Goal: Task Accomplishment & Management: Use online tool/utility

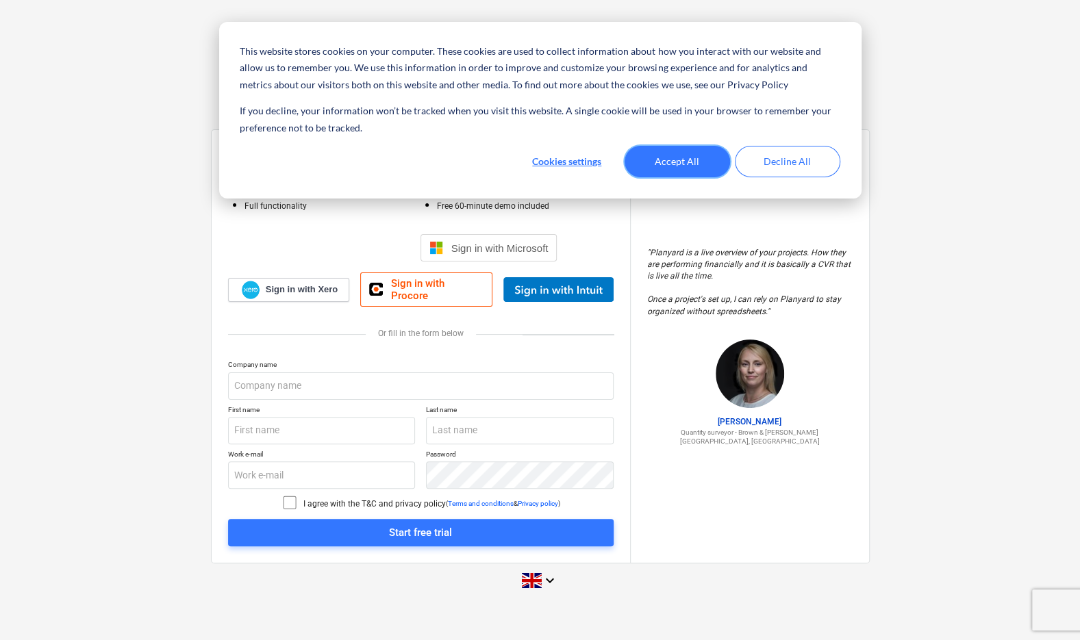
click at [668, 162] on button "Accept All" at bounding box center [677, 162] width 105 height 32
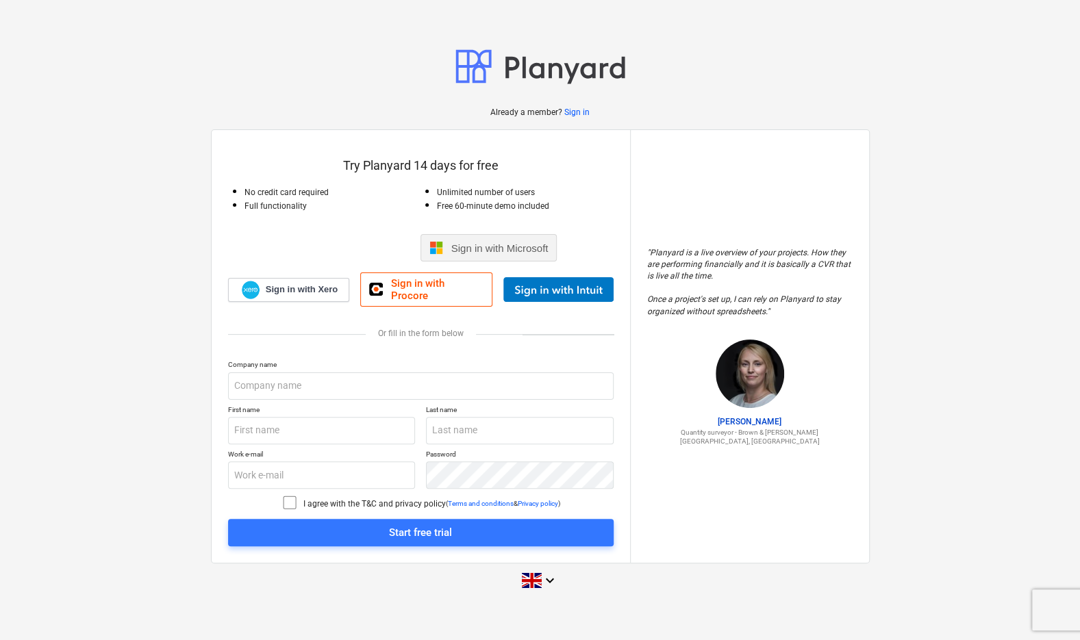
click at [502, 249] on span "Sign in with Microsoft" at bounding box center [499, 248] width 97 height 12
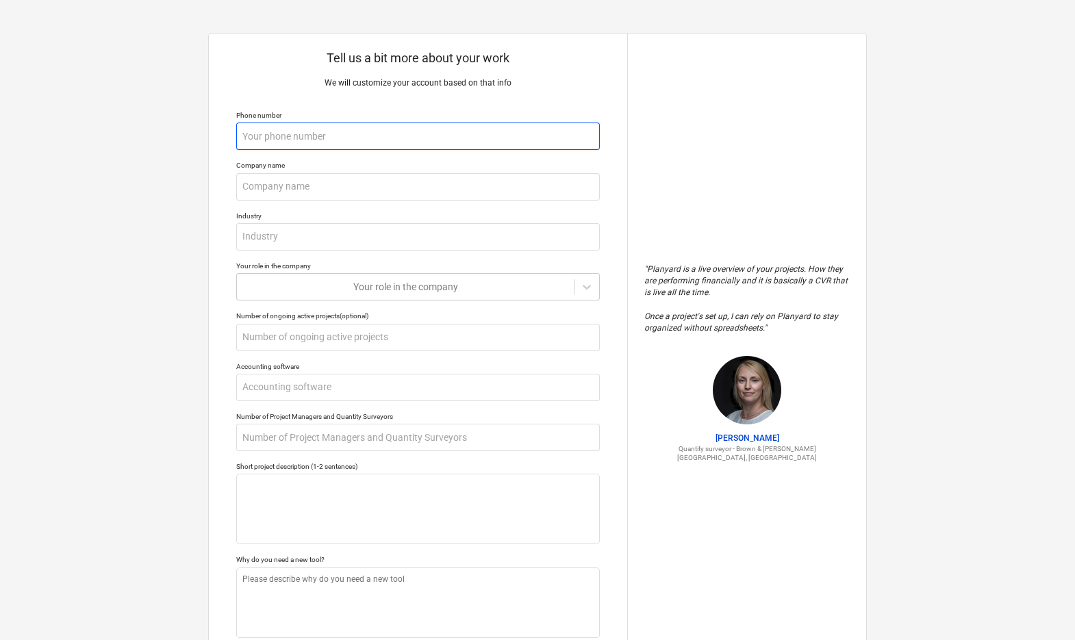
click at [291, 137] on input "text" at bounding box center [418, 136] width 364 height 27
type textarea "x"
type input "0"
type textarea "x"
type input "04"
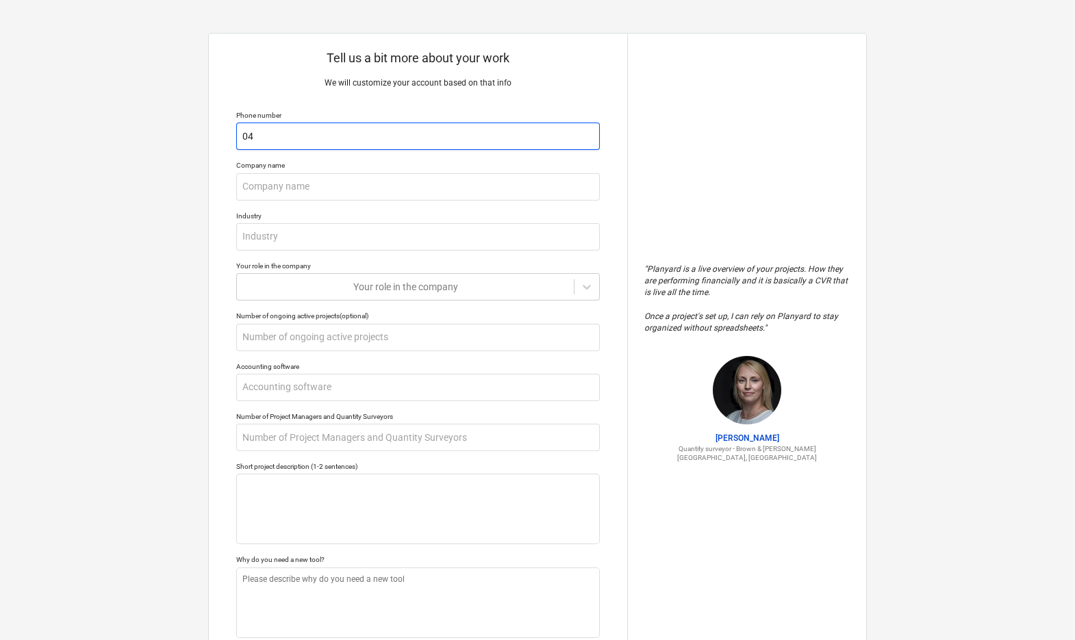
type textarea "x"
type input "040"
type textarea "x"
type input "0400"
type textarea "x"
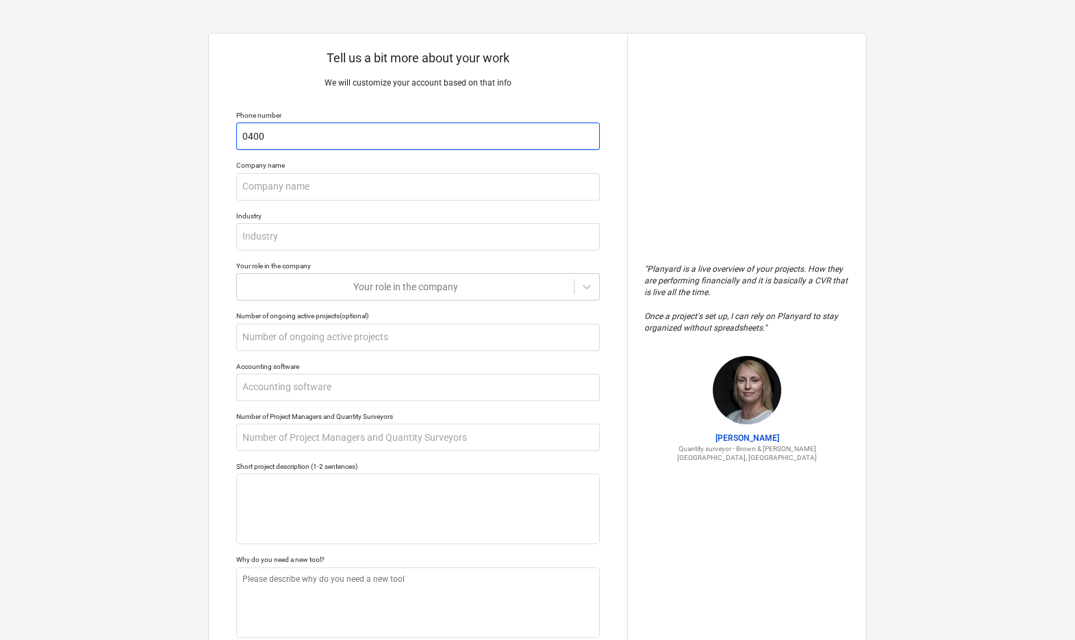
type input "04000"
type textarea "x"
type input "0400"
type textarea "x"
type input "04005"
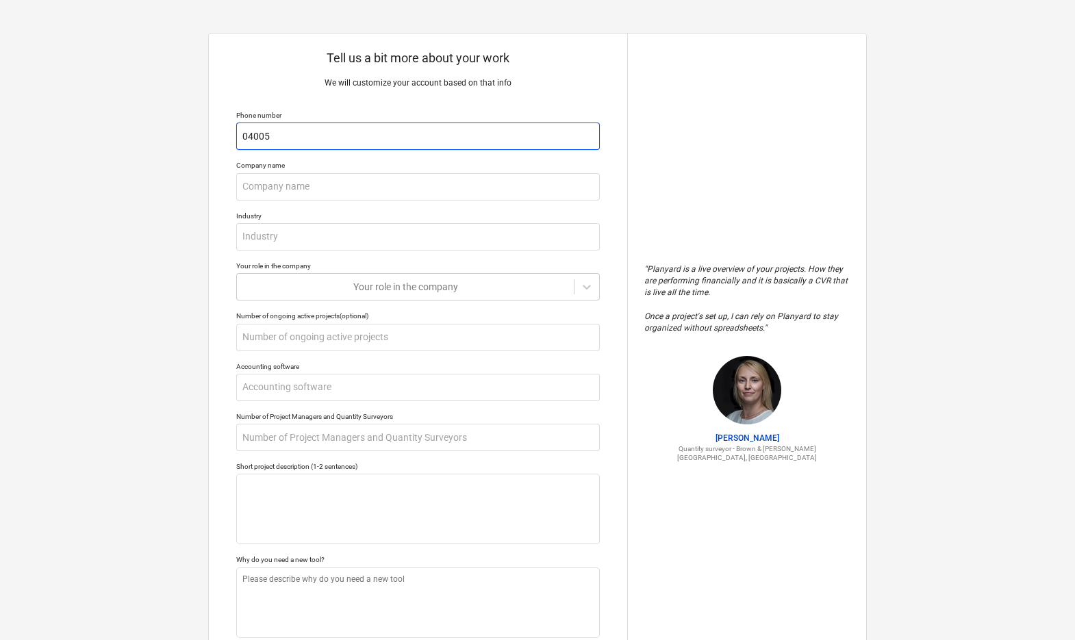
type textarea "x"
type input "040050"
type textarea "x"
type input "0400502"
type textarea "x"
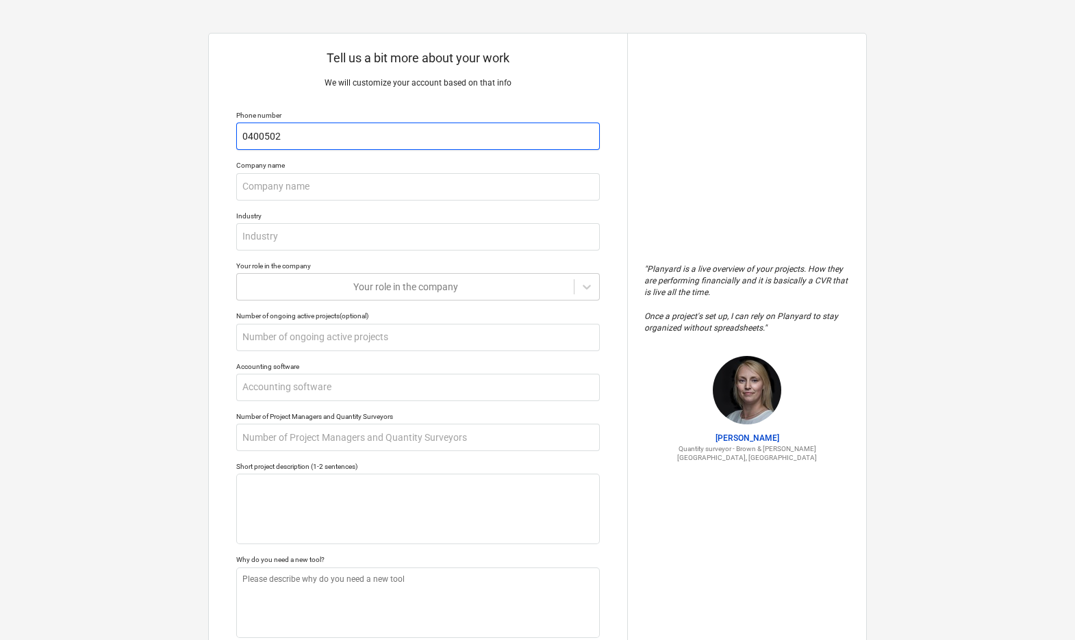
type input "04005022"
type textarea "x"
type input "040050229"
type textarea "x"
type input "0400502299"
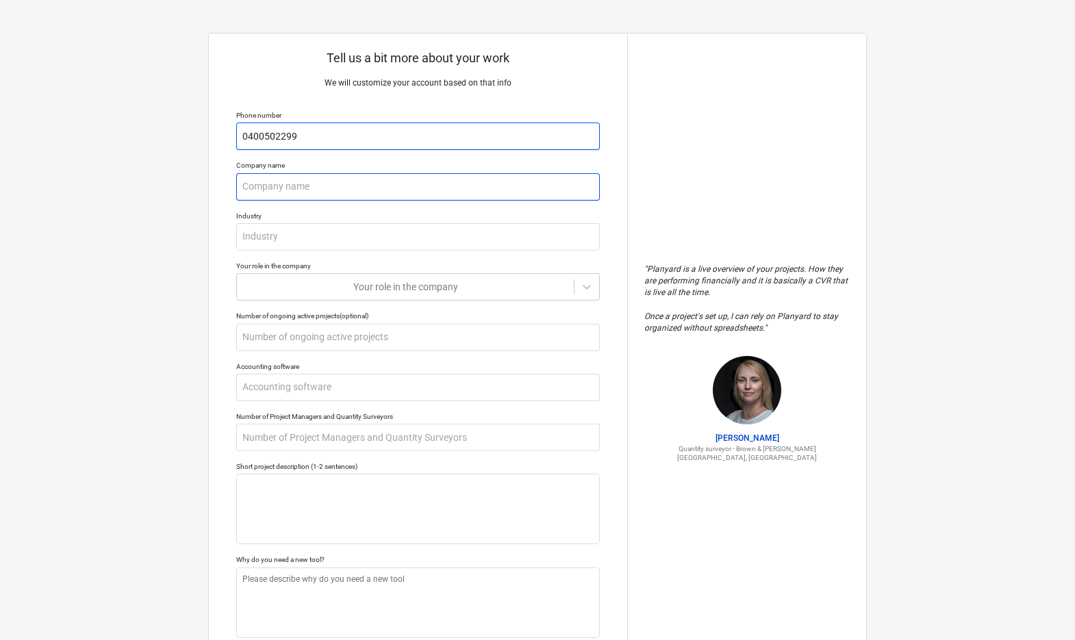
type textarea "x"
type input "M"
type textarea "x"
type input "Ma"
type textarea "x"
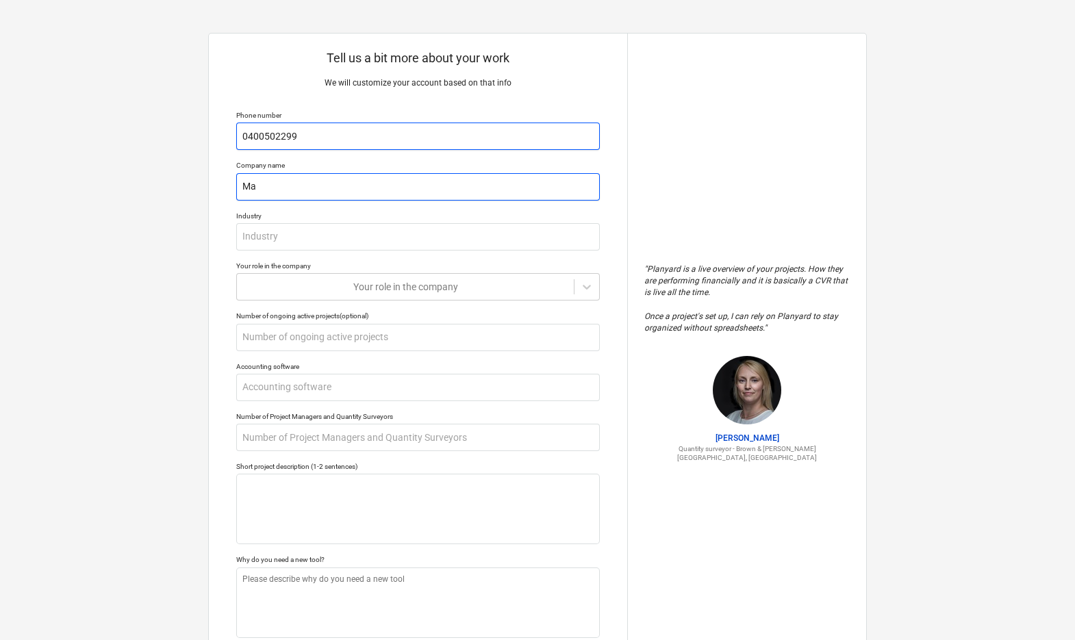
type input "Mar"
type textarea "x"
type input "Ma"
type textarea "x"
type input "Mac"
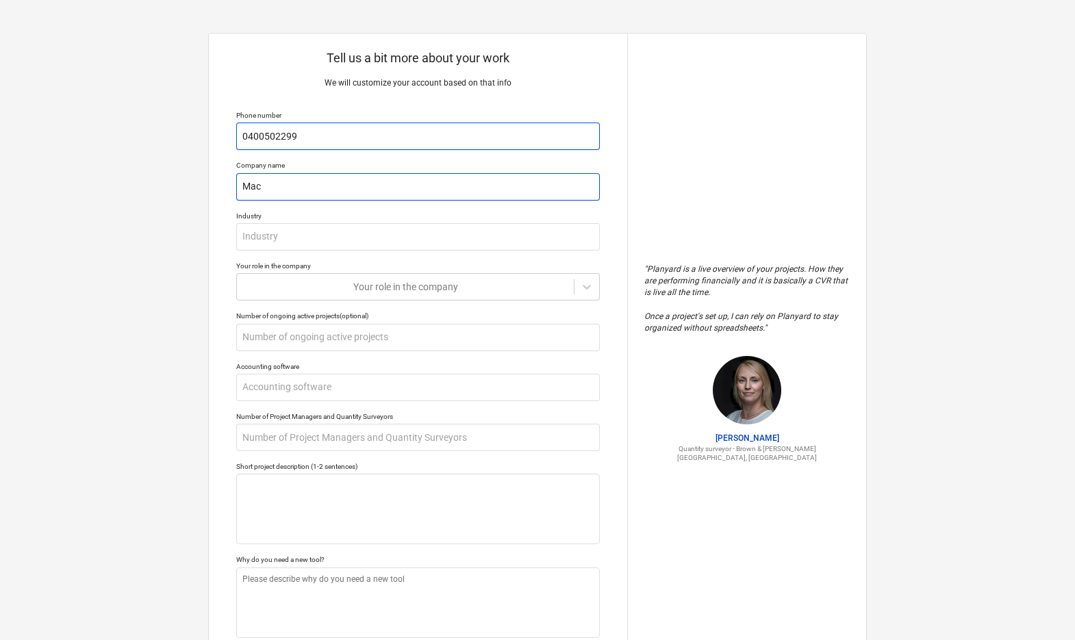
type textarea "x"
type input "Macr"
type textarea "x"
type input "Macro"
type textarea "x"
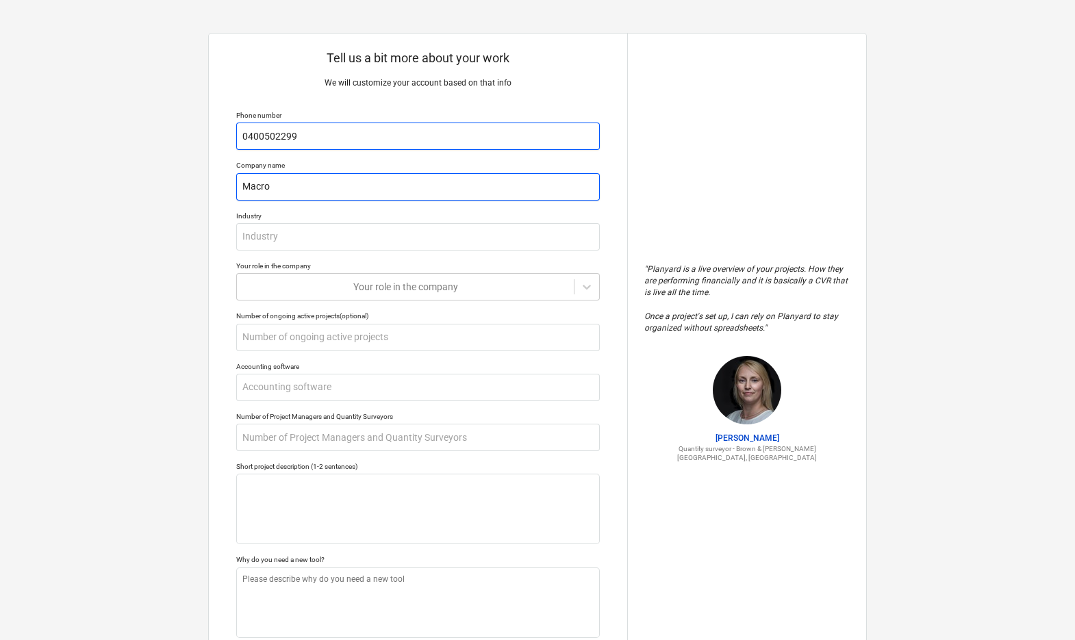
type input "Macro"
type textarea "x"
type input "Macro M"
type textarea "x"
type input "Macro Me"
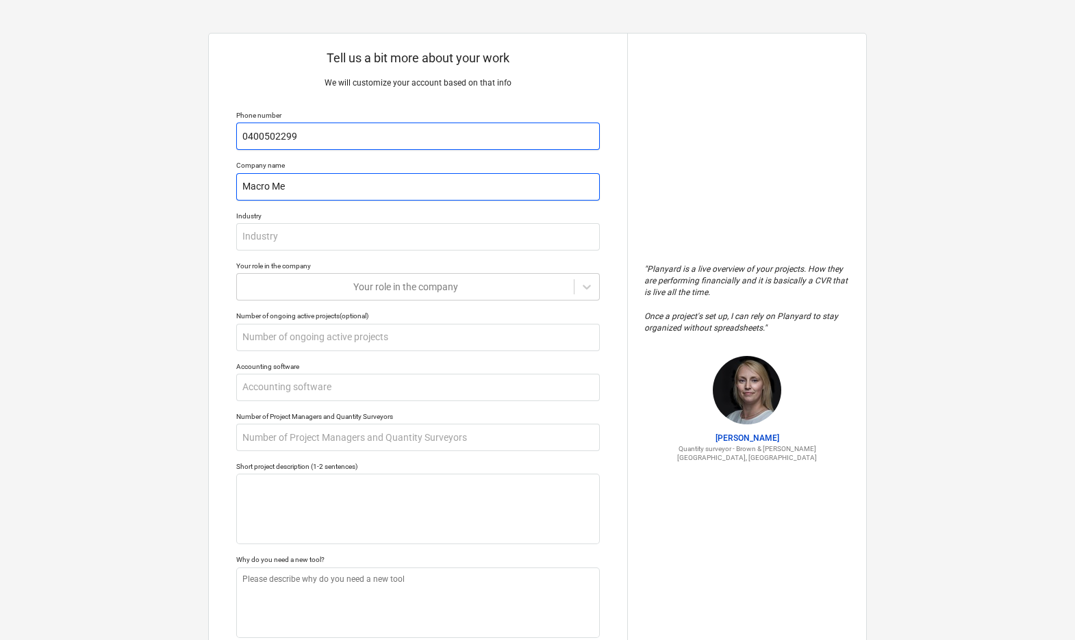
type textarea "x"
type input "Macro Met"
type textarea "x"
type input "Macro Meta"
type textarea "x"
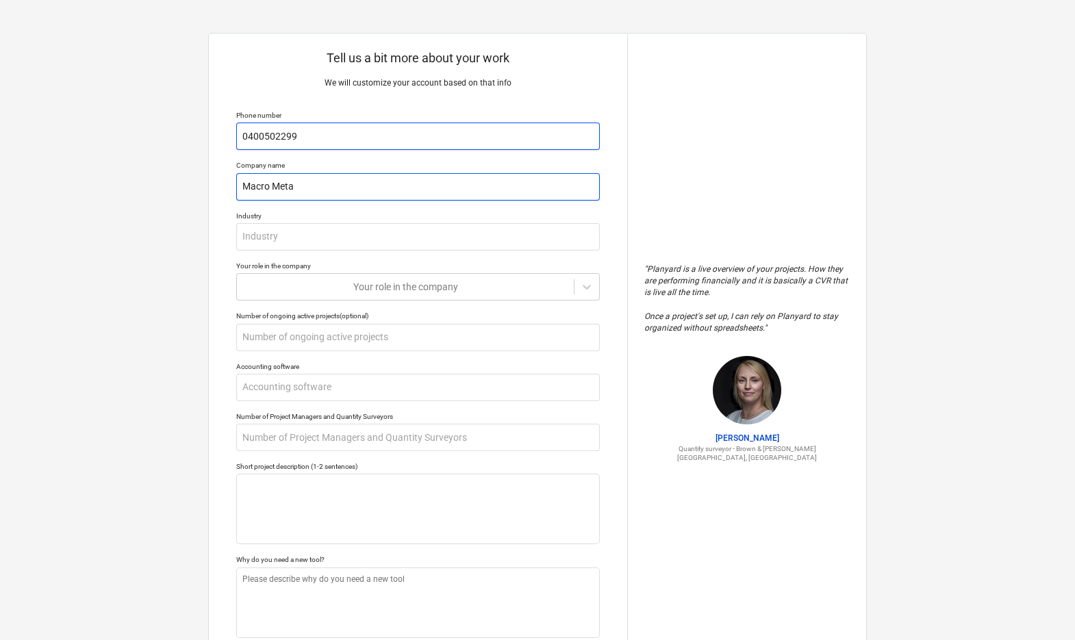
type input "Macro Metal"
type textarea "x"
type input "Macro Metals"
type textarea "x"
type input "Macro Metals"
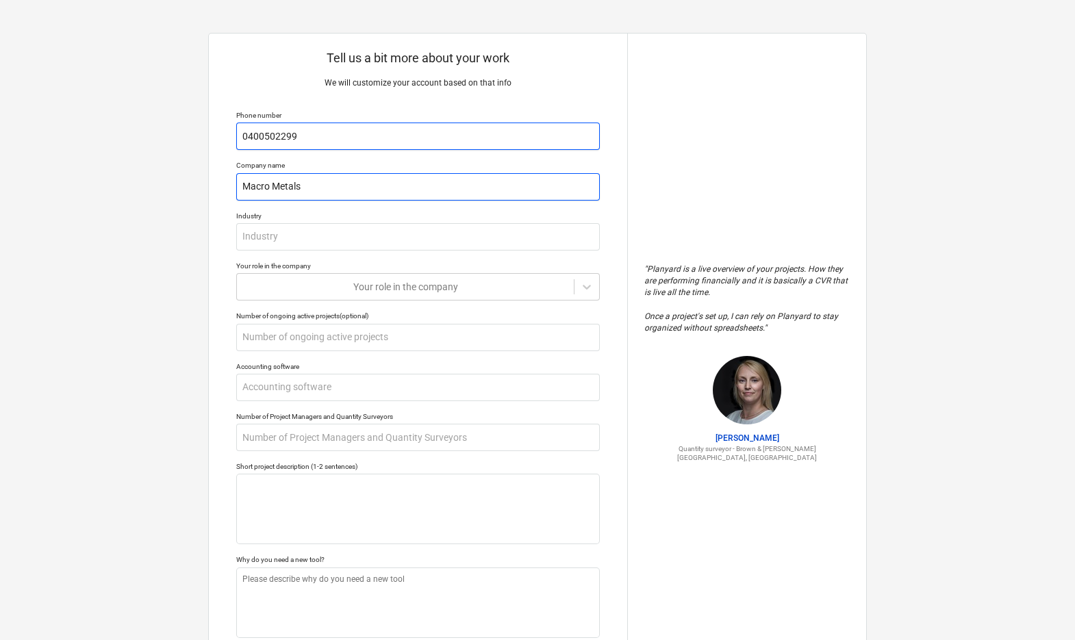
type textarea "x"
type input "Macro Metals L"
type textarea "x"
type input "Macro Metals Li"
type textarea "x"
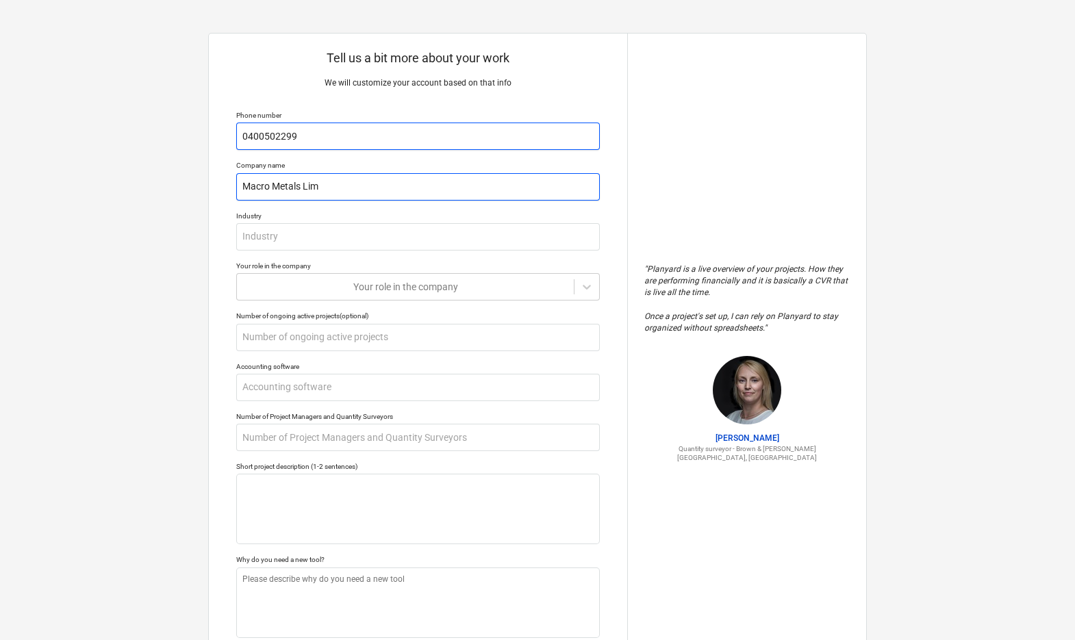
type input "Macro Metals Limi"
type textarea "x"
type input "Macro Metals Limit"
type textarea "x"
type input "Macro Metals Limite"
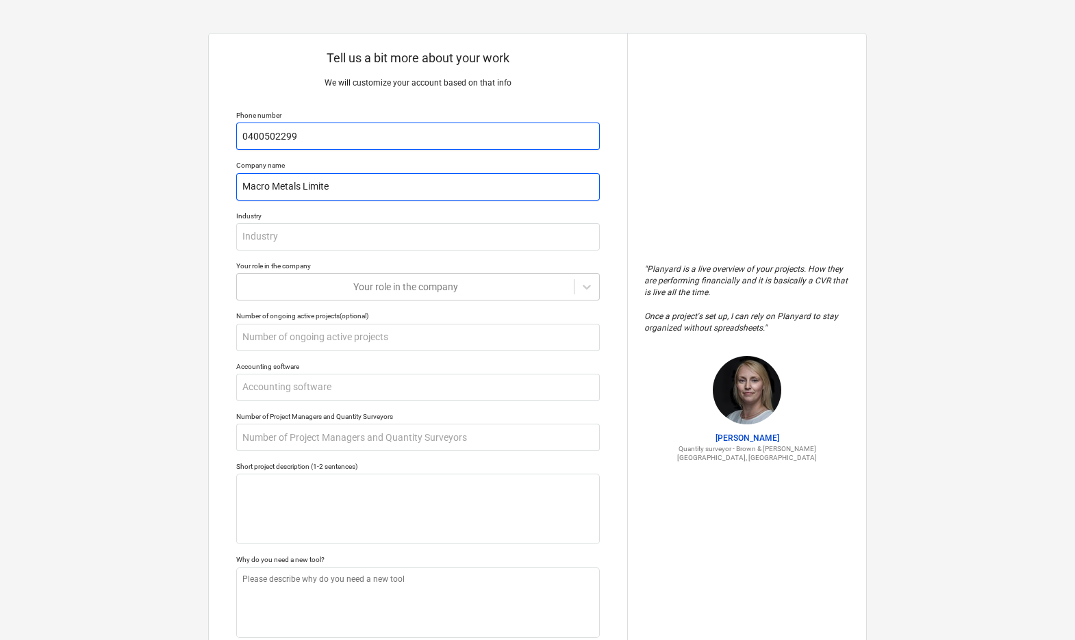
type textarea "x"
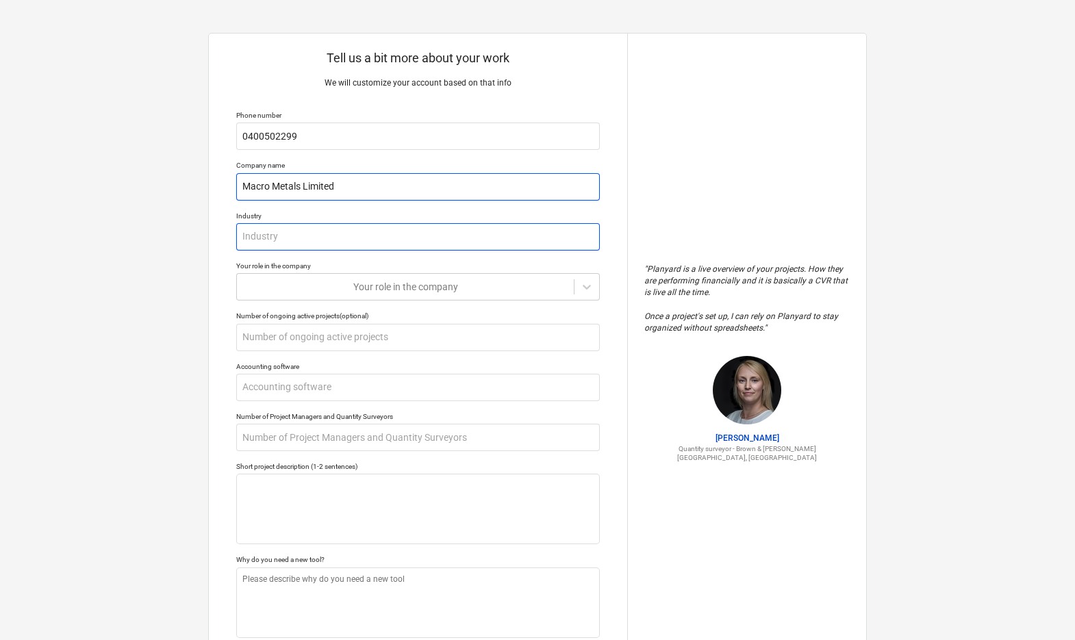
type input "Macro Metals Limited"
click at [299, 237] on input "text" at bounding box center [418, 236] width 364 height 27
type textarea "x"
type input "M"
type textarea "x"
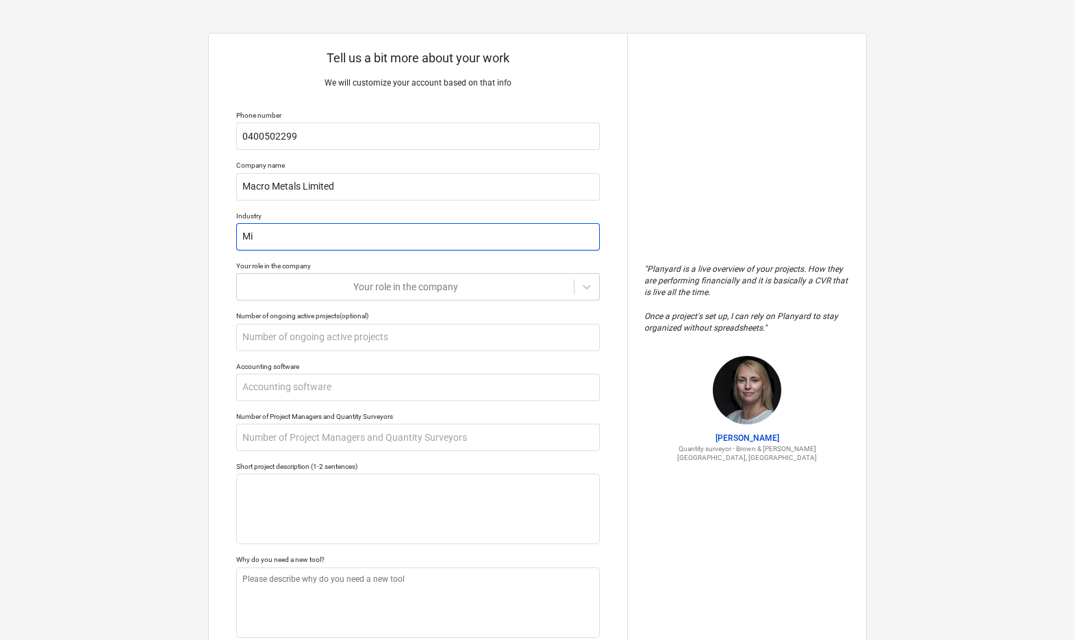
type input "Min"
type textarea "x"
type input "Mini"
type textarea "x"
type input "Minin"
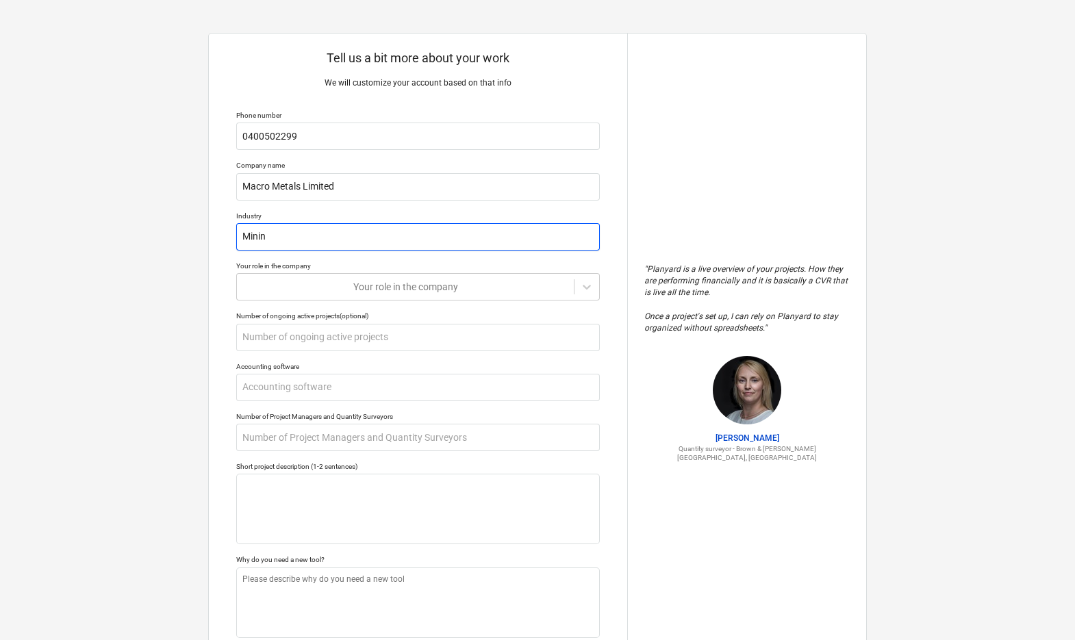
type textarea "x"
type input "Mining"
click at [357, 285] on div at bounding box center [405, 287] width 323 height 14
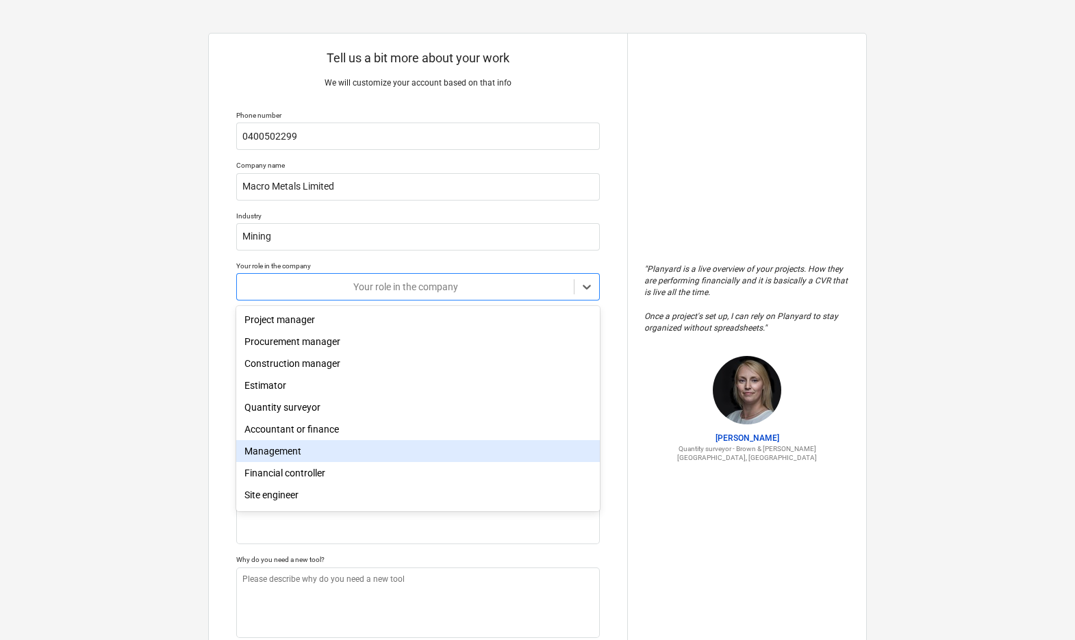
click at [306, 449] on div "Management" at bounding box center [418, 451] width 364 height 22
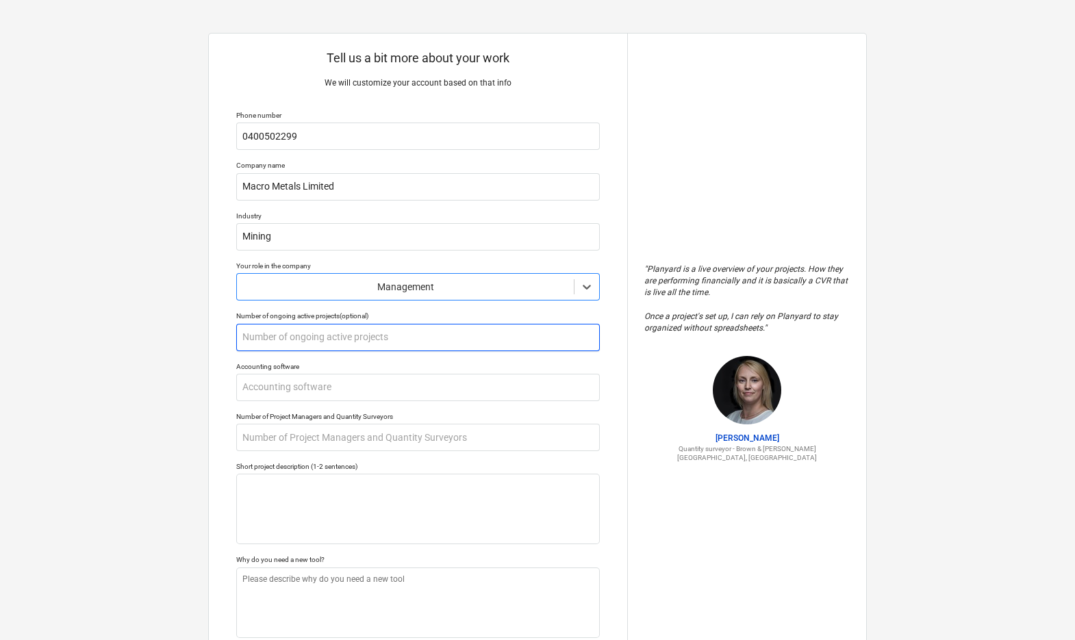
click at [332, 336] on input "text" at bounding box center [418, 337] width 364 height 27
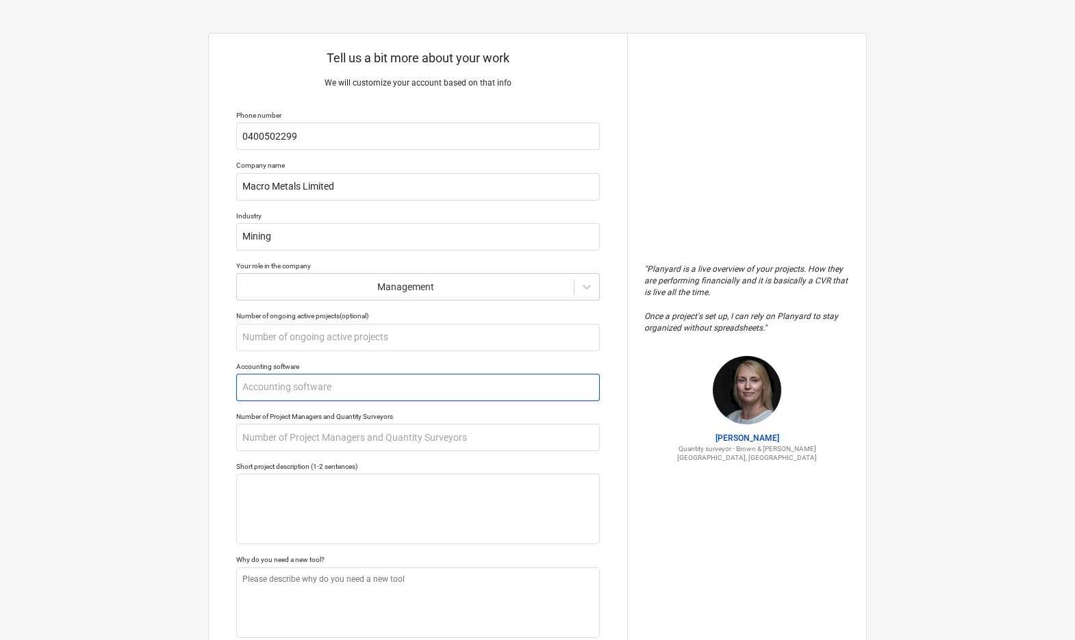
click at [332, 380] on input "text" at bounding box center [418, 387] width 364 height 27
type textarea "x"
type input "x"
type textarea "x"
type input "xe"
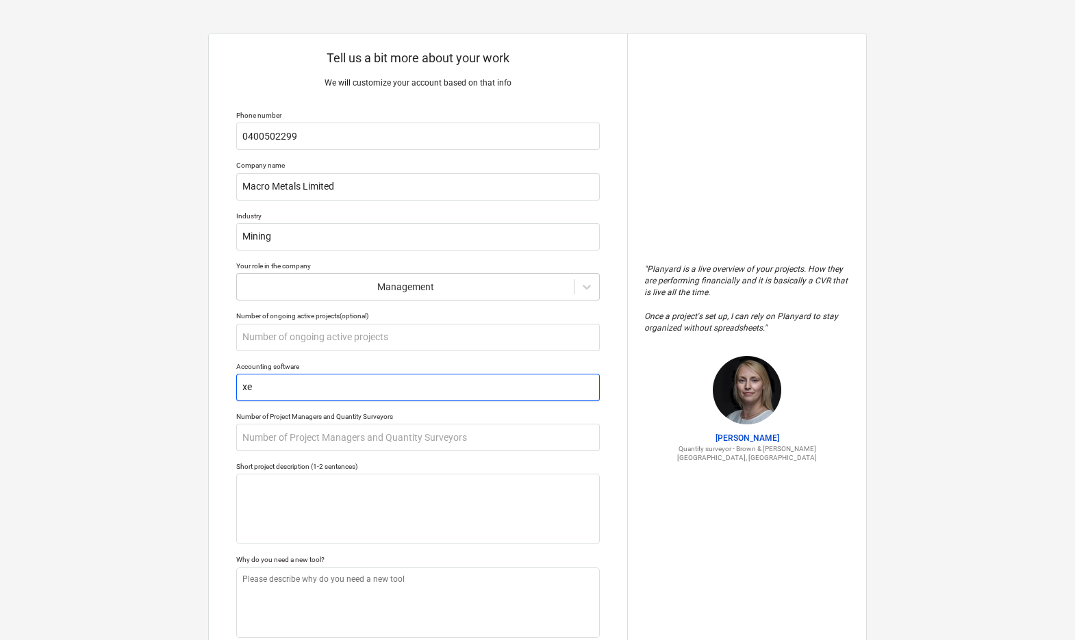
type textarea "x"
type input "xer"
type textarea "x"
type input "xero"
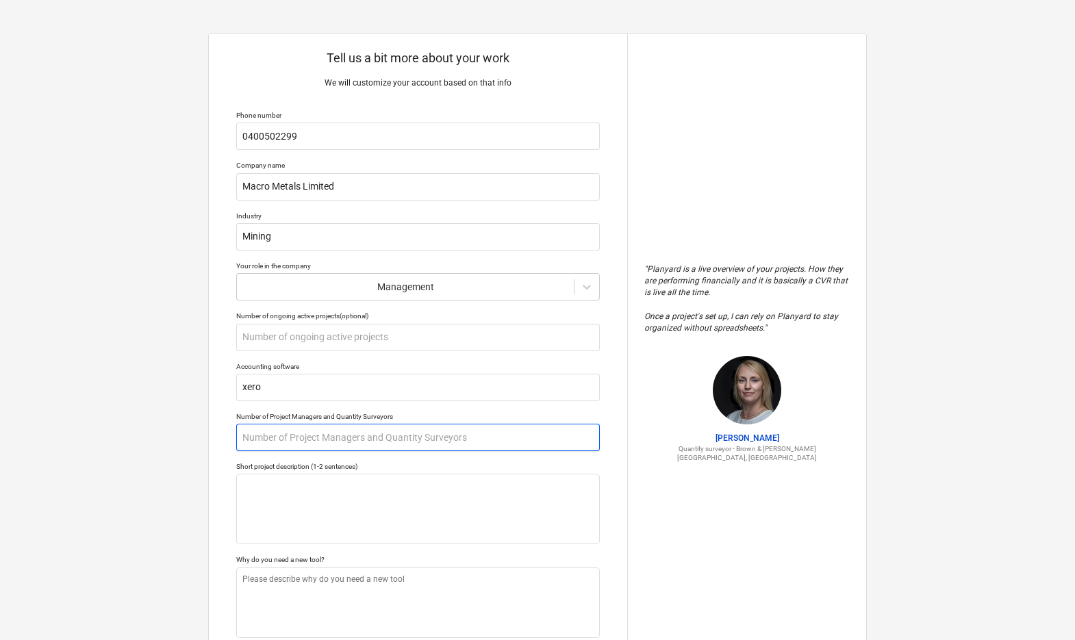
type textarea "x"
drag, startPoint x: 343, startPoint y: 438, endPoint x: 386, endPoint y: 439, distance: 43.2
click at [345, 438] on input "text" at bounding box center [418, 437] width 364 height 27
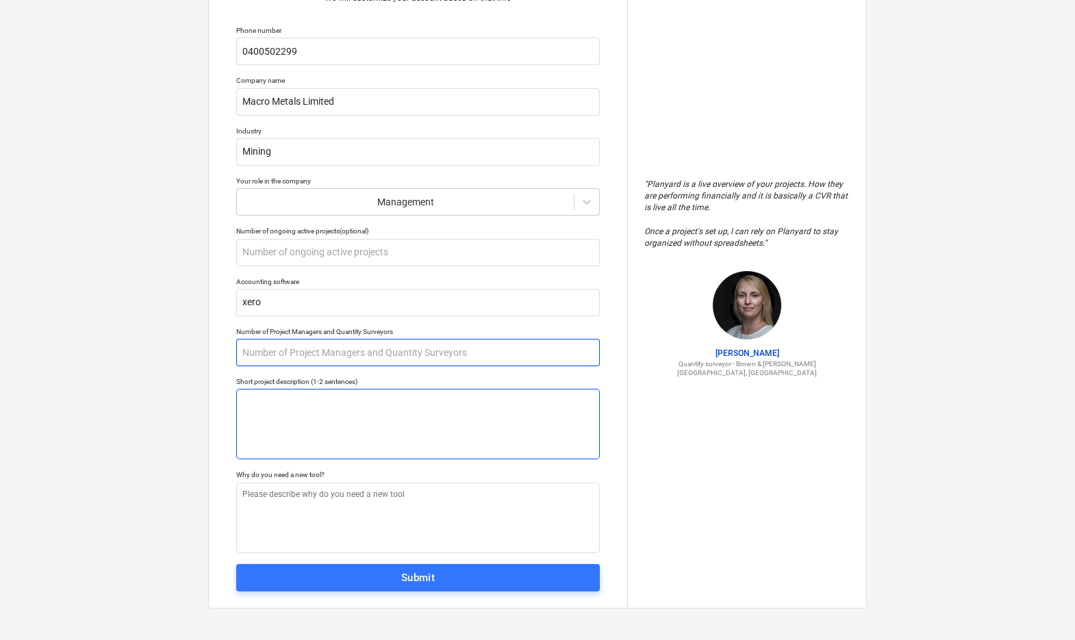
type input "3"
type textarea "x"
type input "3"
click at [271, 406] on textarea at bounding box center [418, 424] width 364 height 71
type textarea "x"
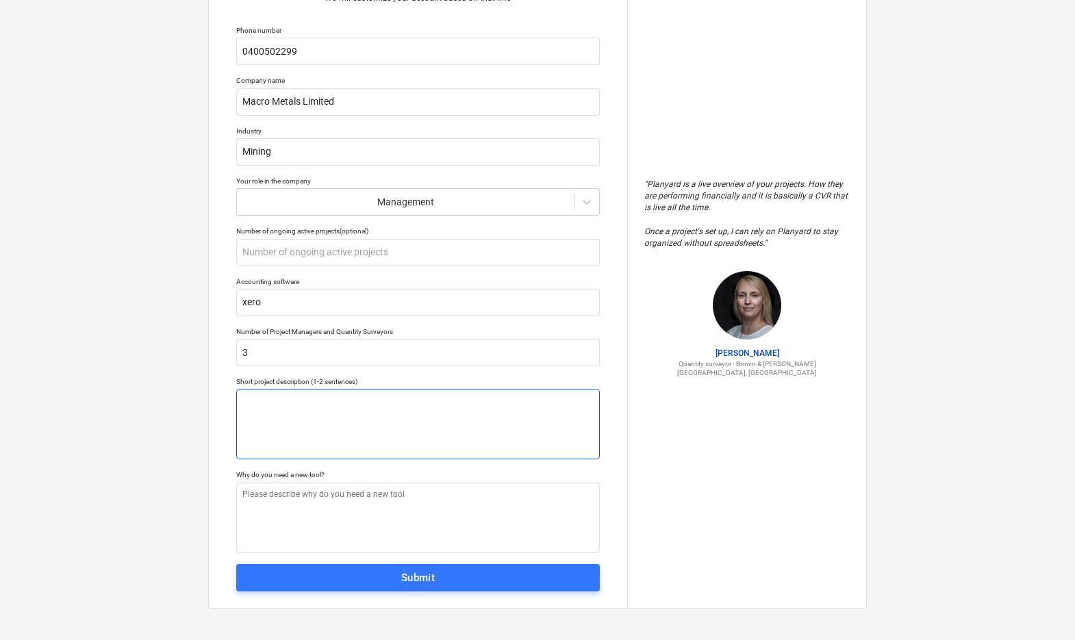
type textarea "M"
type textarea "x"
type textarea "Mi"
type textarea "x"
type textarea "Min"
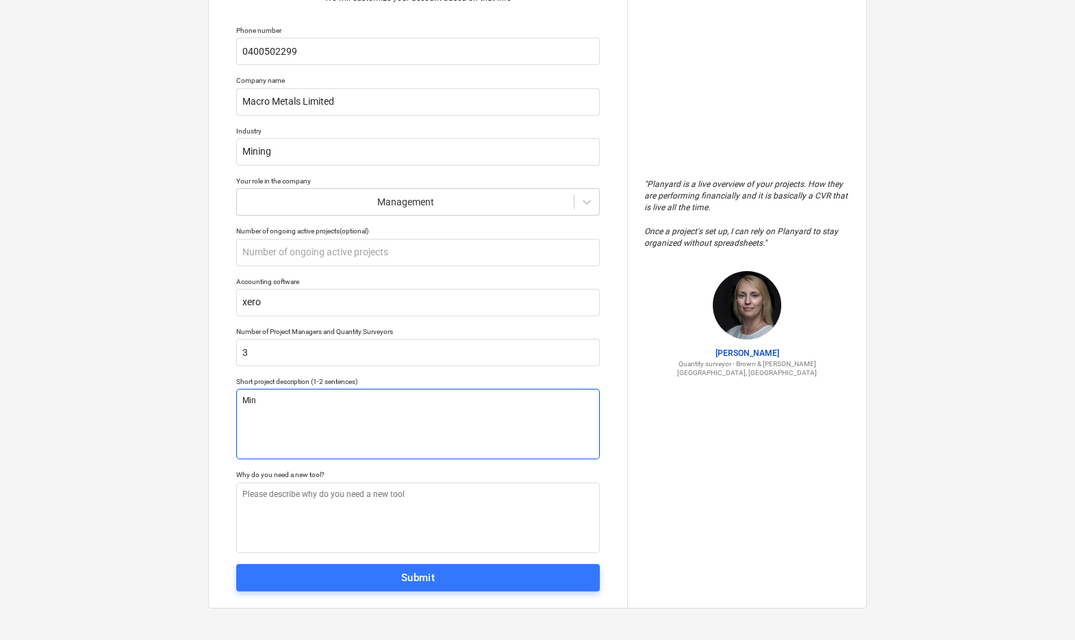
type textarea "x"
type textarea "Mini"
type textarea "x"
type textarea "Minin"
type textarea "x"
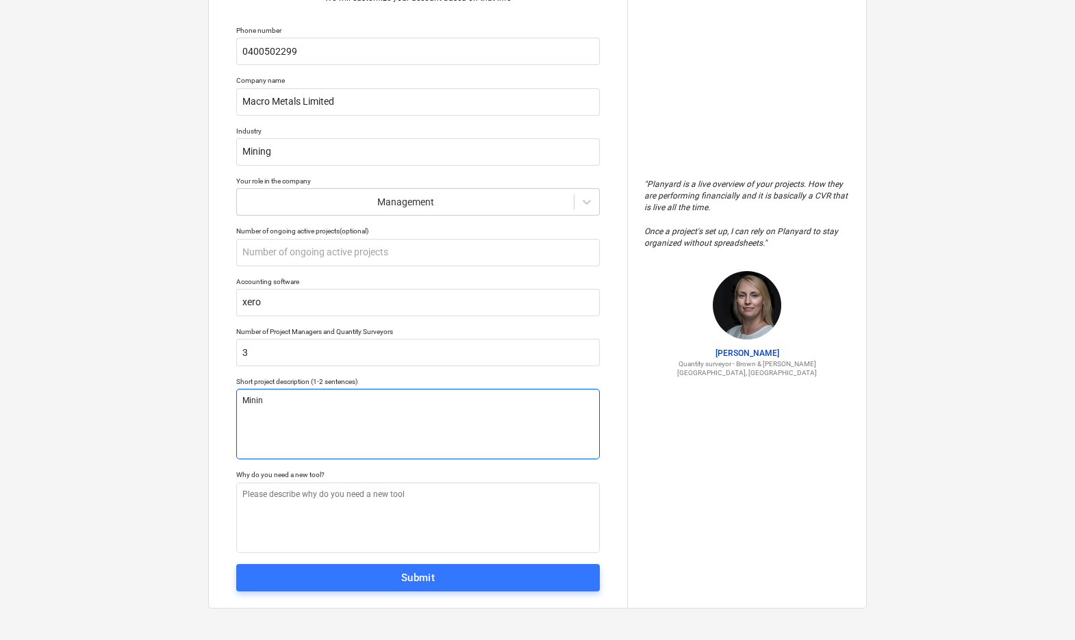
type textarea "Mining"
type textarea "x"
type textarea "Mining"
type textarea "x"
type textarea "Mining s"
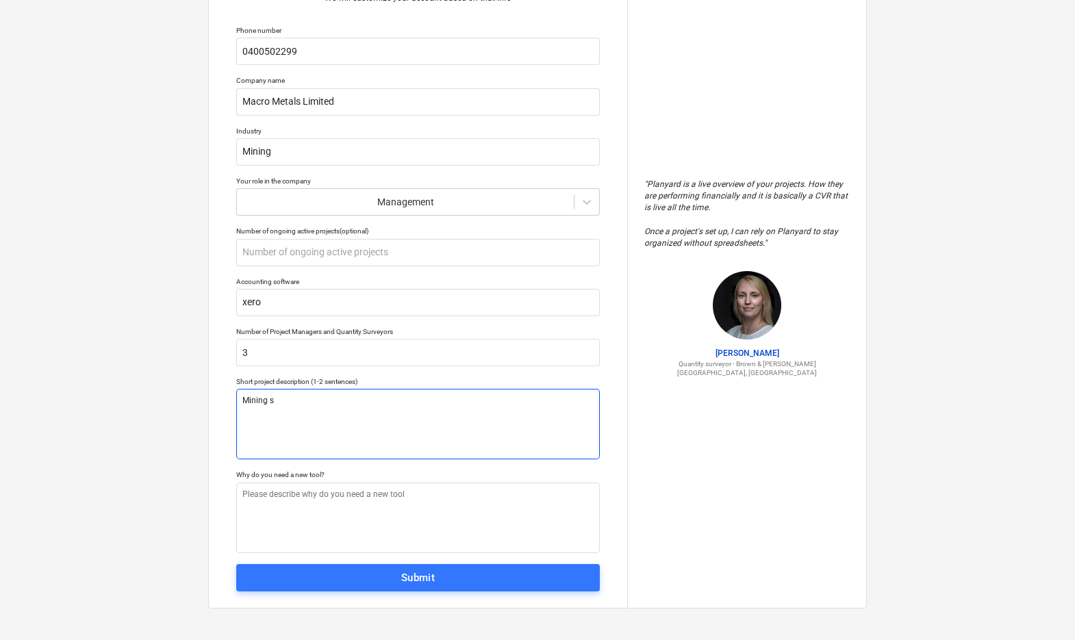
type textarea "x"
type textarea "Mining se"
type textarea "x"
type textarea "Mining serv"
type textarea "x"
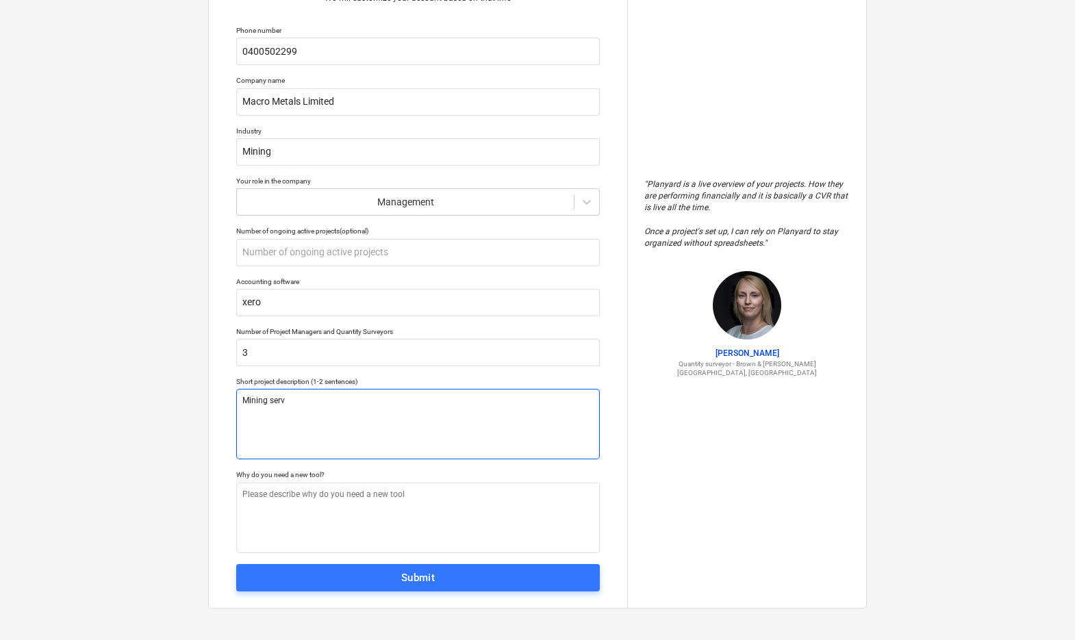
type textarea "Mining servc"
type textarea "x"
type textarea "Mining servci"
type textarea "x"
type textarea "Mining servcic"
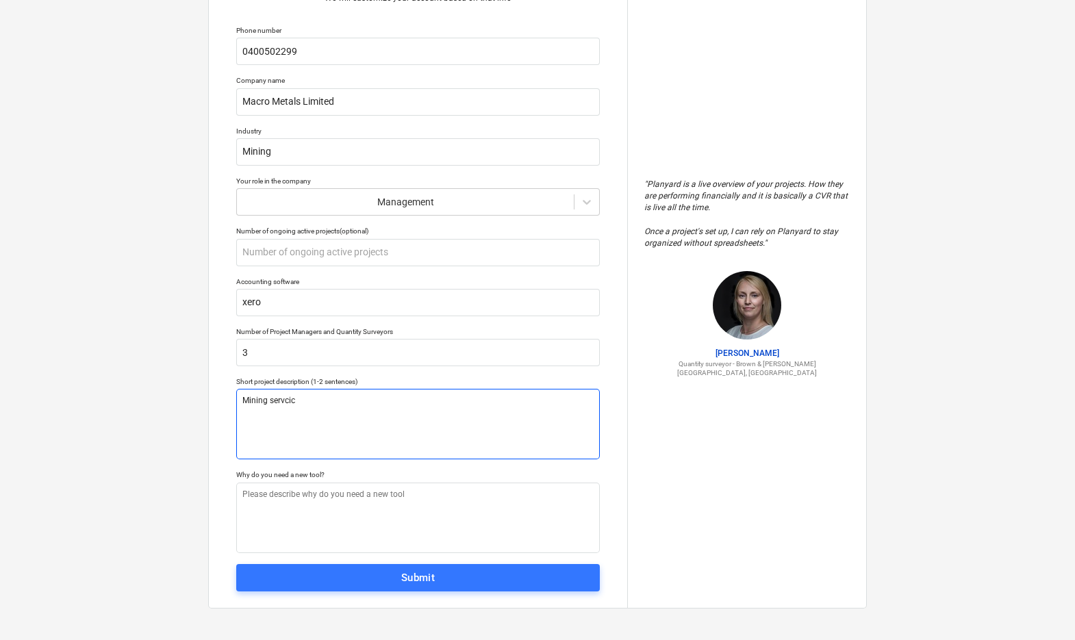
type textarea "x"
type textarea "Mining servci"
type textarea "x"
type textarea "Mining servc"
type textarea "x"
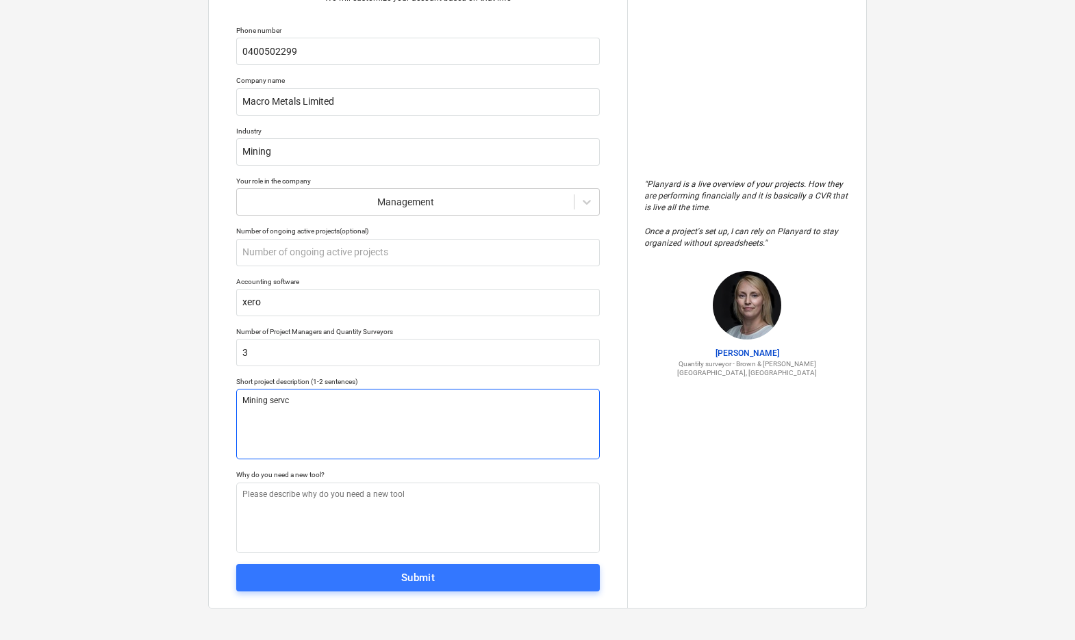
type textarea "Mining serv"
type textarea "x"
type textarea "Mining servic"
type textarea "x"
type textarea "Mining service"
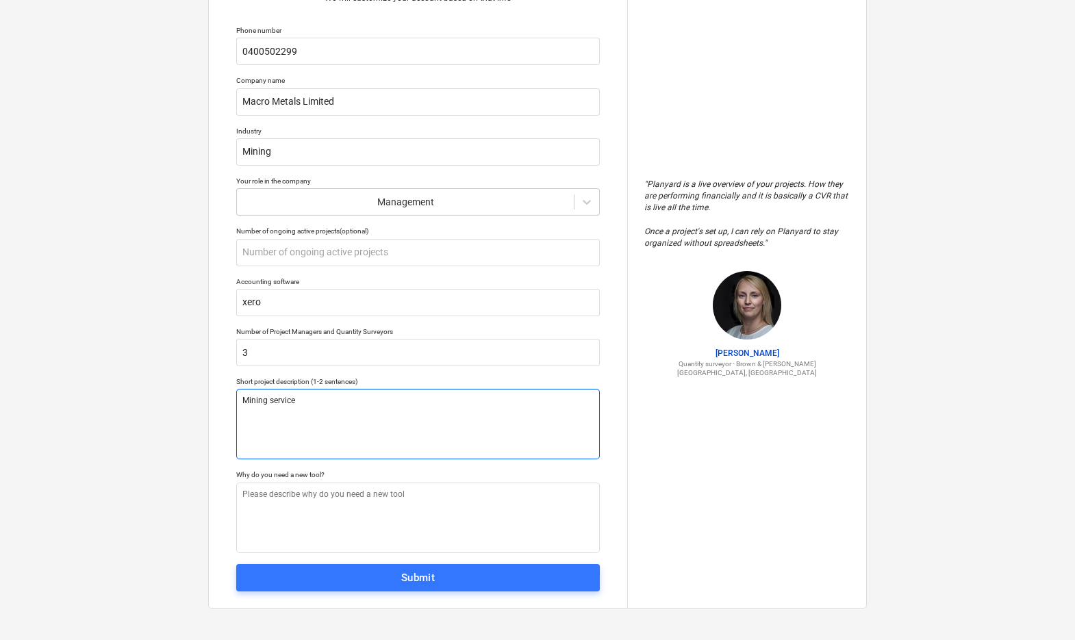
type textarea "x"
type textarea "Mining services"
type textarea "x"
type textarea "Mining services"
type textarea "x"
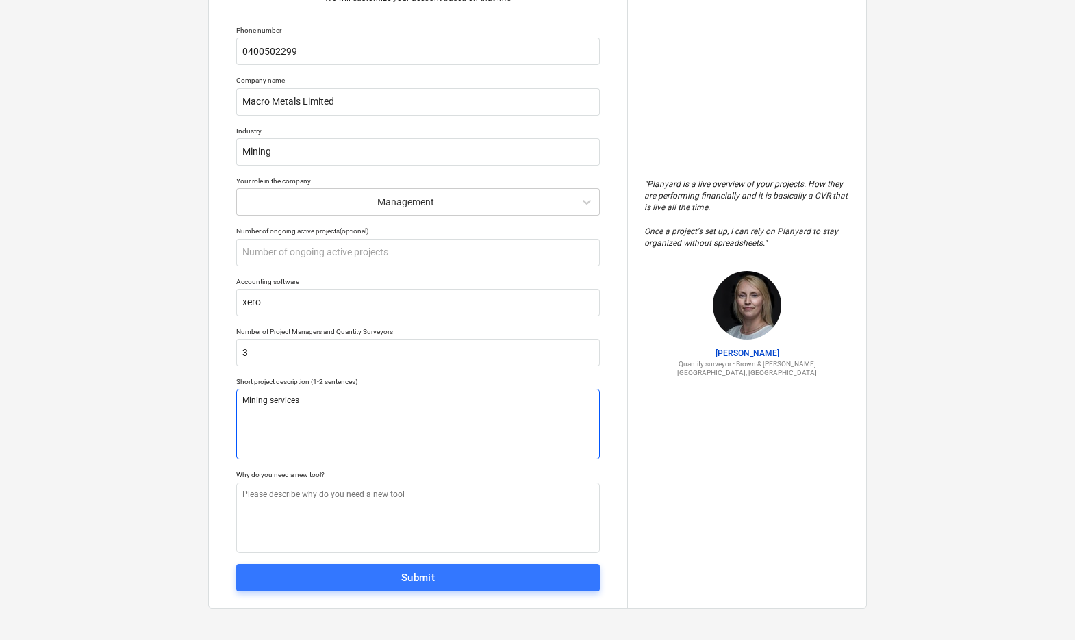
type textarea "Mining services f"
type textarea "x"
type textarea "Mining services fr"
type textarea "x"
type textarea "Mining services fro"
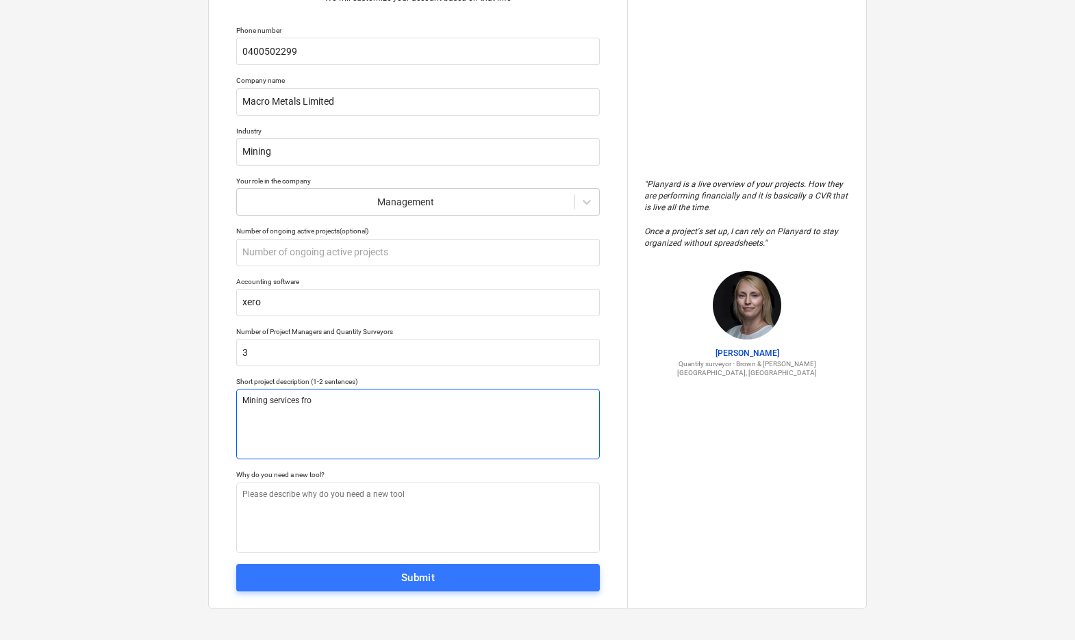
type textarea "x"
type textarea "Mining services from"
type textarea "x"
type textarea "Mining services from"
type textarea "x"
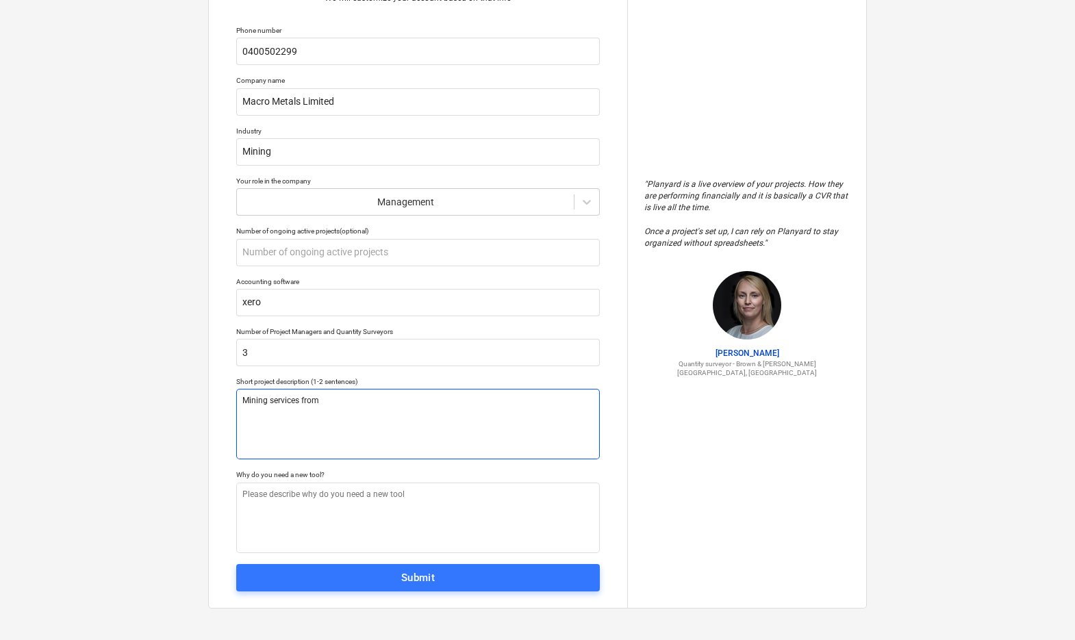
type textarea "Mining services from p"
type textarea "x"
type textarea "Mining services from put"
type textarea "x"
type textarea "Mining services from pu"
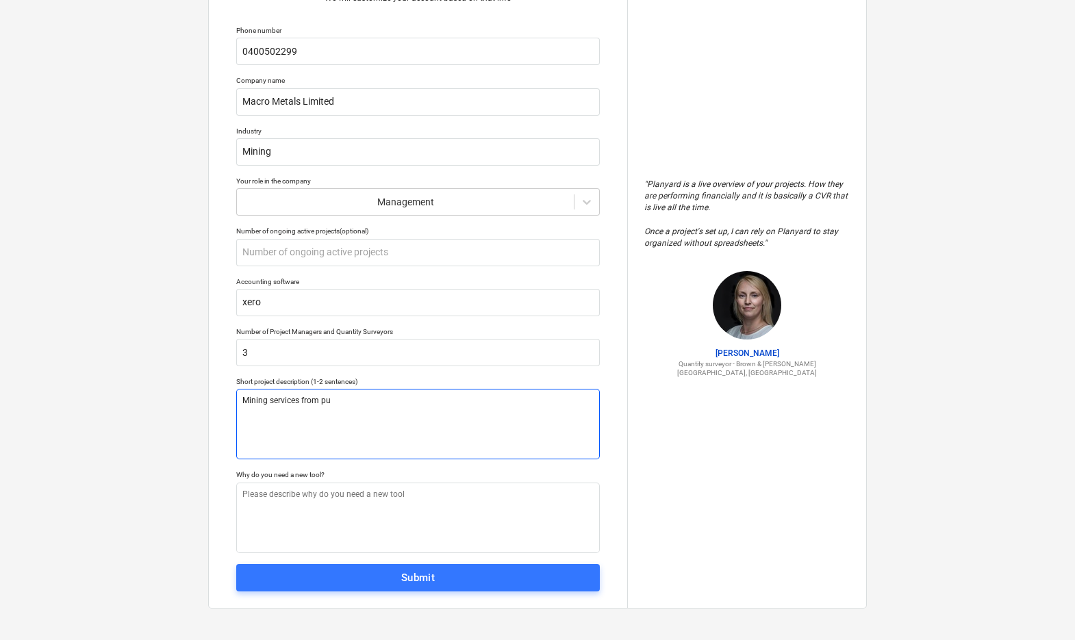
type textarea "x"
type textarea "Mining services from p"
type textarea "x"
type textarea "Mining services from pi"
type textarea "x"
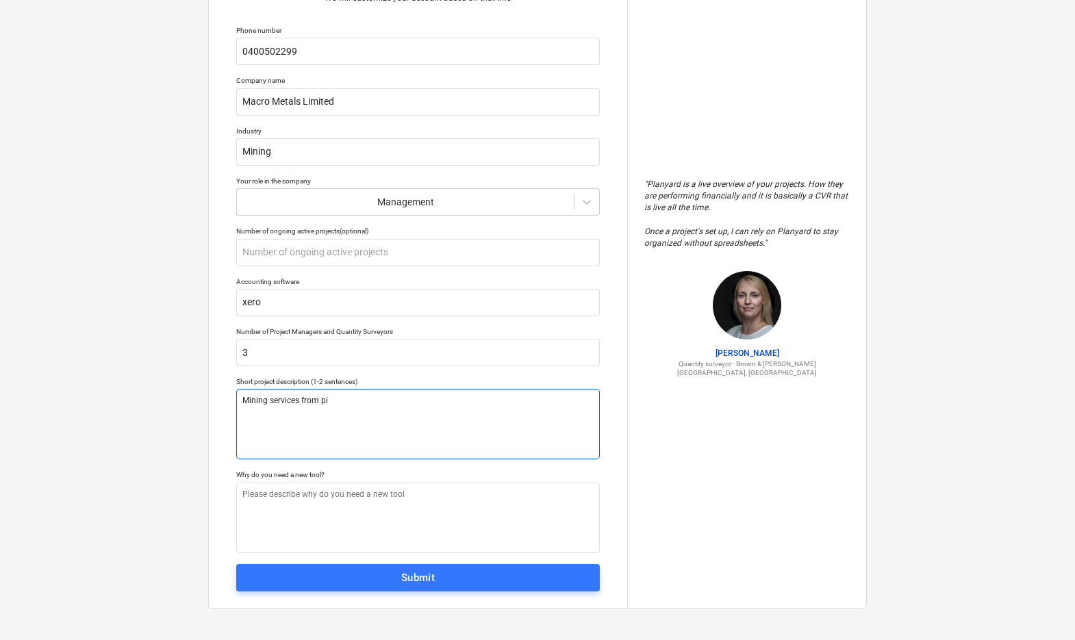
type textarea "Mining services from pit"
type textarea "x"
type textarea "Mining services from pit-"
type textarea "x"
type textarea "Mining services from pit-t"
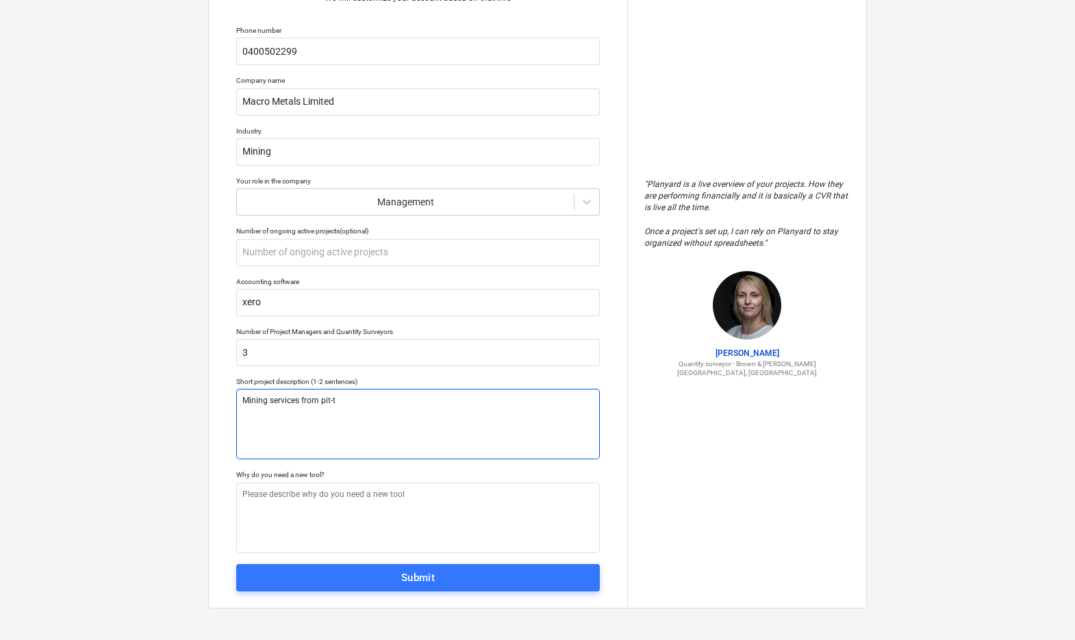
type textarea "x"
type textarea "Mining services from pit-to"
type textarea "x"
type textarea "Mining services from pit-to-"
type textarea "x"
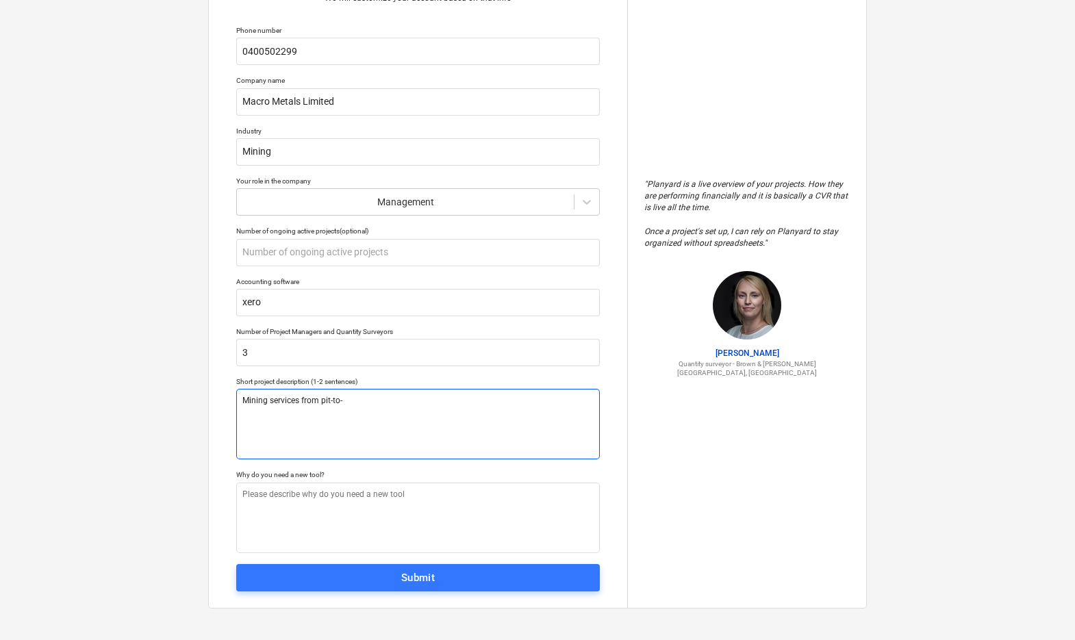
type textarea "Mining services from pit-to-p"
type textarea "x"
type textarea "Mining services from pit-to-pr"
type textarea "x"
type textarea "Mining services from pit-to-pro"
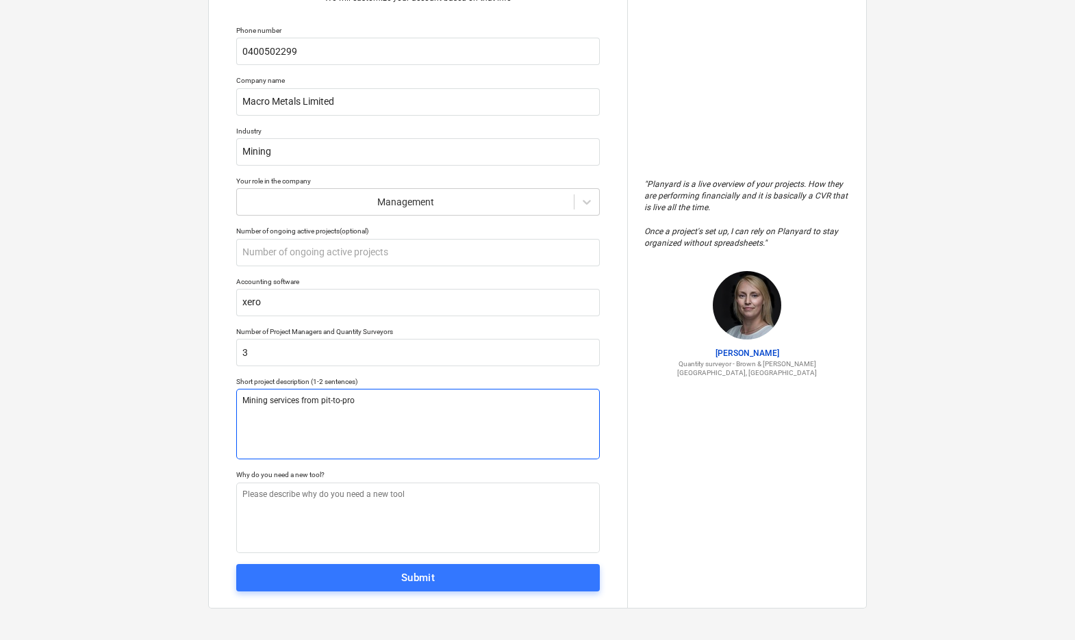
type textarea "x"
type textarea "Mining services from pit-to-prot"
type textarea "x"
type textarea "Mining services from pit-to-pro"
type textarea "x"
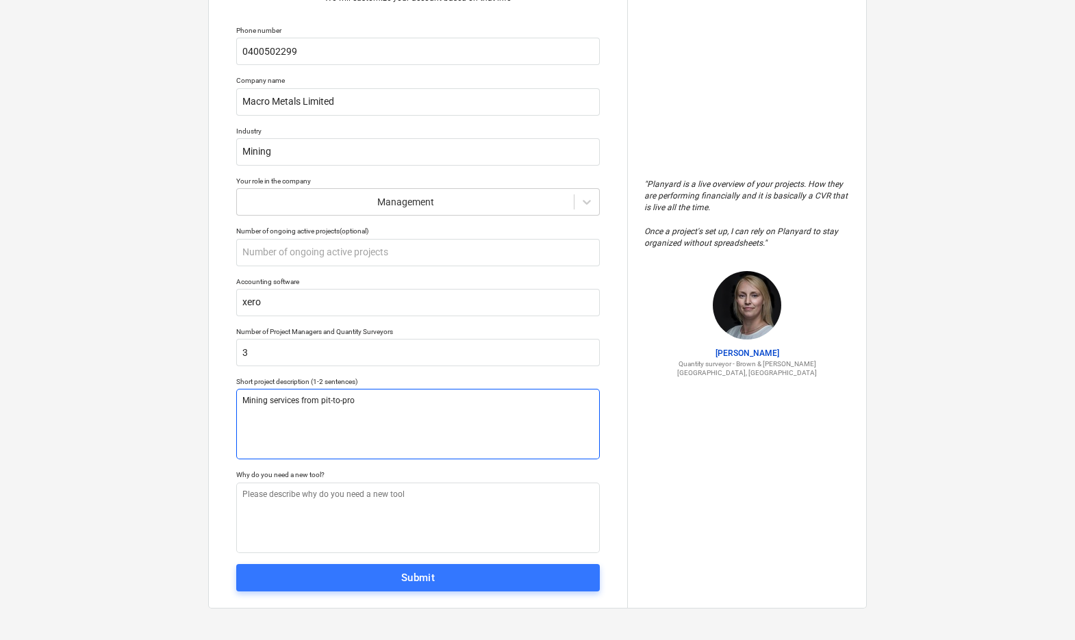
type textarea "Mining services from pit-to-pr"
type textarea "x"
type textarea "Mining services from pit-to-p"
type textarea "x"
type textarea "Mining services from pit-to-po"
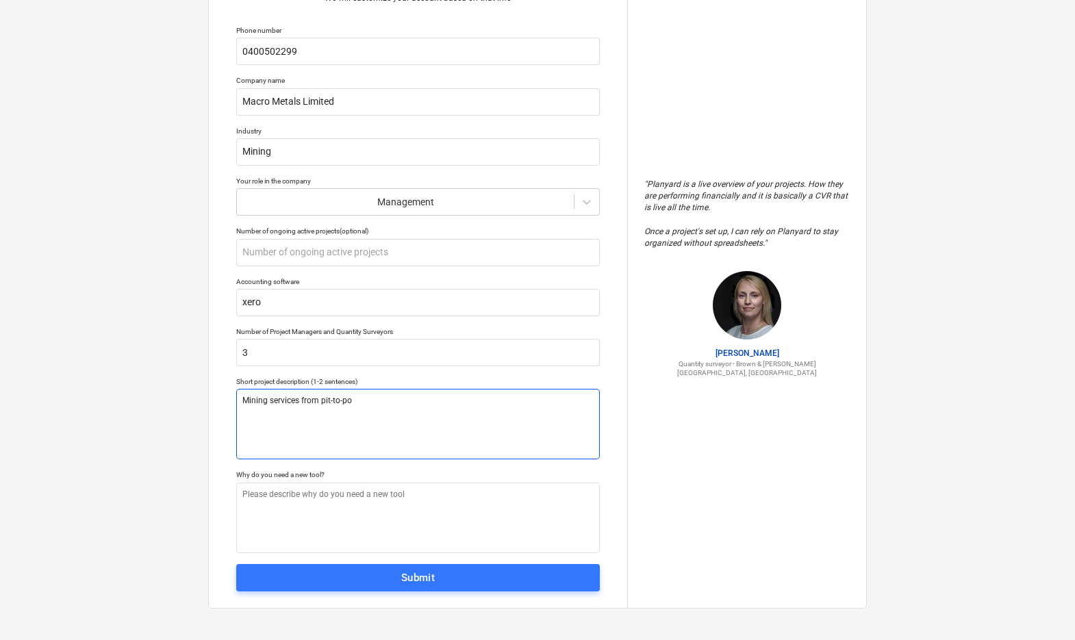
type textarea "x"
type textarea "Mining services from pit-to-por"
type textarea "x"
type textarea "Mining services from pit-to-port"
click at [305, 499] on textarea at bounding box center [418, 518] width 364 height 71
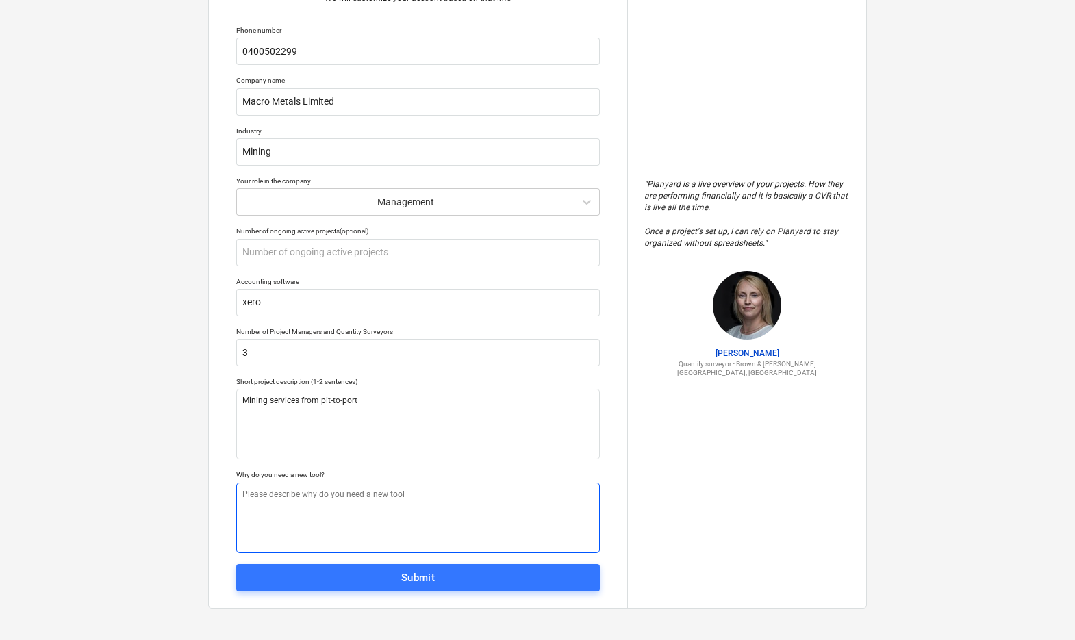
type textarea "x"
type textarea "c"
type textarea "x"
type textarea "cur"
type textarea "x"
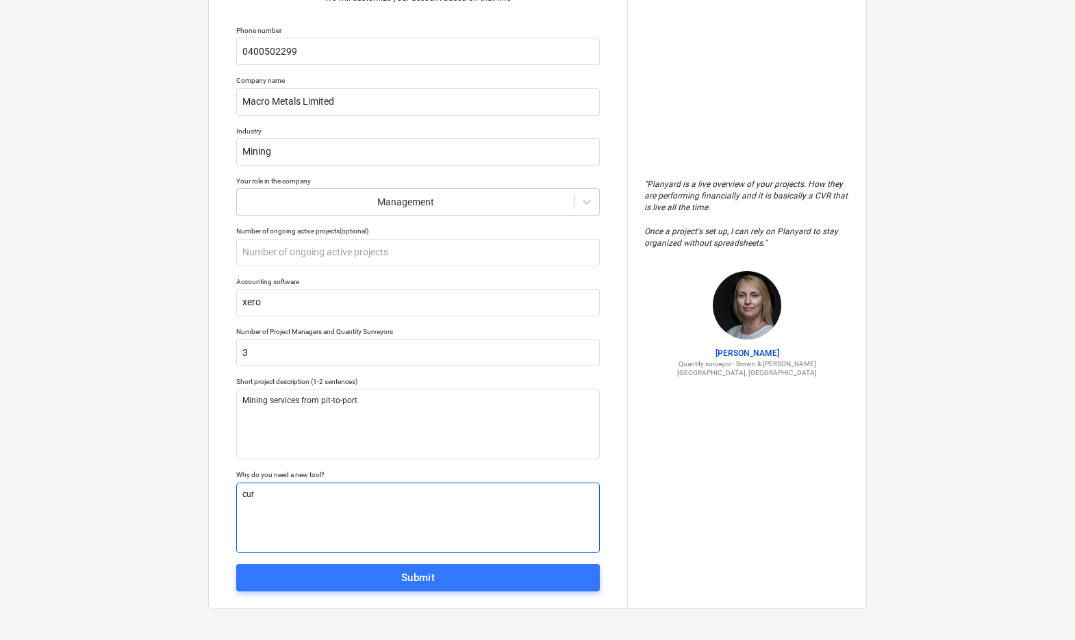
type textarea "curr"
type textarea "x"
type textarea "curre"
type textarea "x"
type textarea "curren"
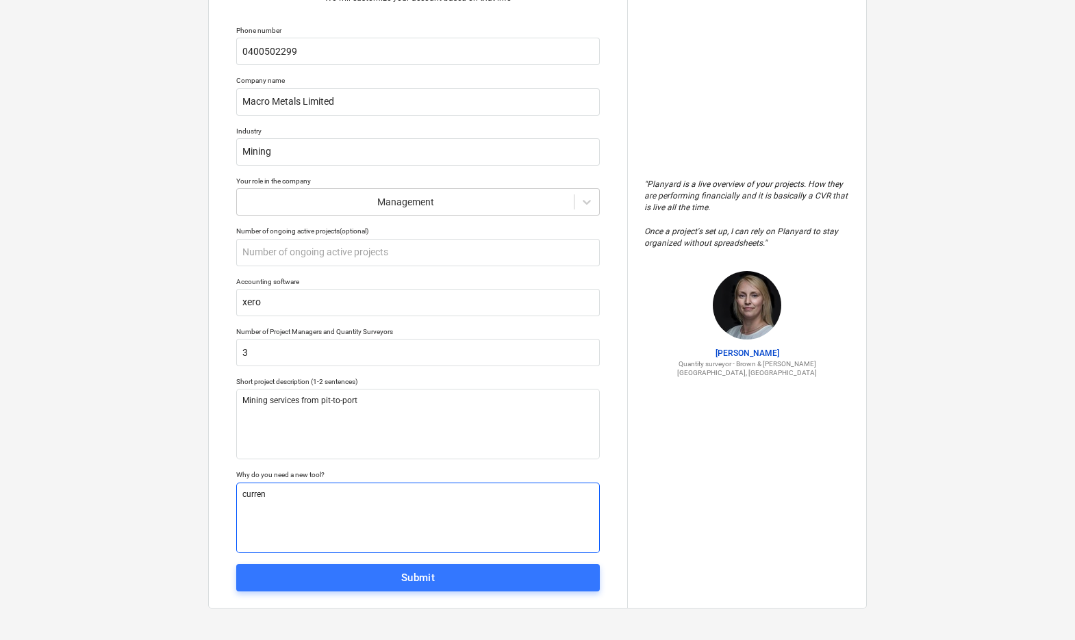
type textarea "x"
type textarea "current"
type textarea "x"
type textarea "current"
type textarea "x"
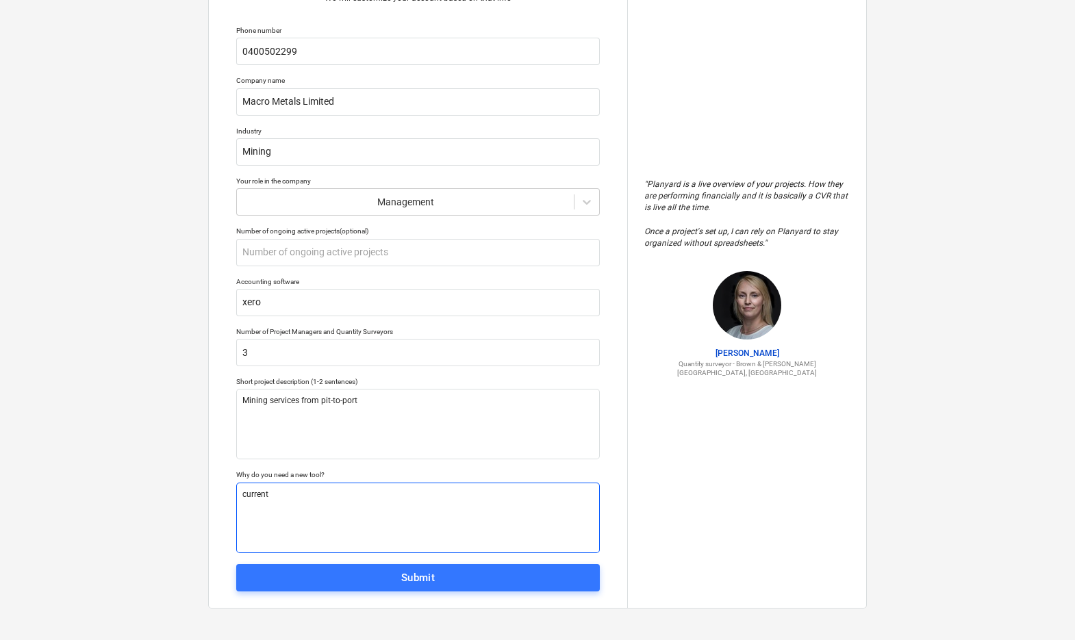
type textarea "current p"
type textarea "x"
type textarea "current pr"
type textarea "x"
type textarea "current pric"
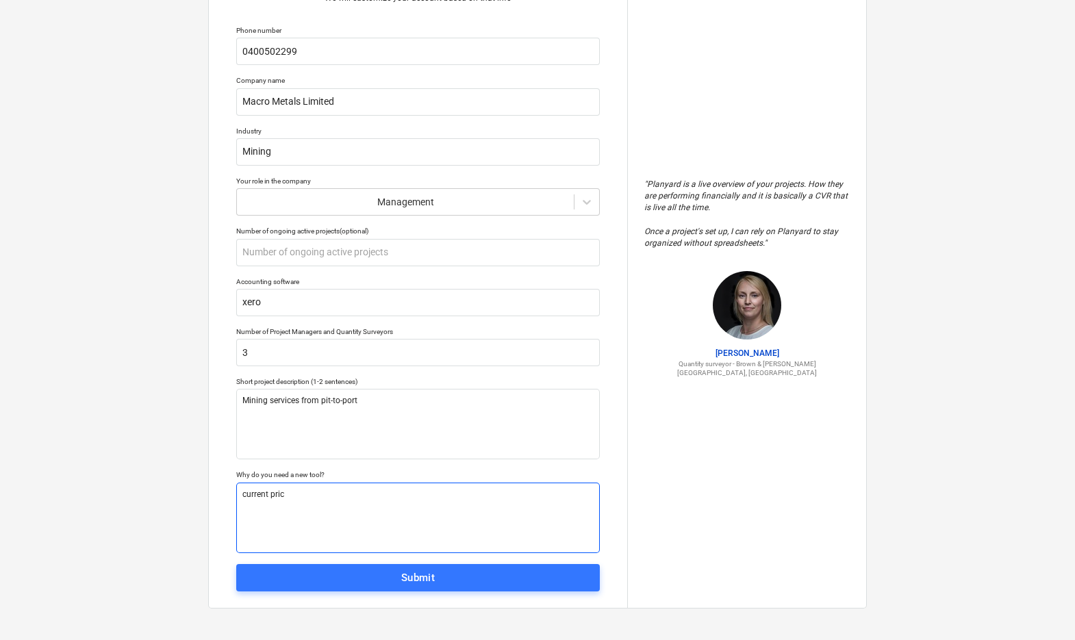
type textarea "x"
type textarea "current prici"
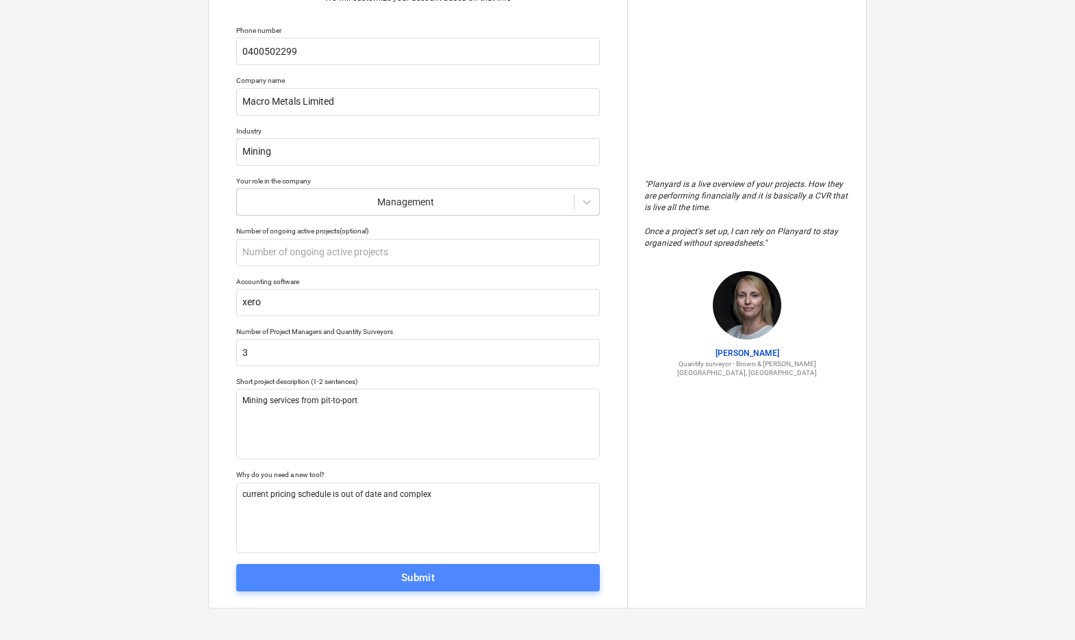
click at [402, 574] on div "Submit" at bounding box center [418, 578] width 34 height 18
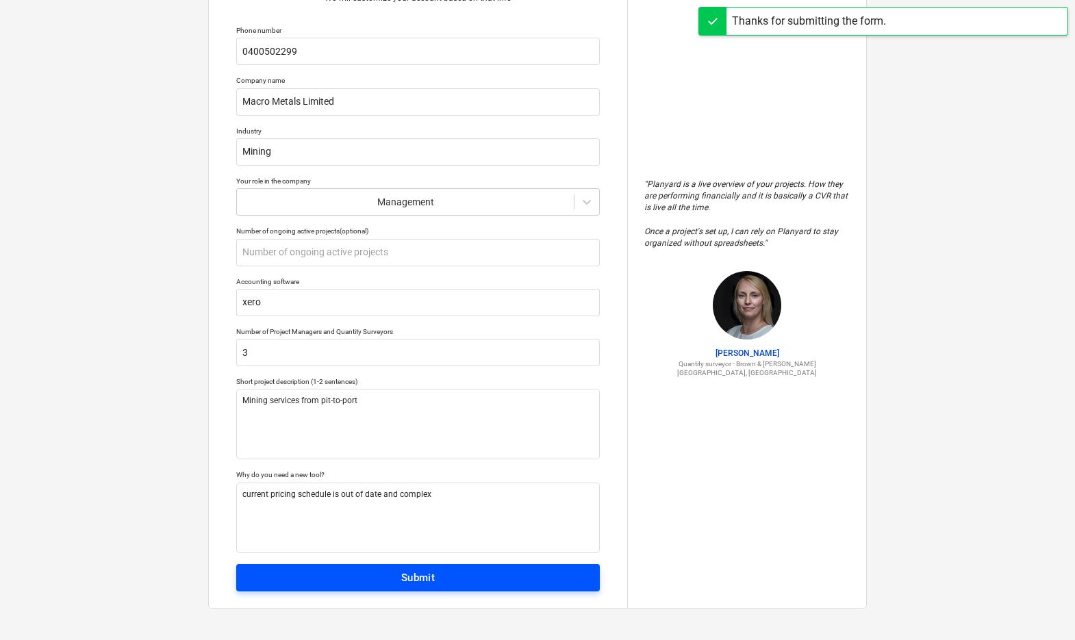
scroll to position [13, 0]
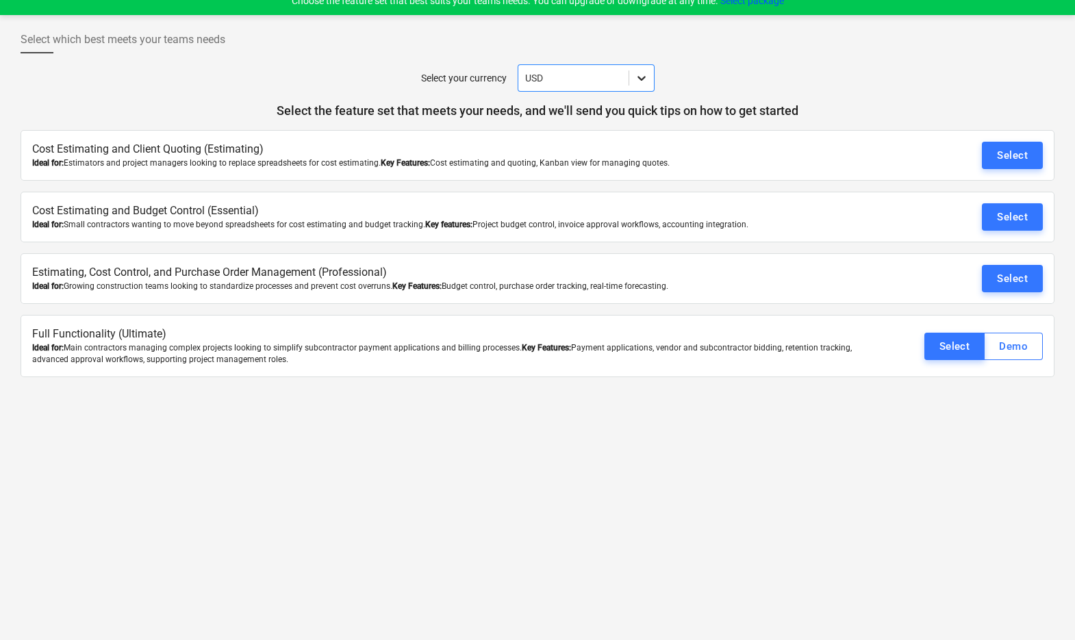
click at [648, 78] on icon at bounding box center [642, 78] width 14 height 14
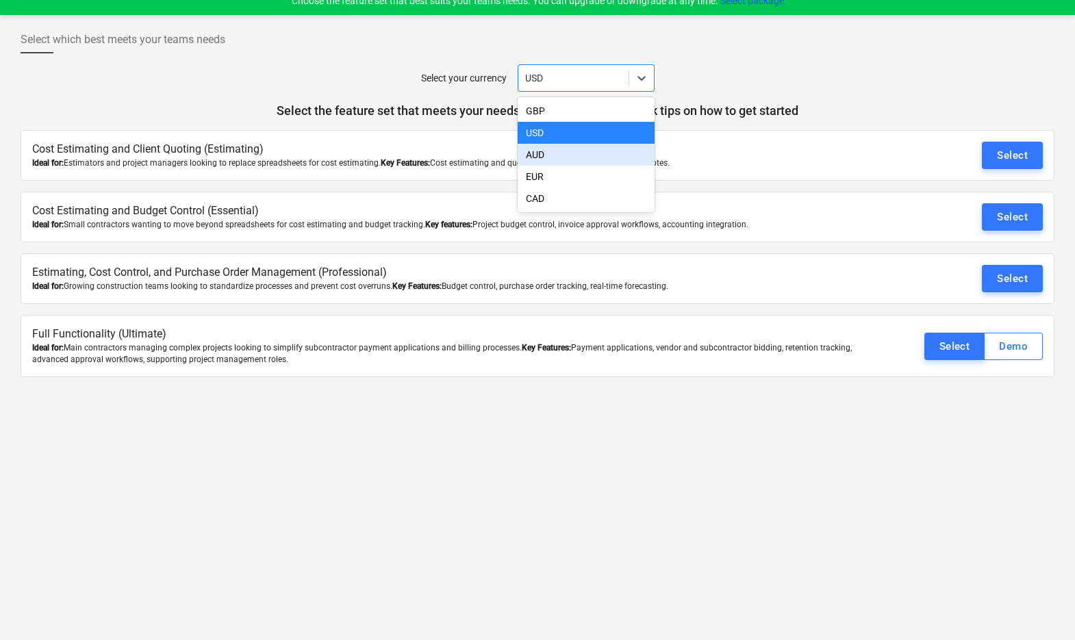
click at [569, 154] on div "AUD" at bounding box center [586, 155] width 137 height 22
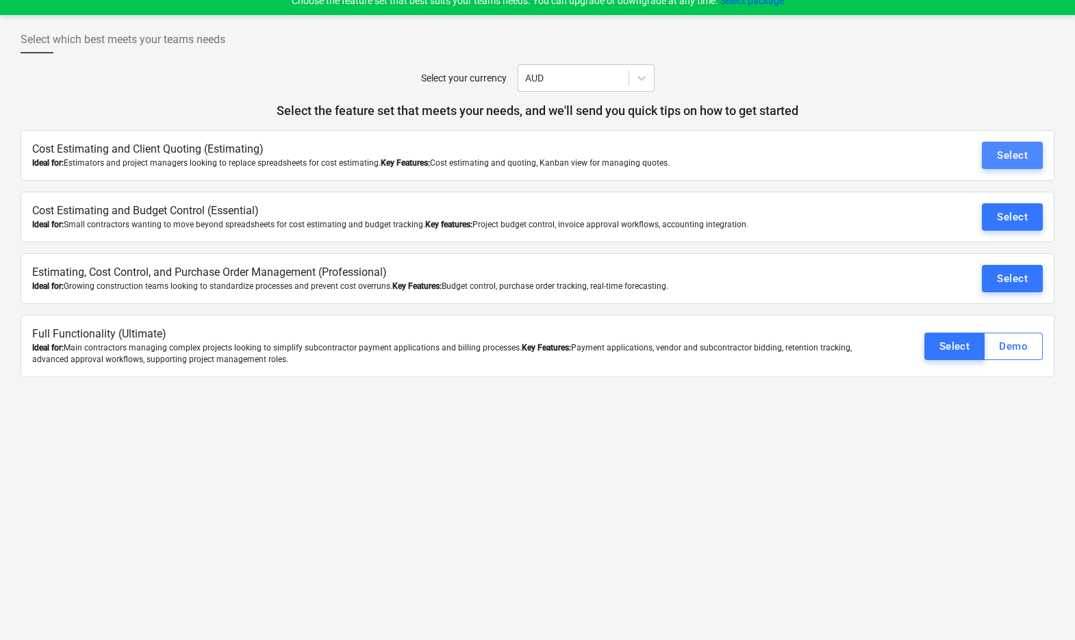
click at [1010, 157] on div "Select" at bounding box center [1012, 156] width 31 height 18
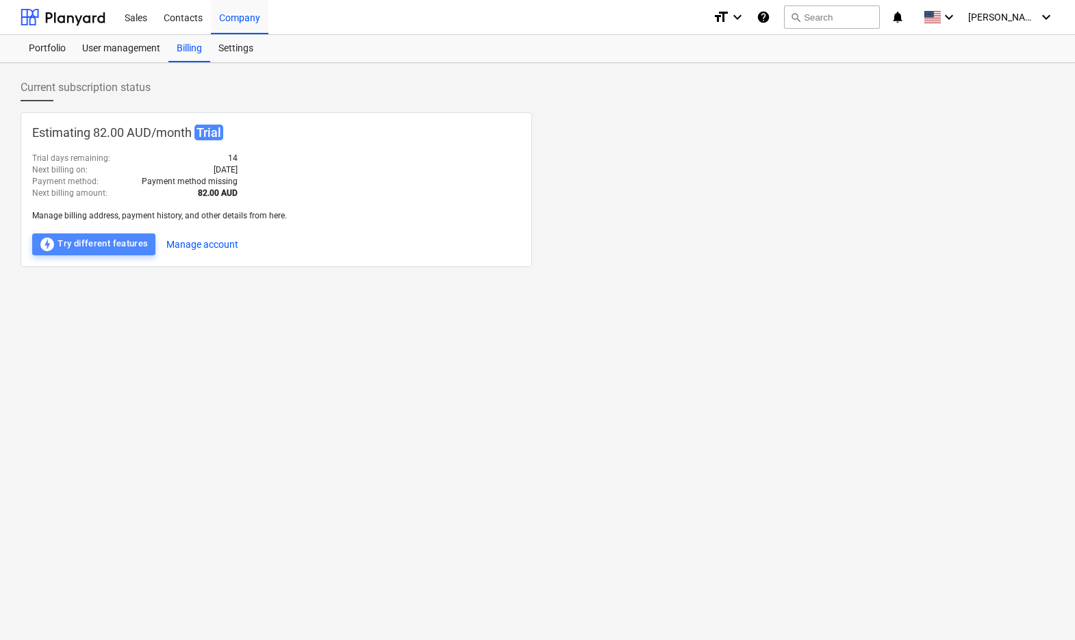
click at [124, 242] on div "offline_bolt Try different features" at bounding box center [94, 244] width 110 height 16
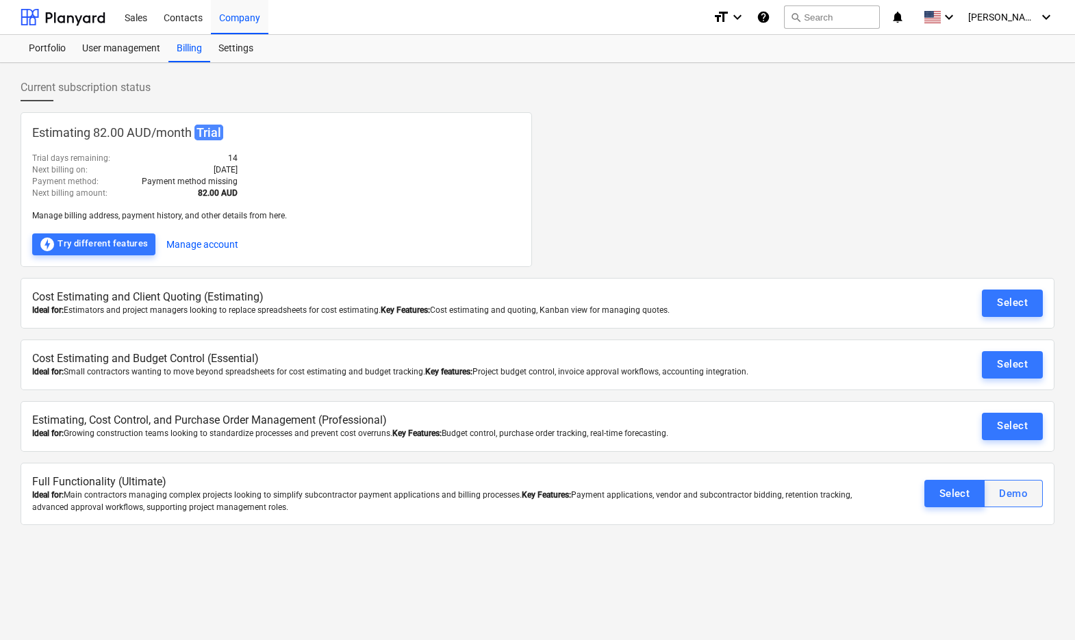
click at [1017, 496] on div "Demo" at bounding box center [1013, 494] width 29 height 18
click at [1003, 366] on div "Select" at bounding box center [1012, 365] width 31 height 18
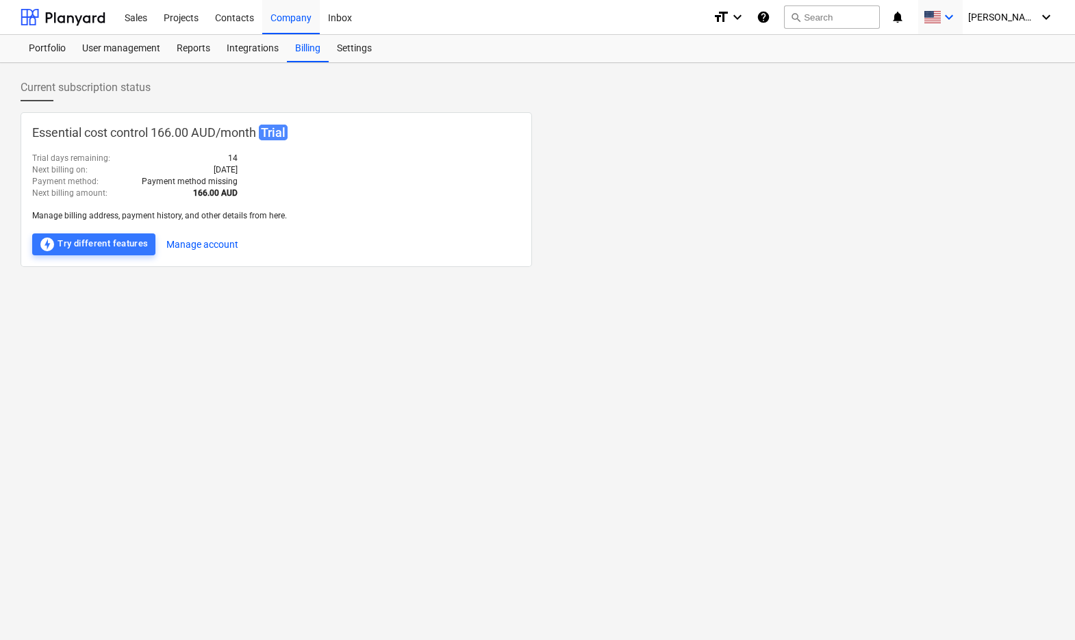
click at [958, 23] on icon "keyboard_arrow_down" at bounding box center [949, 17] width 16 height 16
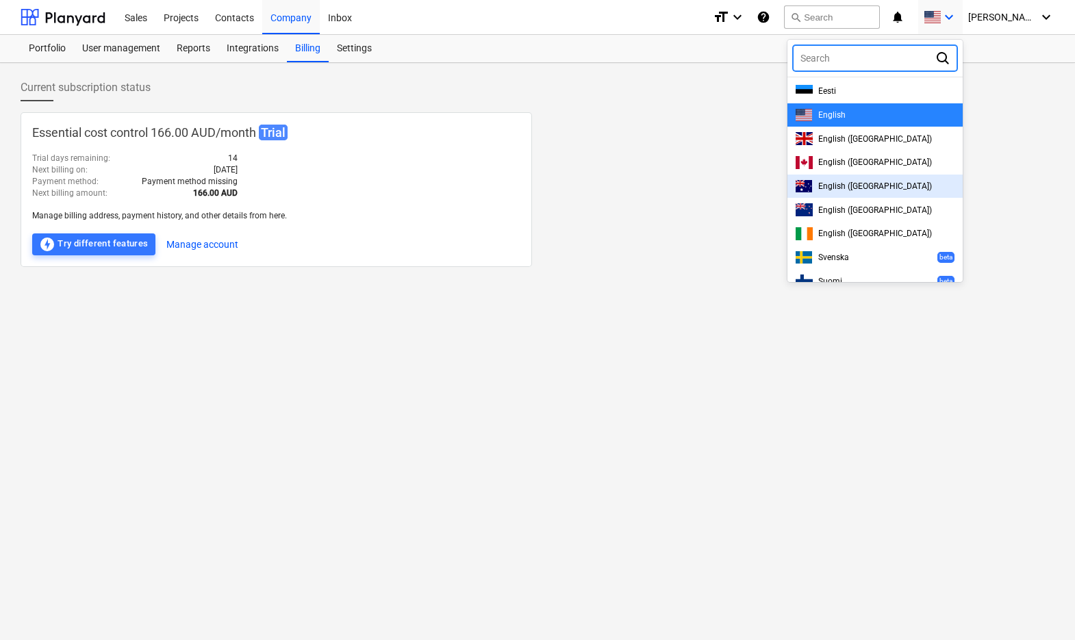
click at [904, 188] on span "English ([GEOGRAPHIC_DATA])" at bounding box center [876, 187] width 114 height 10
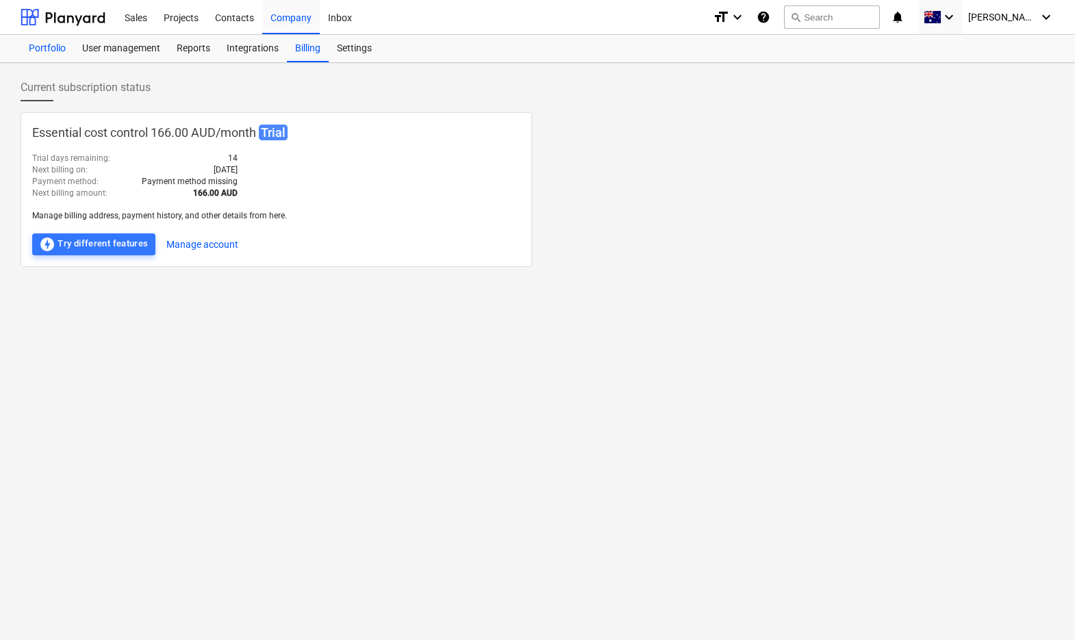
click at [41, 44] on div "Portfolio" at bounding box center [47, 48] width 53 height 27
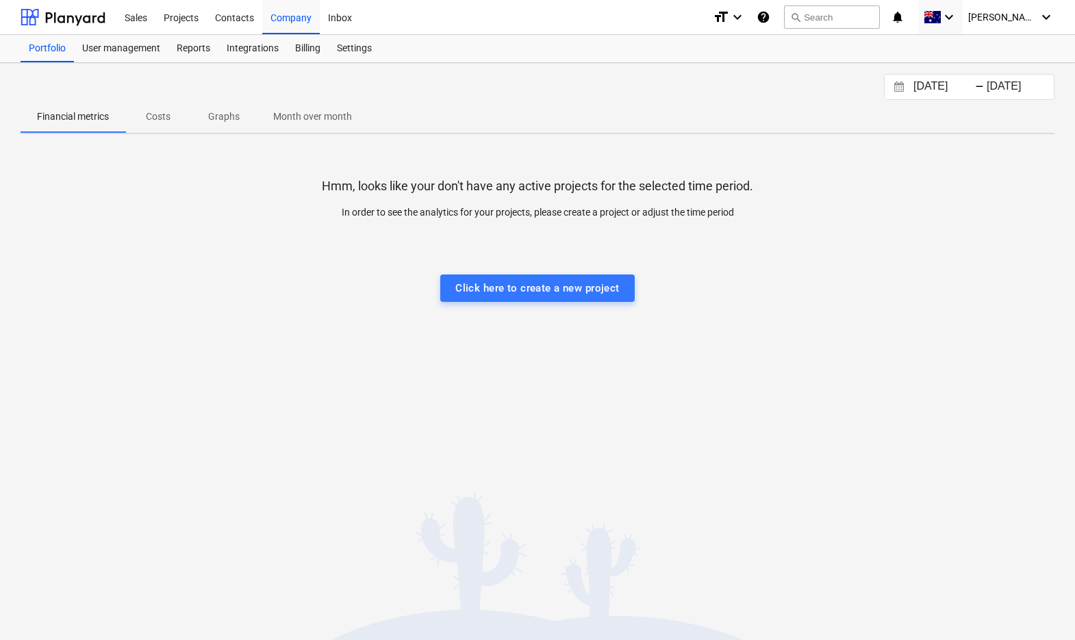
drag, startPoint x: 509, startPoint y: 283, endPoint x: 512, endPoint y: 290, distance: 7.7
click at [509, 284] on div "Click here to create a new project" at bounding box center [538, 288] width 164 height 18
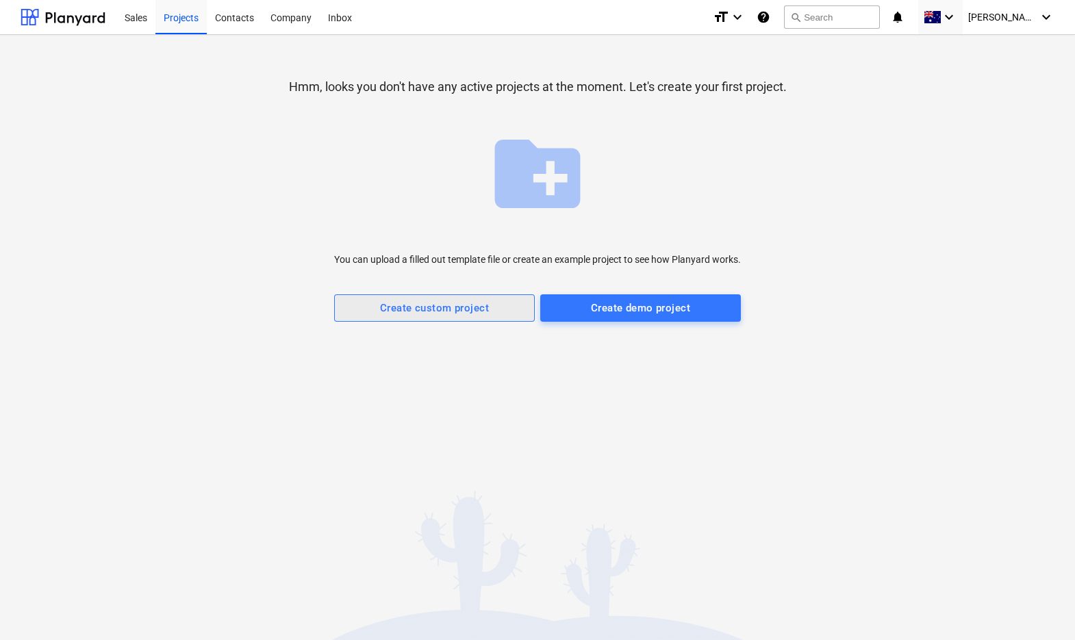
click at [424, 308] on div "Create custom project" at bounding box center [434, 308] width 109 height 18
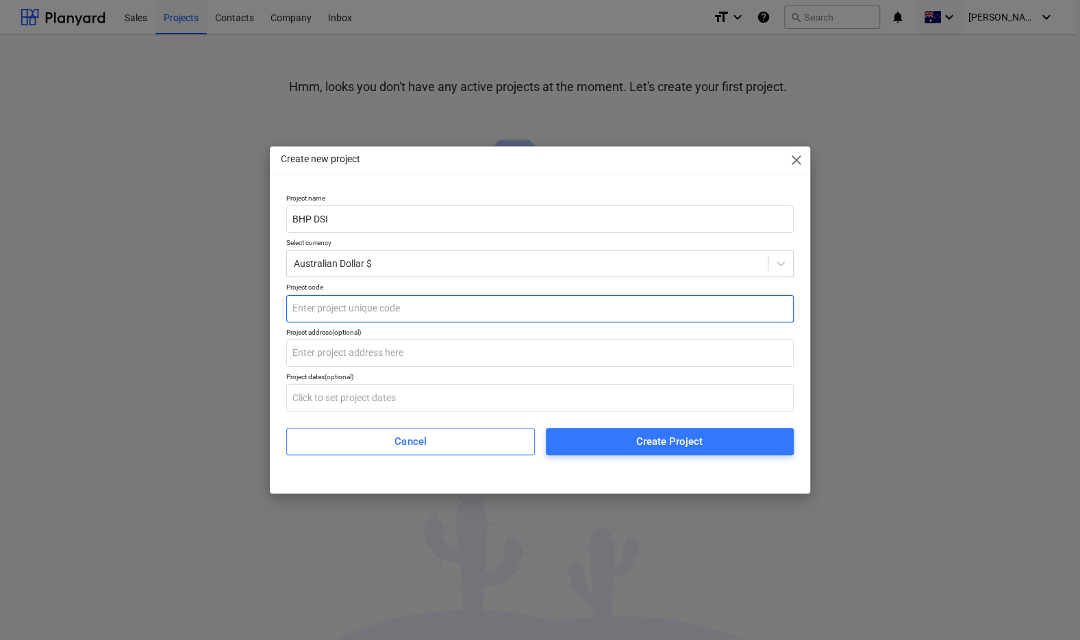
click at [313, 309] on input "text" at bounding box center [540, 308] width 508 height 27
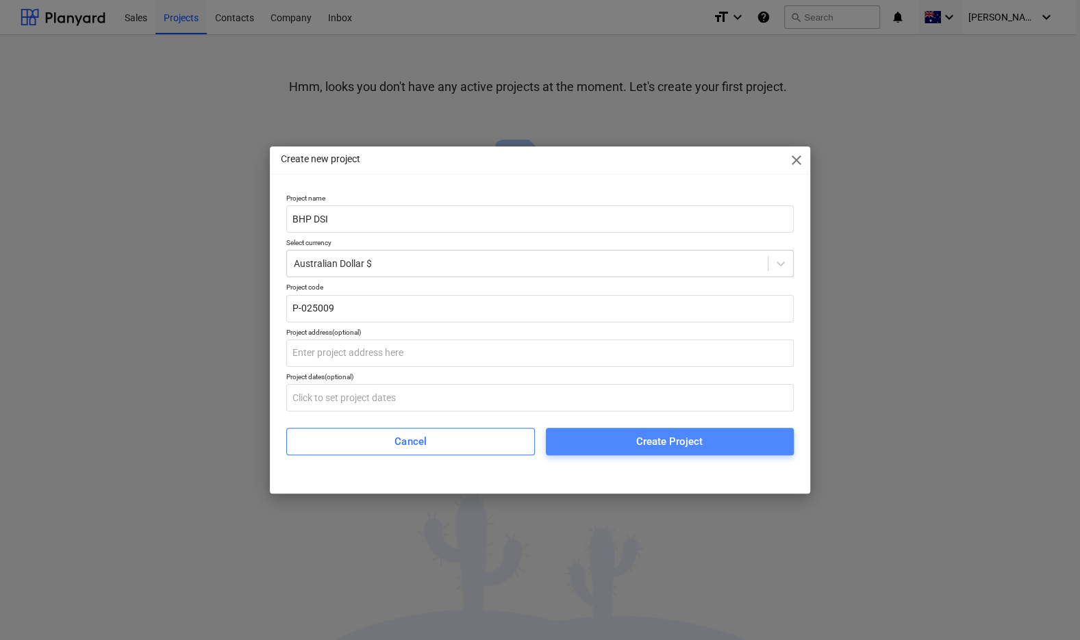
click at [676, 447] on div "Create Project" at bounding box center [669, 442] width 66 height 18
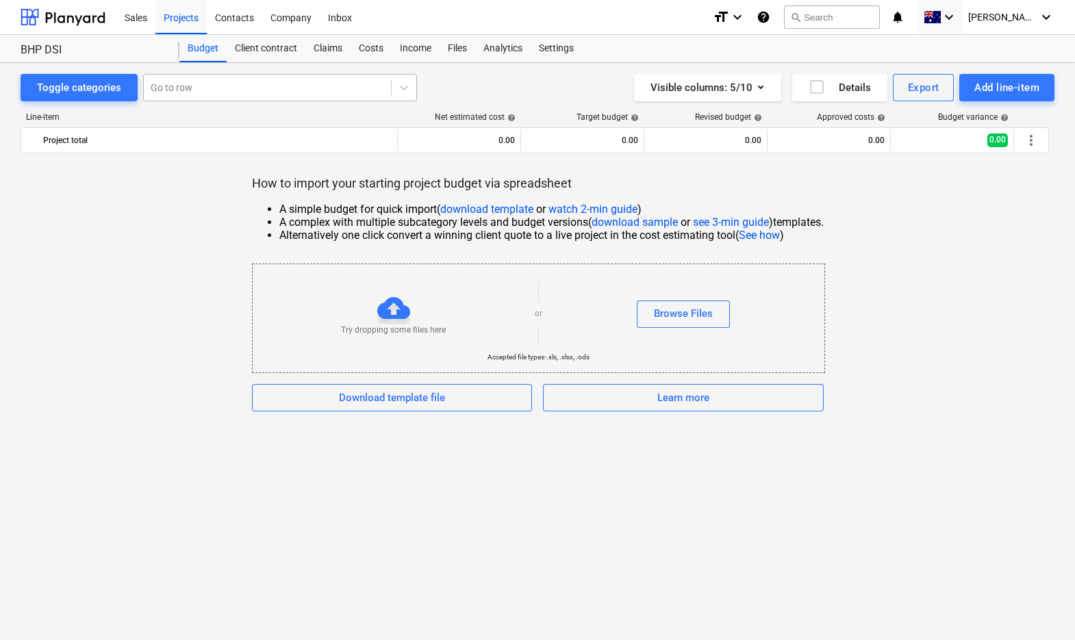
click at [403, 99] on div at bounding box center [403, 88] width 25 height 26
click at [403, 95] on div at bounding box center [404, 87] width 25 height 25
click at [762, 85] on icon "button" at bounding box center [761, 87] width 16 height 16
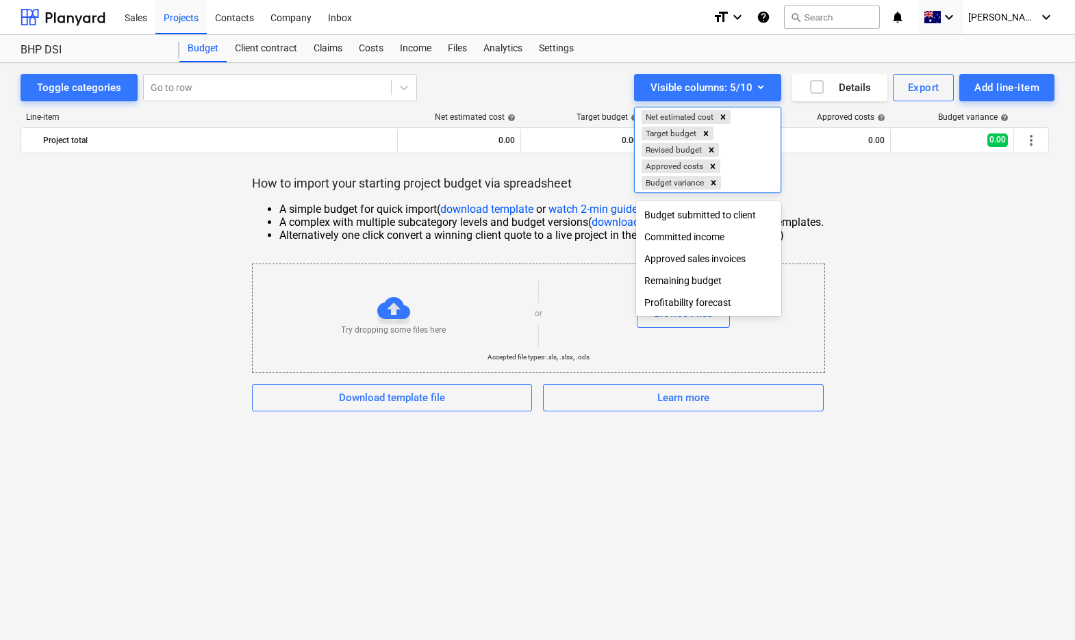
click at [555, 86] on div at bounding box center [537, 320] width 1075 height 640
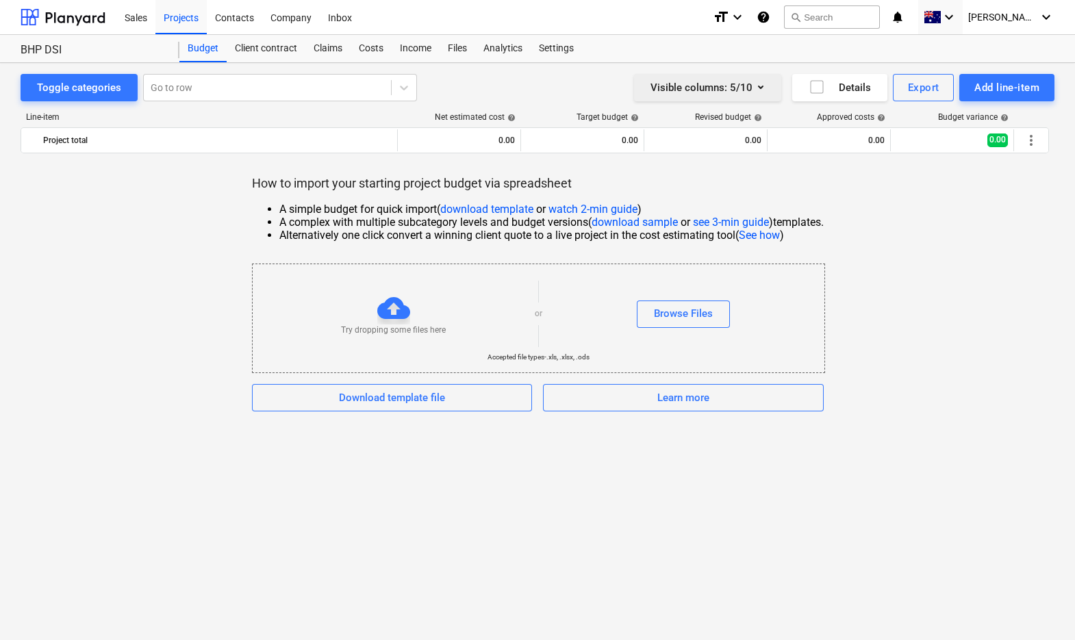
click at [753, 83] on icon "button" at bounding box center [761, 87] width 16 height 16
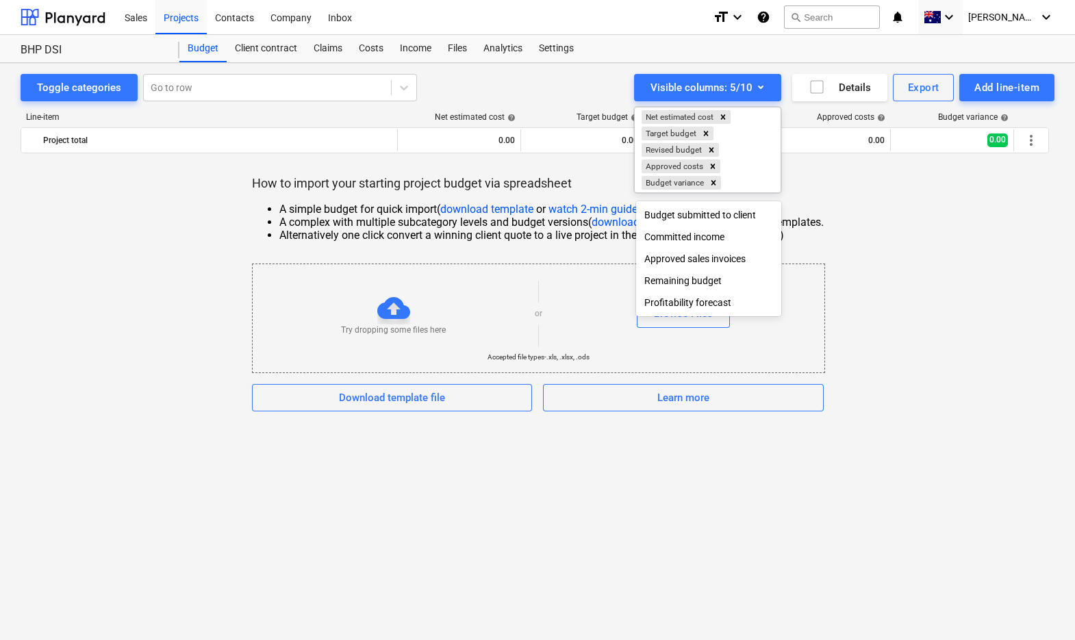
click at [932, 236] on div at bounding box center [537, 320] width 1075 height 640
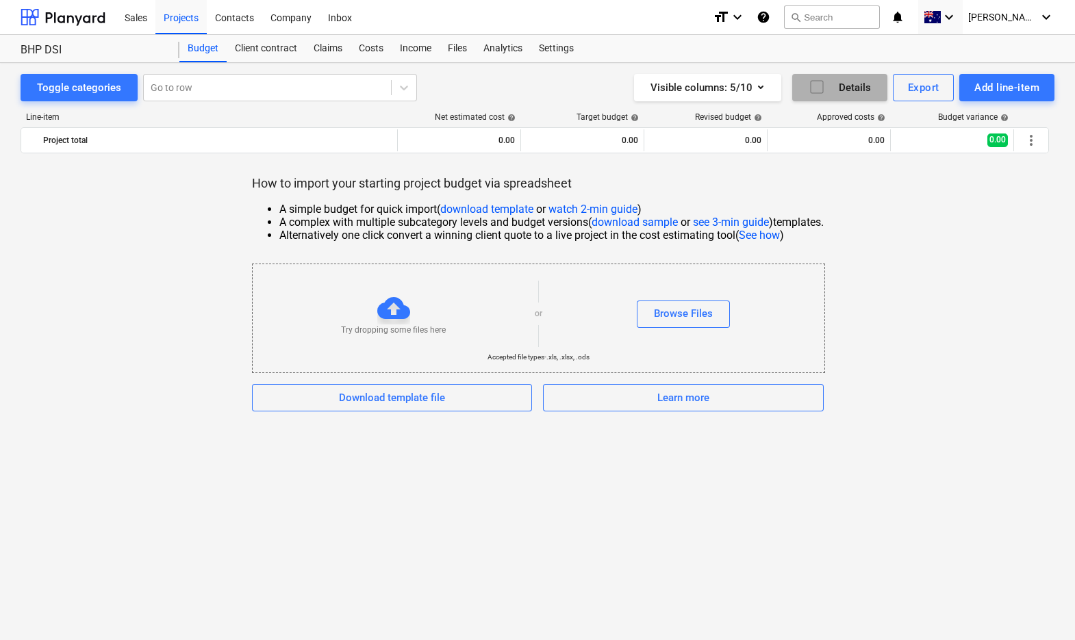
click at [819, 88] on icon "button" at bounding box center [817, 87] width 16 height 16
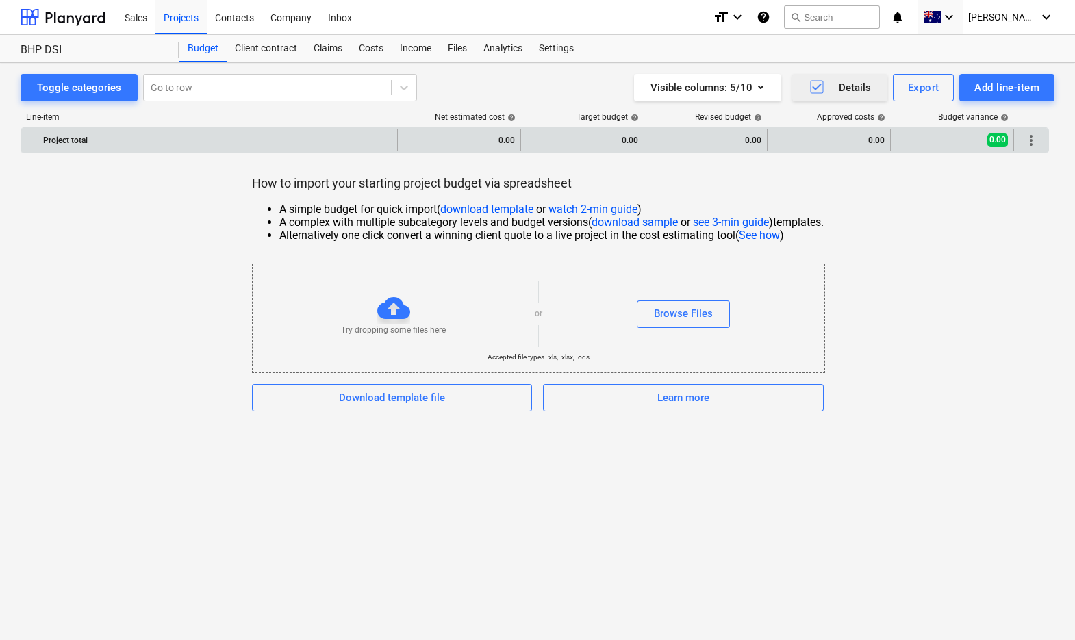
click at [1032, 140] on span "more_vert" at bounding box center [1031, 140] width 16 height 16
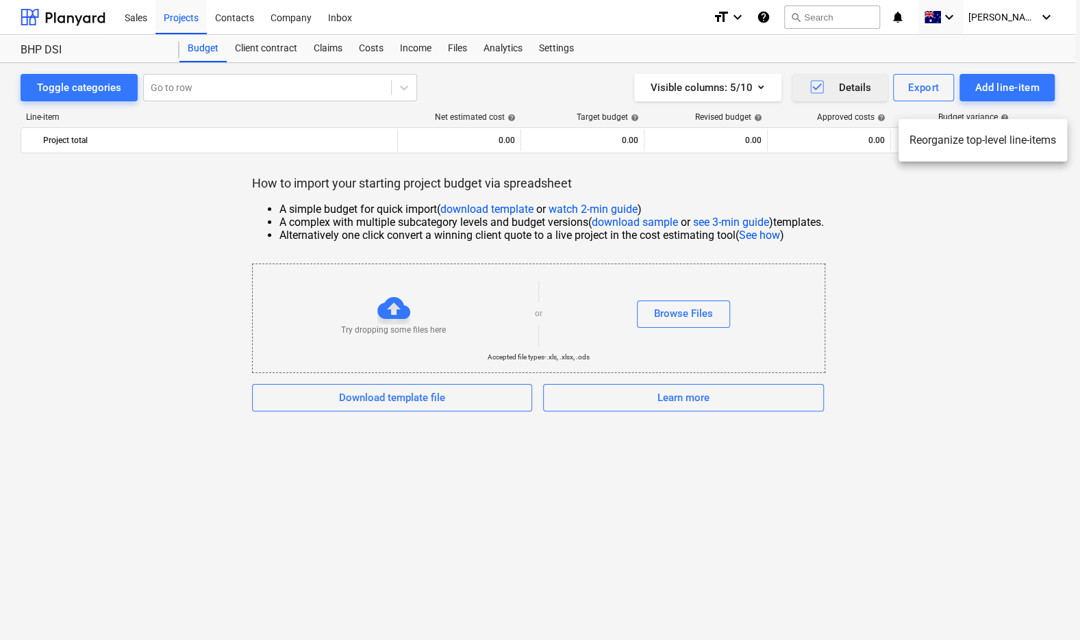
click at [1026, 212] on div at bounding box center [540, 320] width 1080 height 640
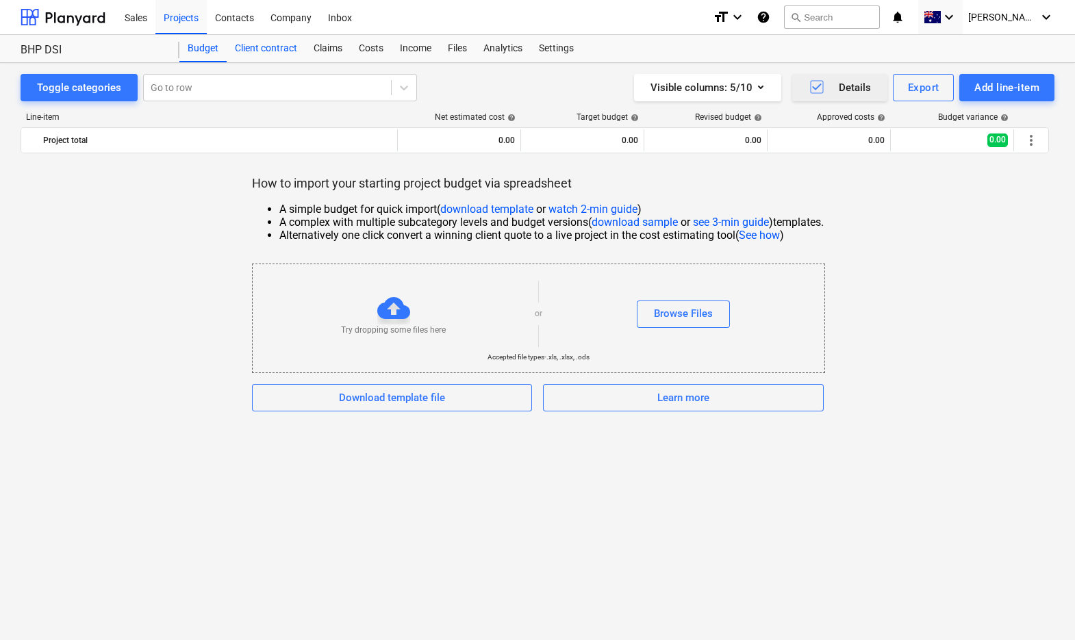
click at [266, 47] on div "Client contract" at bounding box center [266, 48] width 79 height 27
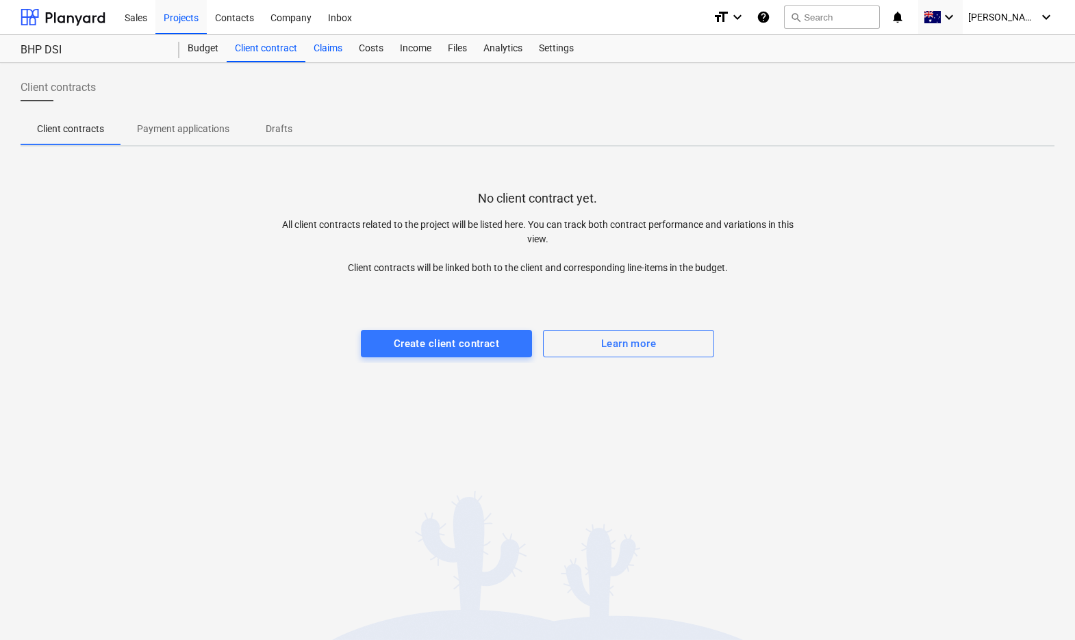
click at [345, 45] on div "Claims" at bounding box center [328, 48] width 45 height 27
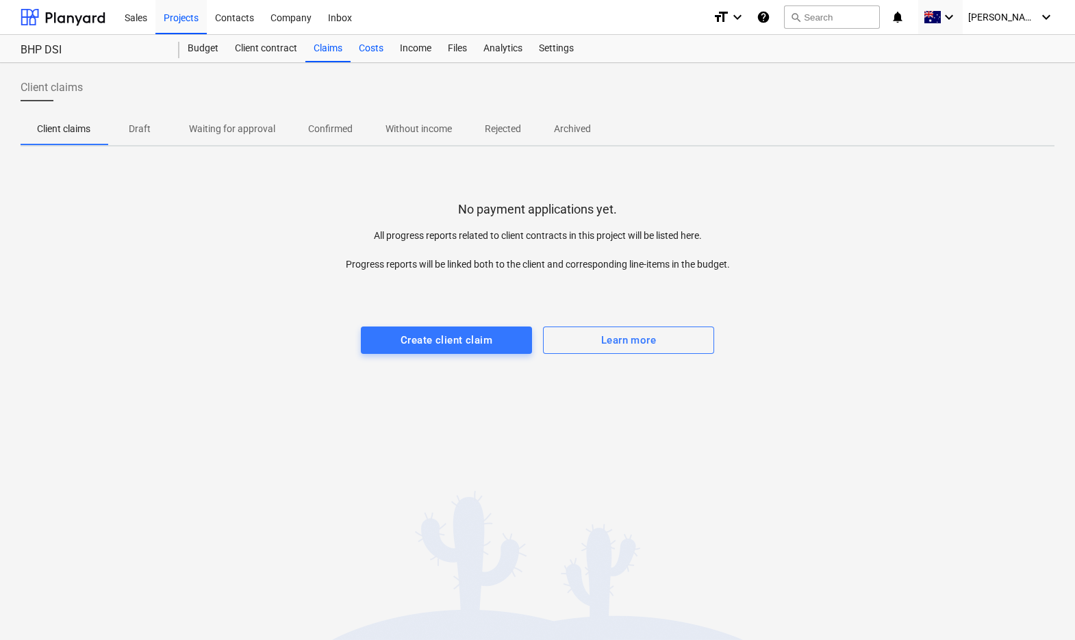
click at [369, 47] on div "Costs" at bounding box center [371, 48] width 41 height 27
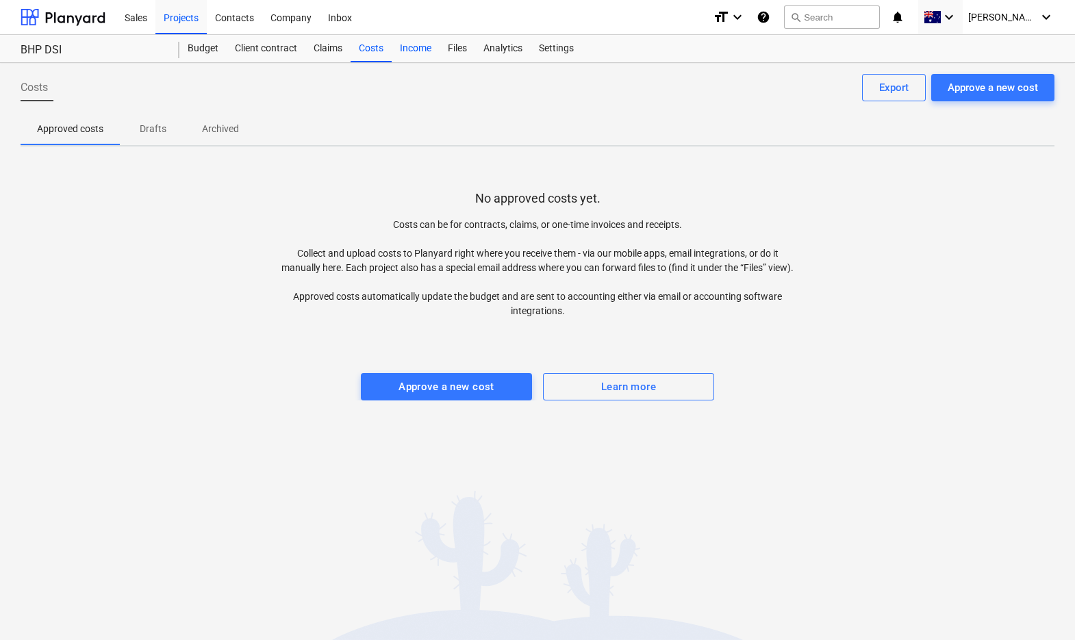
click at [414, 46] on div "Income" at bounding box center [416, 48] width 48 height 27
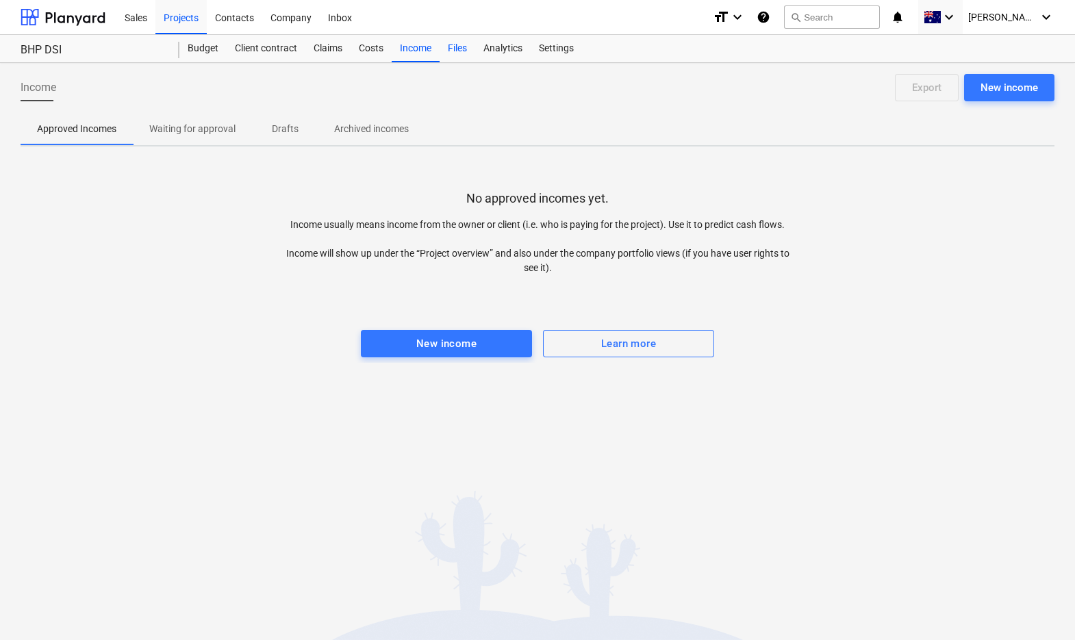
click at [458, 47] on div "Files" at bounding box center [458, 48] width 36 height 27
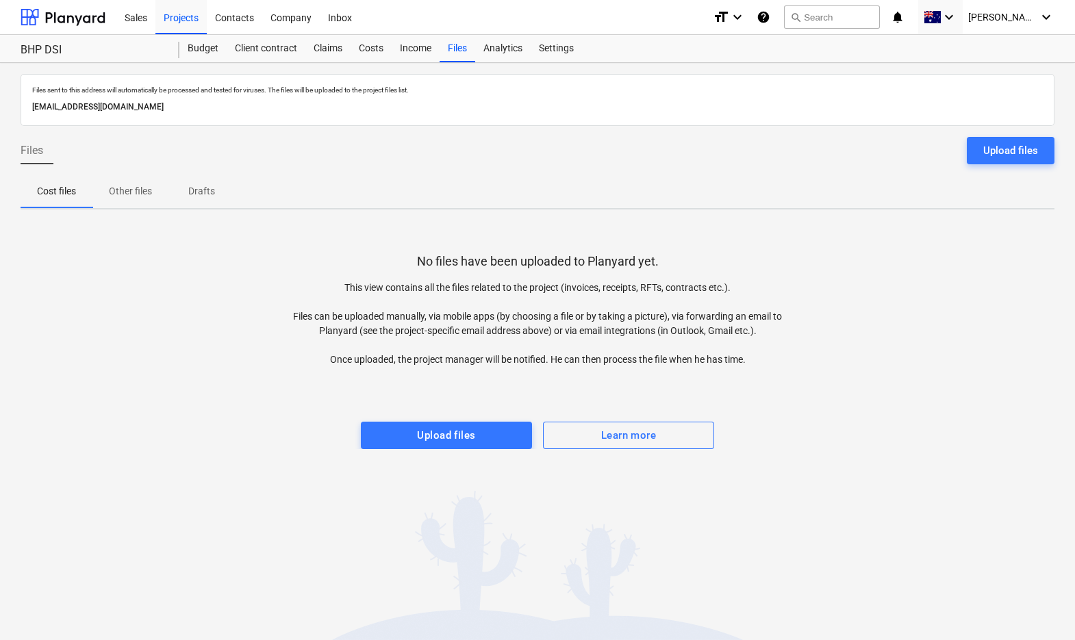
click at [141, 188] on p "Other files" at bounding box center [130, 191] width 43 height 14
click at [203, 188] on p "Drafts" at bounding box center [201, 191] width 33 height 14
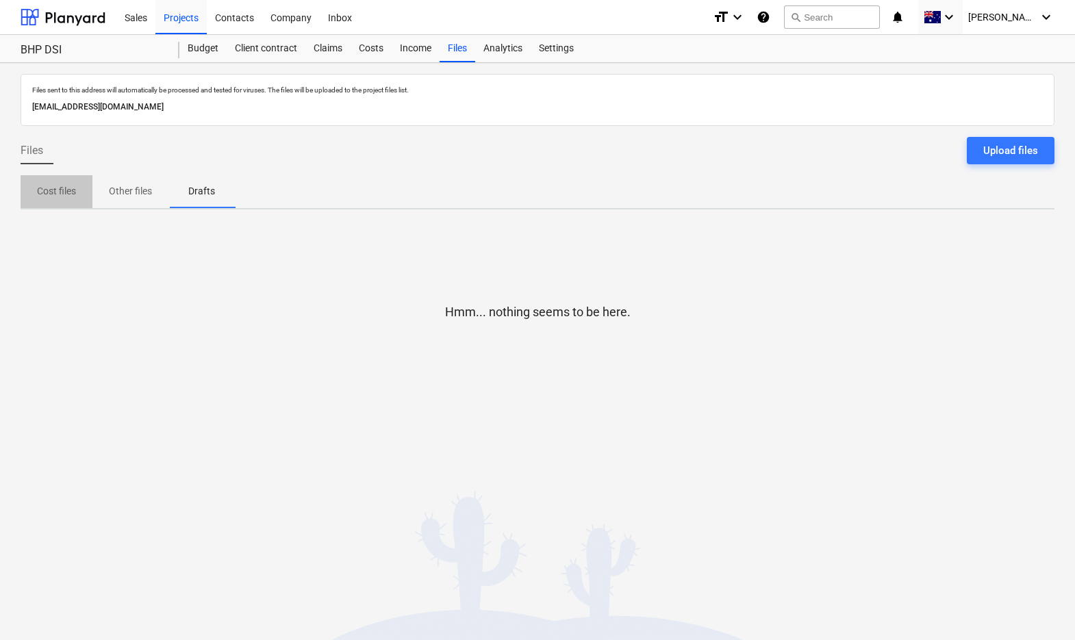
click at [72, 179] on button "Cost files" at bounding box center [57, 191] width 72 height 33
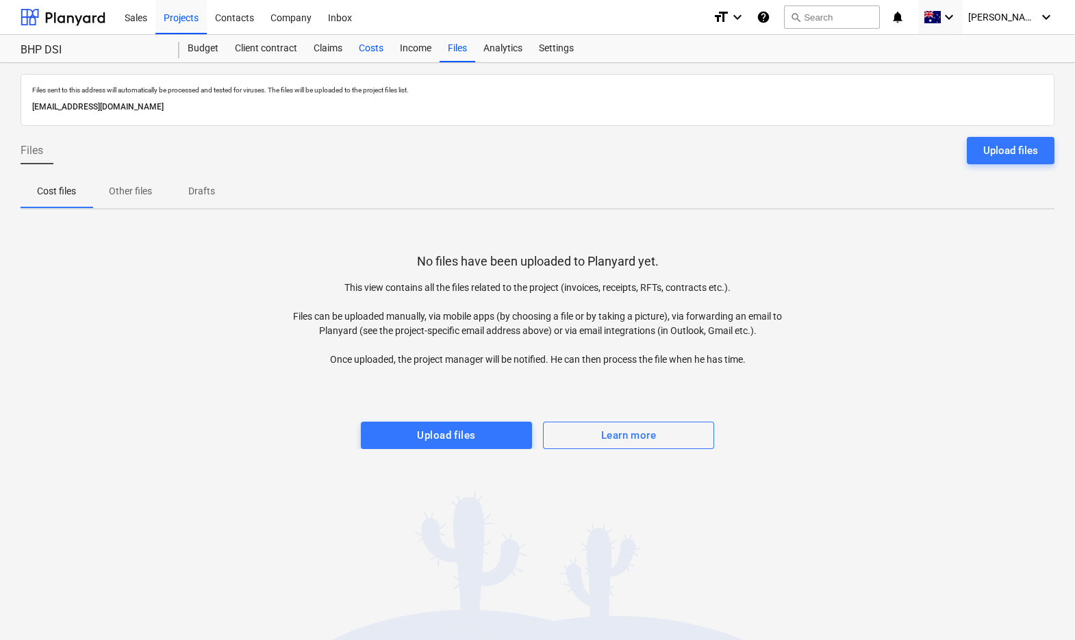
click at [380, 46] on div "Costs" at bounding box center [371, 48] width 41 height 27
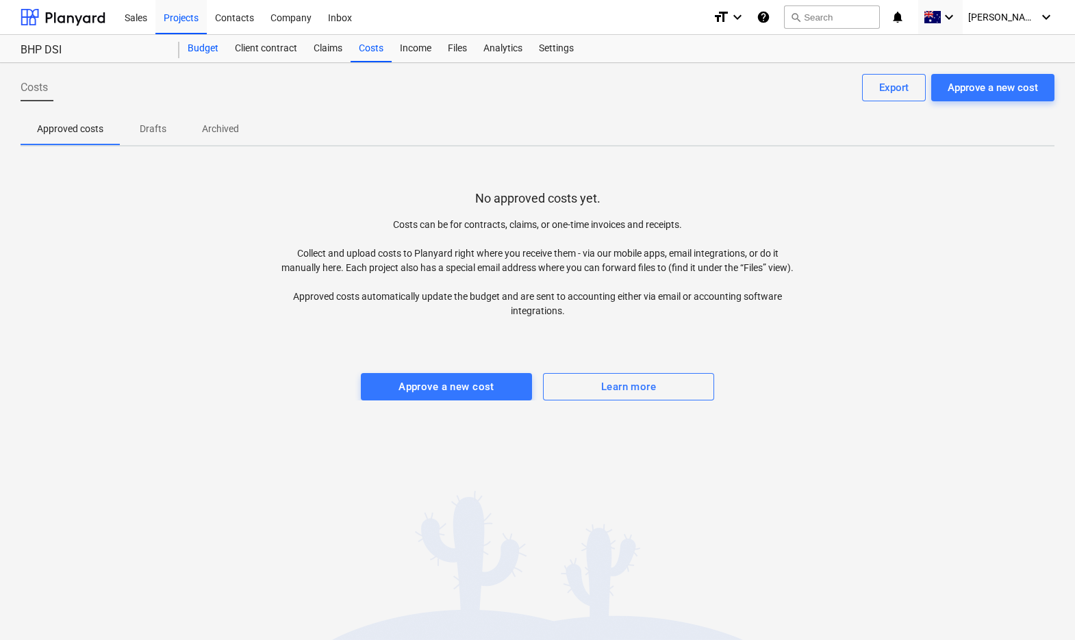
click at [210, 42] on div "Budget" at bounding box center [202, 48] width 47 height 27
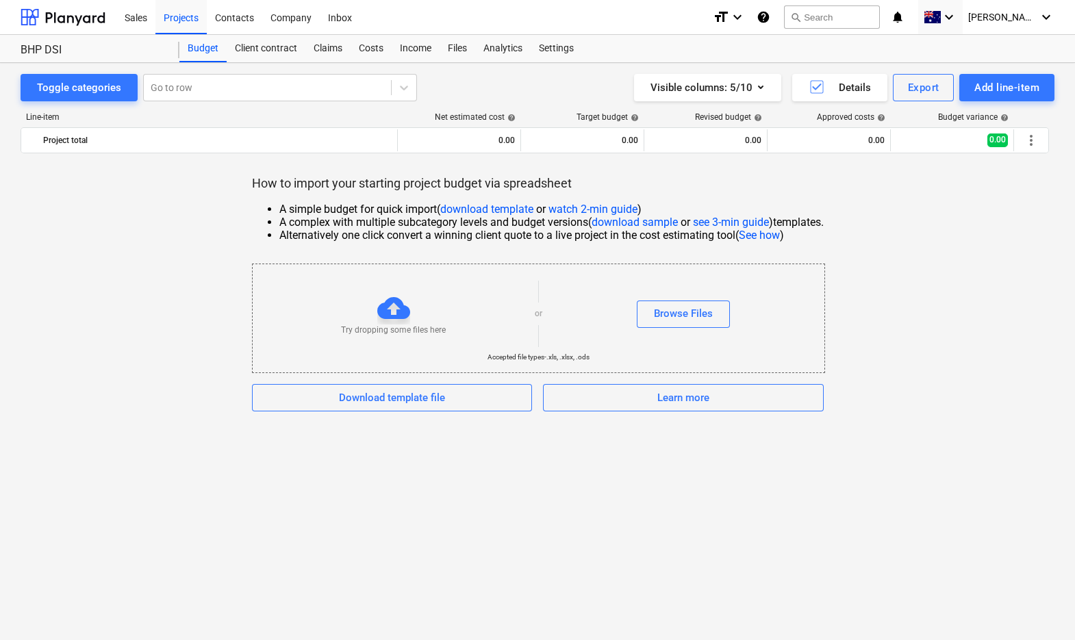
click at [765, 234] on link "See how" at bounding box center [759, 235] width 41 height 13
click at [134, 14] on div "Sales" at bounding box center [135, 16] width 39 height 35
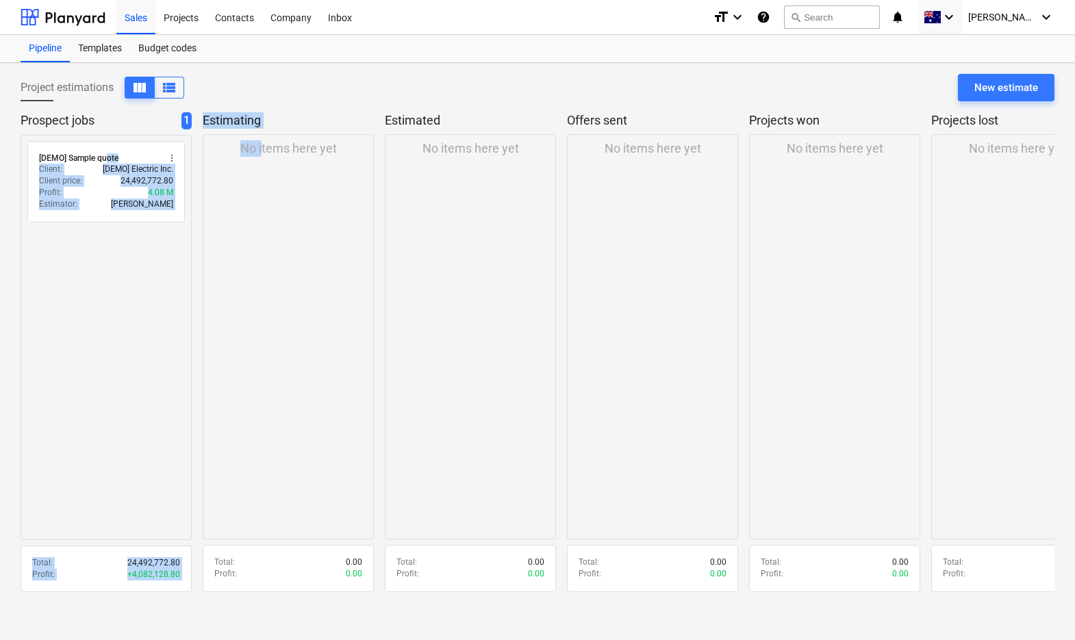
drag, startPoint x: 120, startPoint y: 155, endPoint x: 260, endPoint y: 179, distance: 142.5
click at [260, 179] on div "Prospect jobs 1 radio_button_unchecked [DEMO] Sample quote more_vert Client : […" at bounding box center [538, 356] width 1034 height 489
click at [147, 232] on div "radio_button_unchecked [DEMO] Sample quote more_vert Client : [DEMO] Electric I…" at bounding box center [106, 338] width 171 height 406
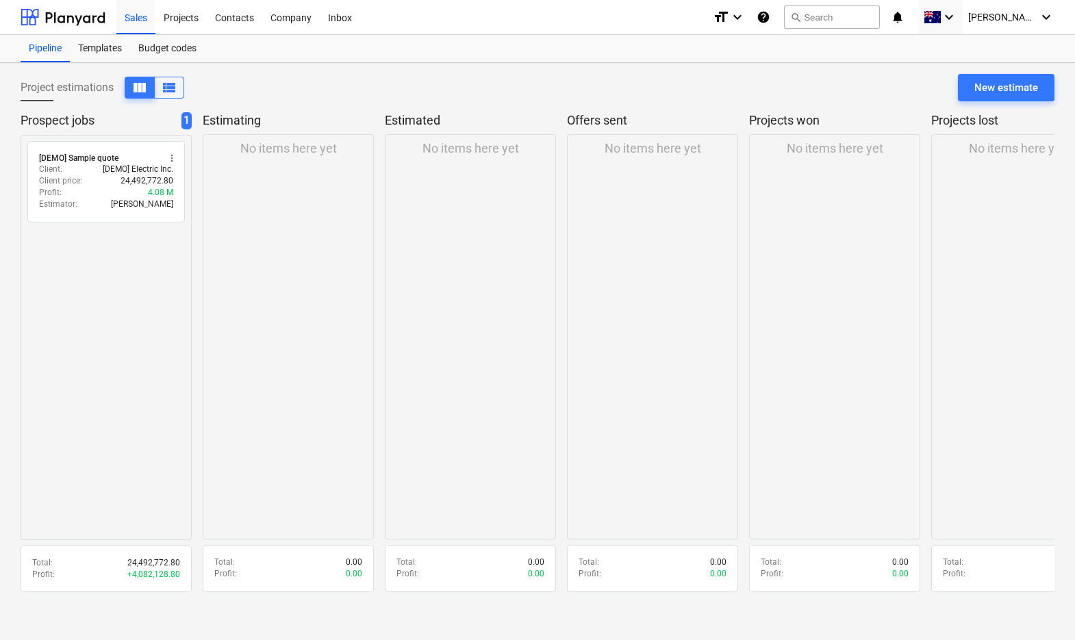
drag, startPoint x: 174, startPoint y: 155, endPoint x: 284, endPoint y: 160, distance: 110.4
click at [284, 160] on div "Prospect jobs 1 radio_button_unchecked [DEMO] Sample quote more_vert Client : […" at bounding box center [538, 356] width 1034 height 489
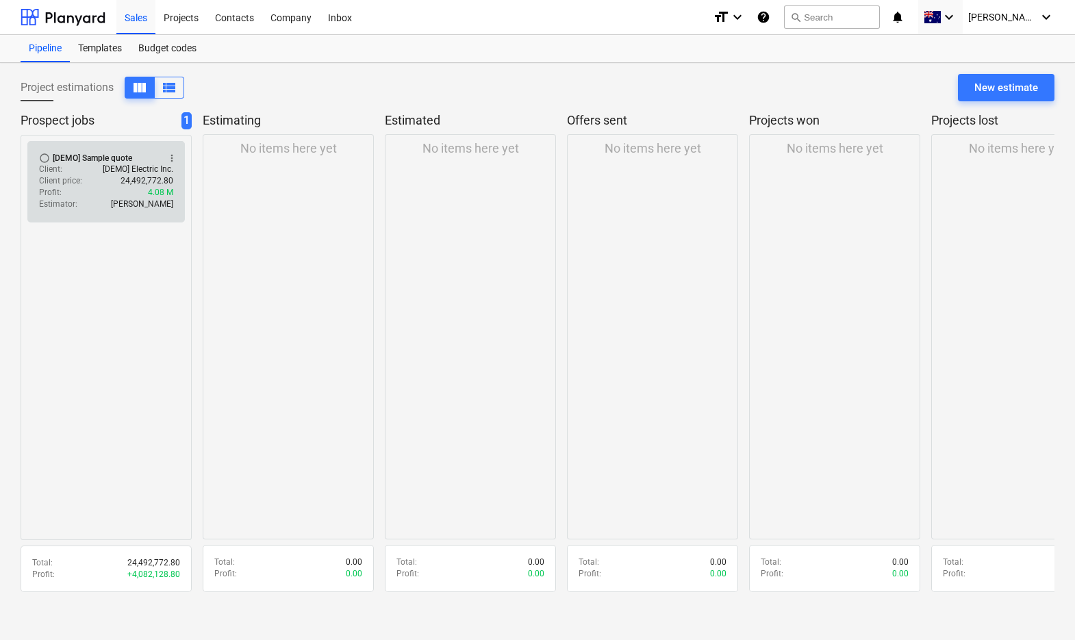
click at [87, 175] on div "Client price : 24,492,772.80" at bounding box center [106, 181] width 134 height 12
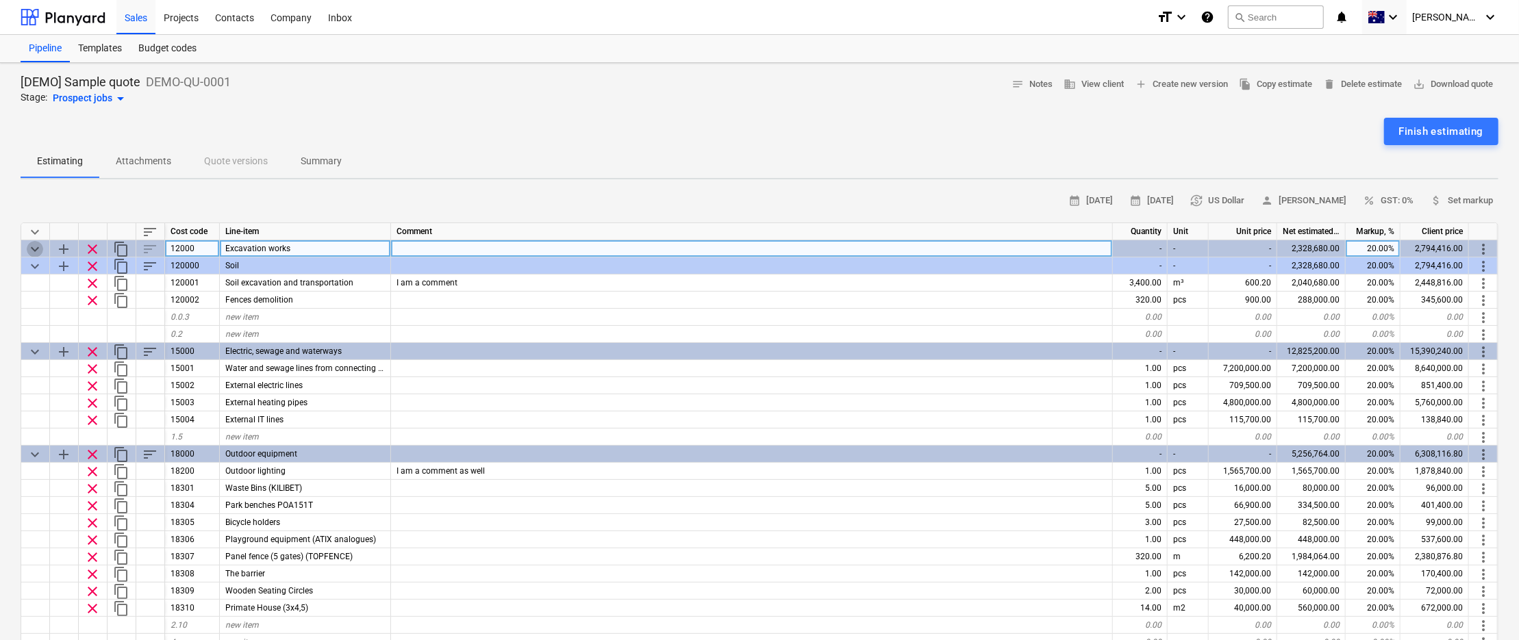
click at [34, 246] on span "keyboard_arrow_down" at bounding box center [35, 249] width 16 height 16
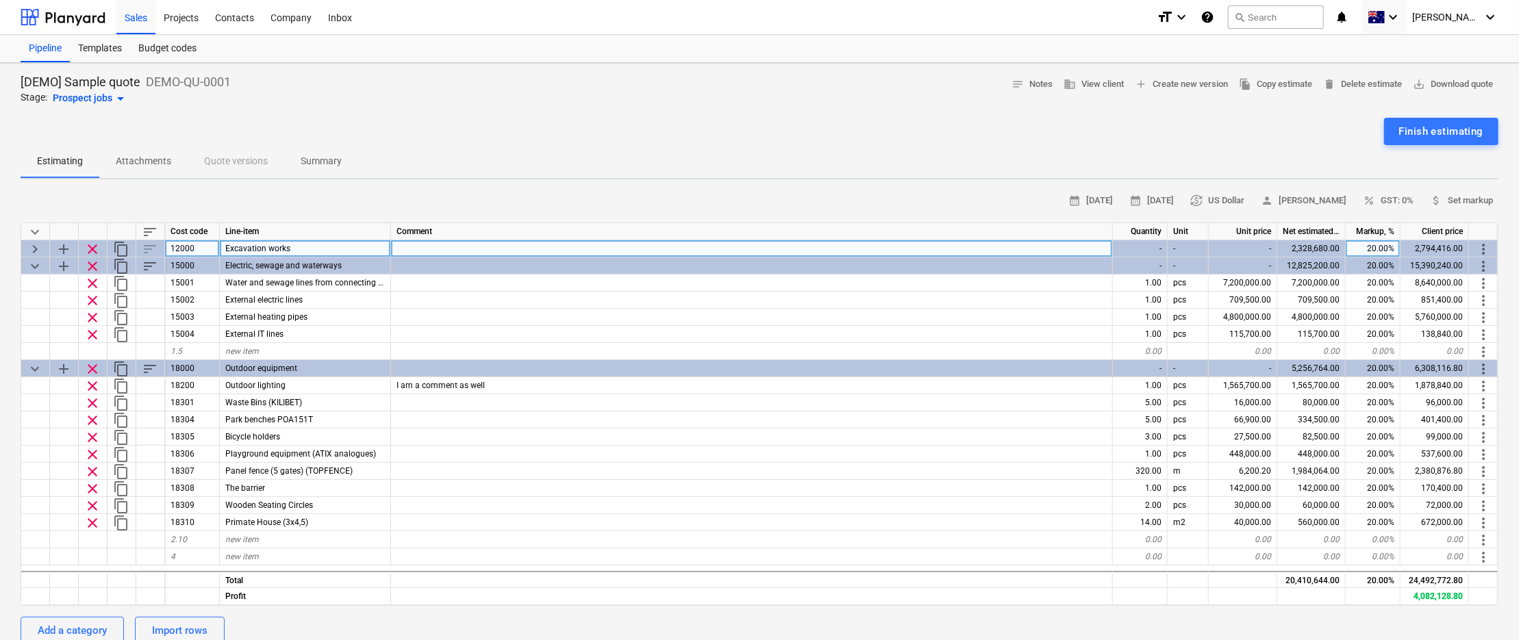
click at [34, 246] on span "keyboard_arrow_right" at bounding box center [35, 249] width 16 height 16
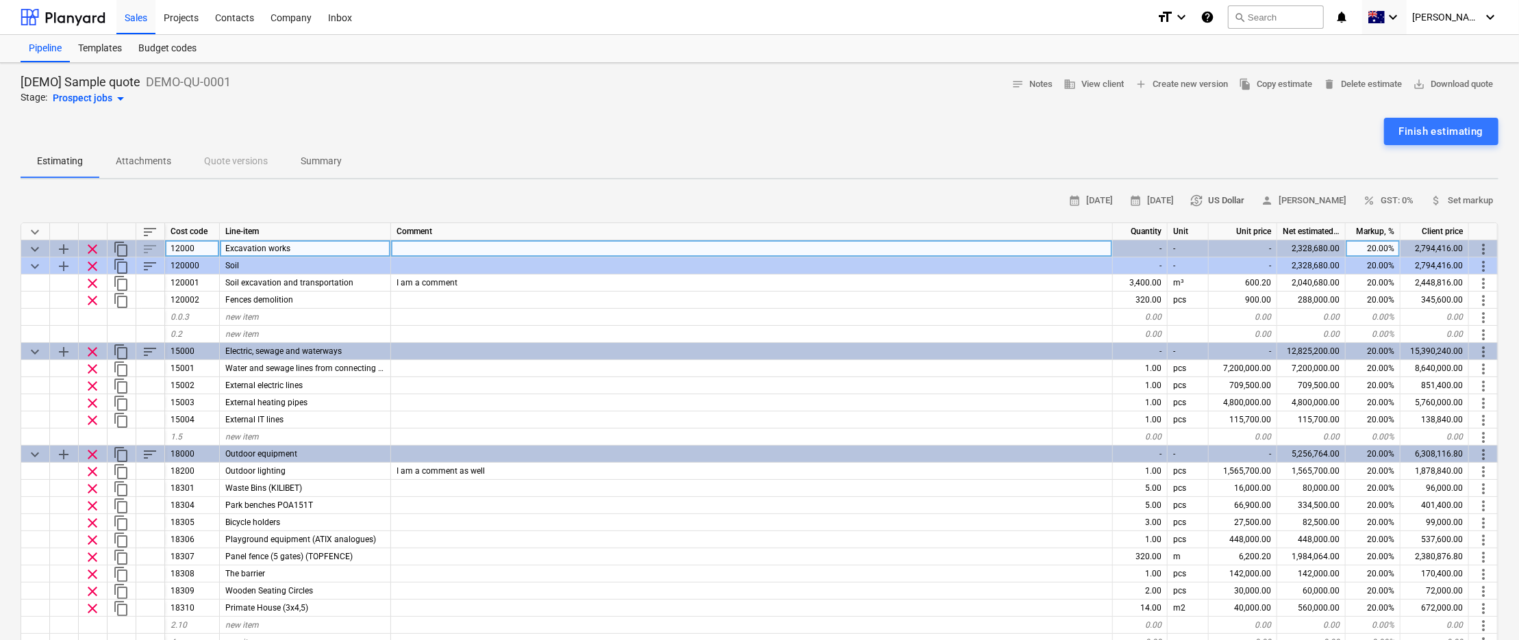
click at [1080, 199] on span "currency_exchange US Dollar" at bounding box center [1218, 201] width 54 height 16
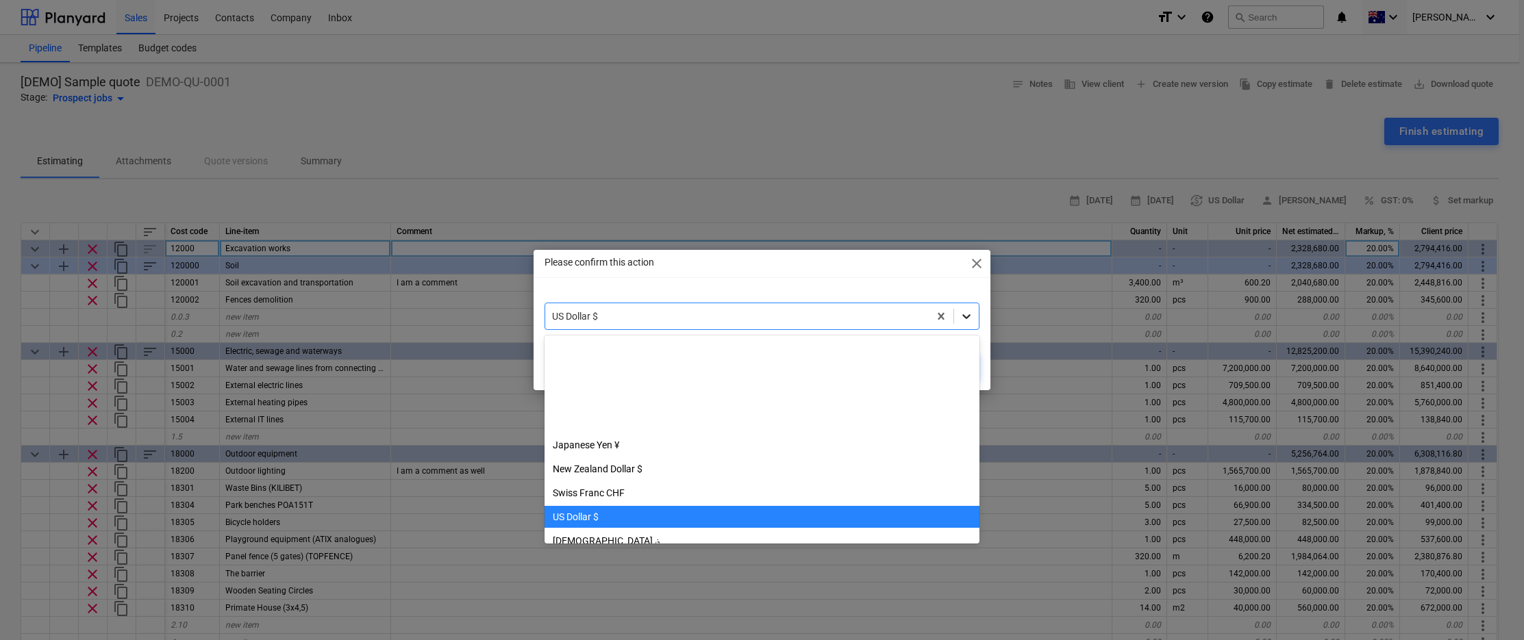
click at [969, 308] on div at bounding box center [966, 316] width 25 height 25
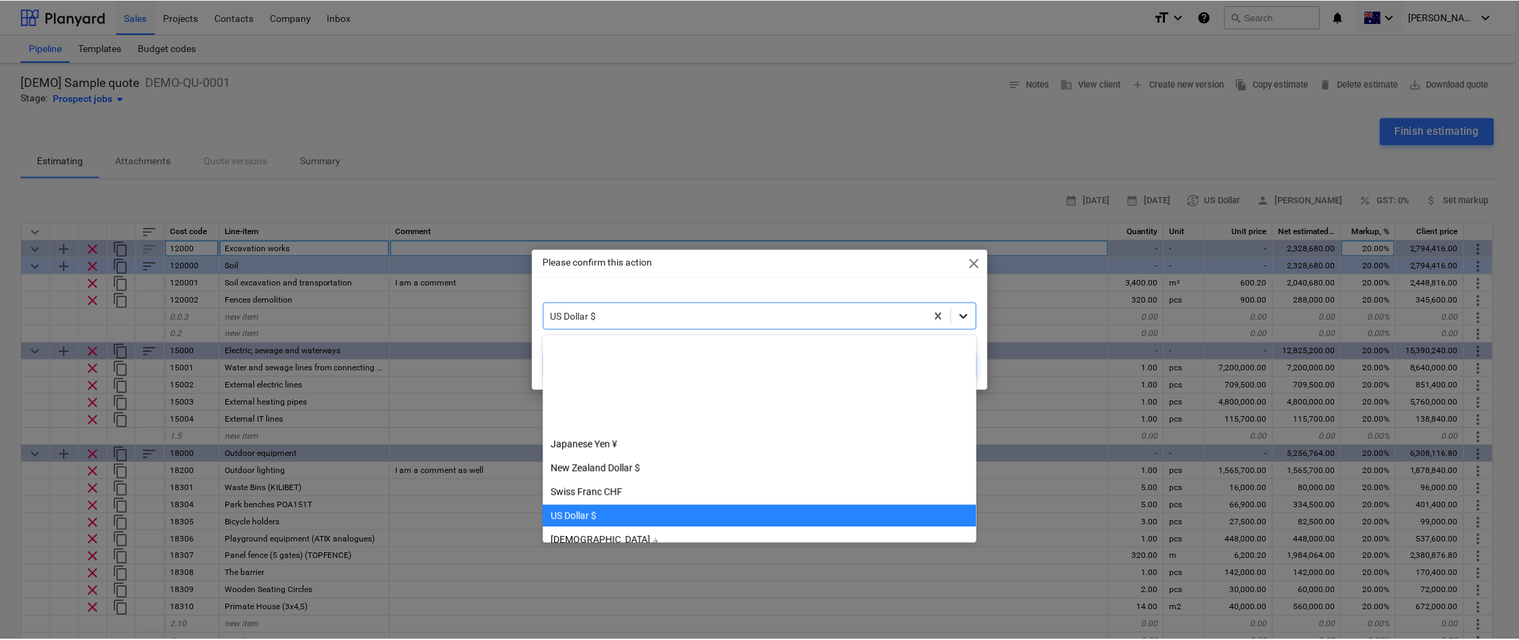
scroll to position [167, 0]
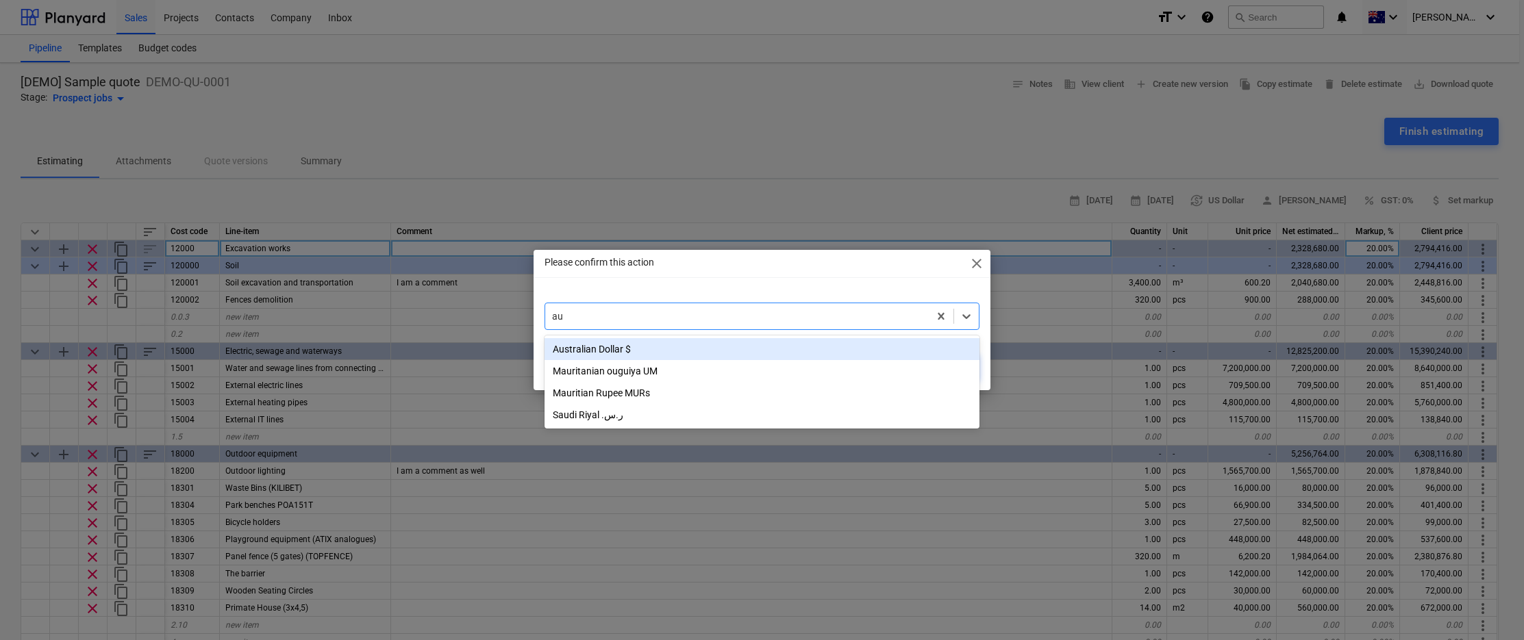
click at [606, 354] on div "Australian Dollar $" at bounding box center [762, 349] width 435 height 22
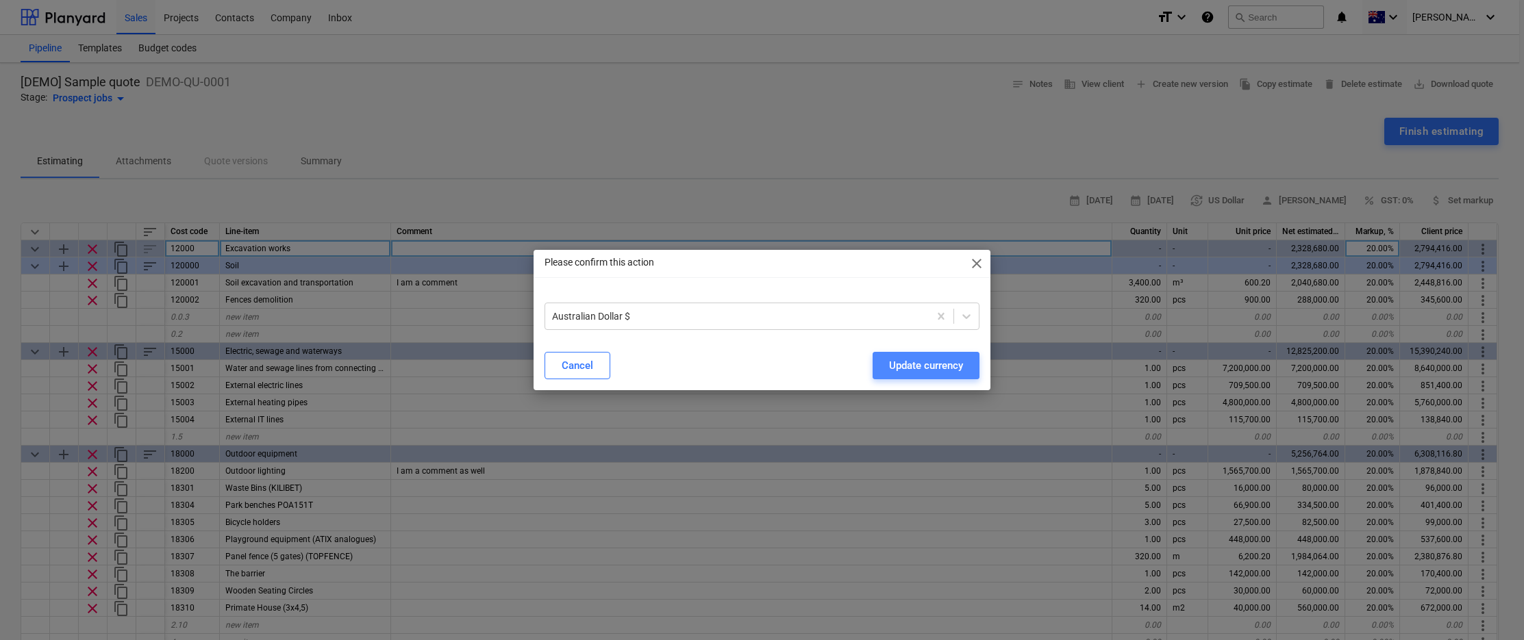
click at [914, 363] on div "Update currency" at bounding box center [926, 366] width 74 height 18
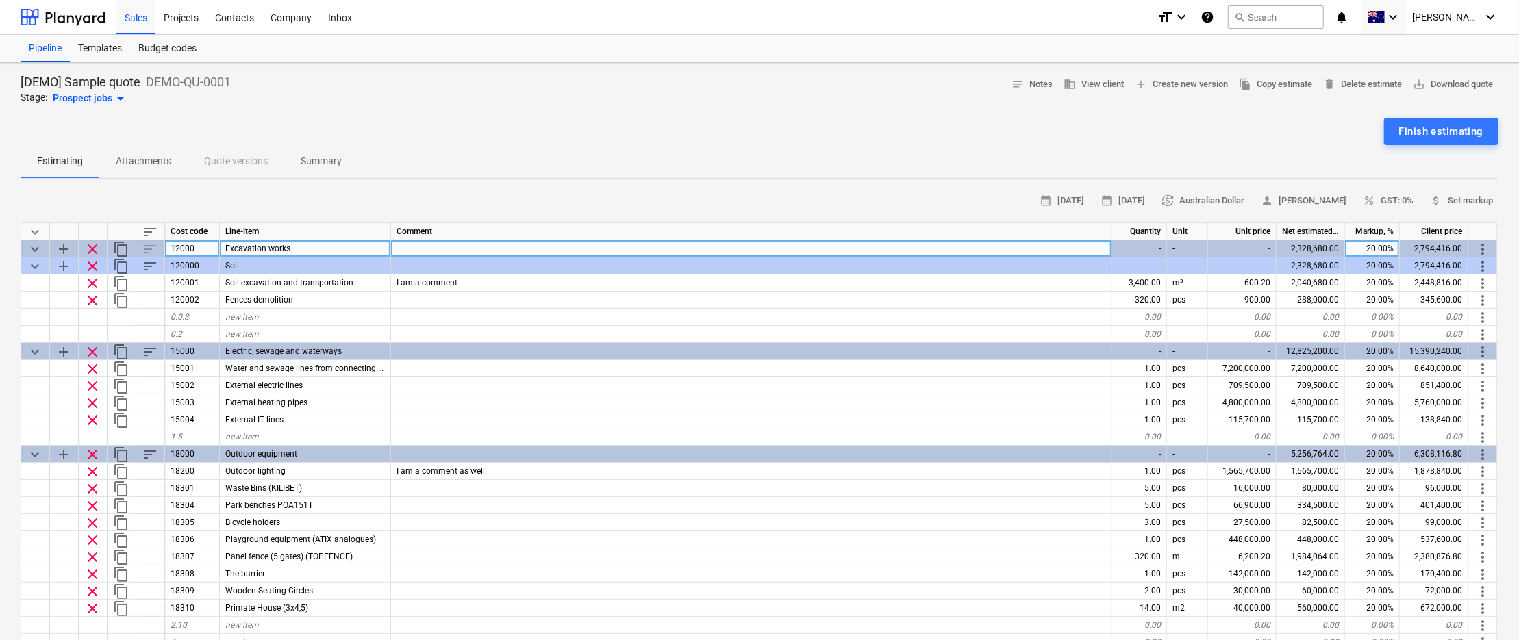
scroll to position [68, 0]
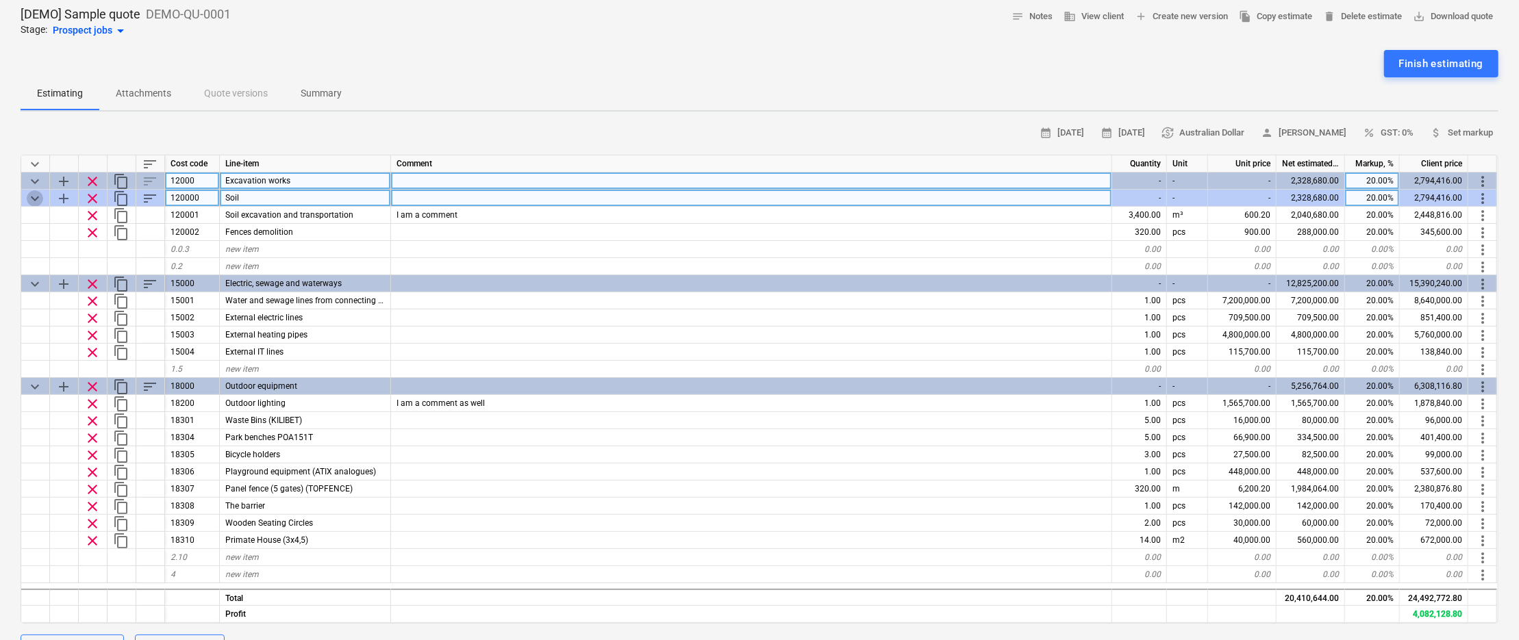
click at [31, 195] on span "keyboard_arrow_down" at bounding box center [35, 198] width 16 height 16
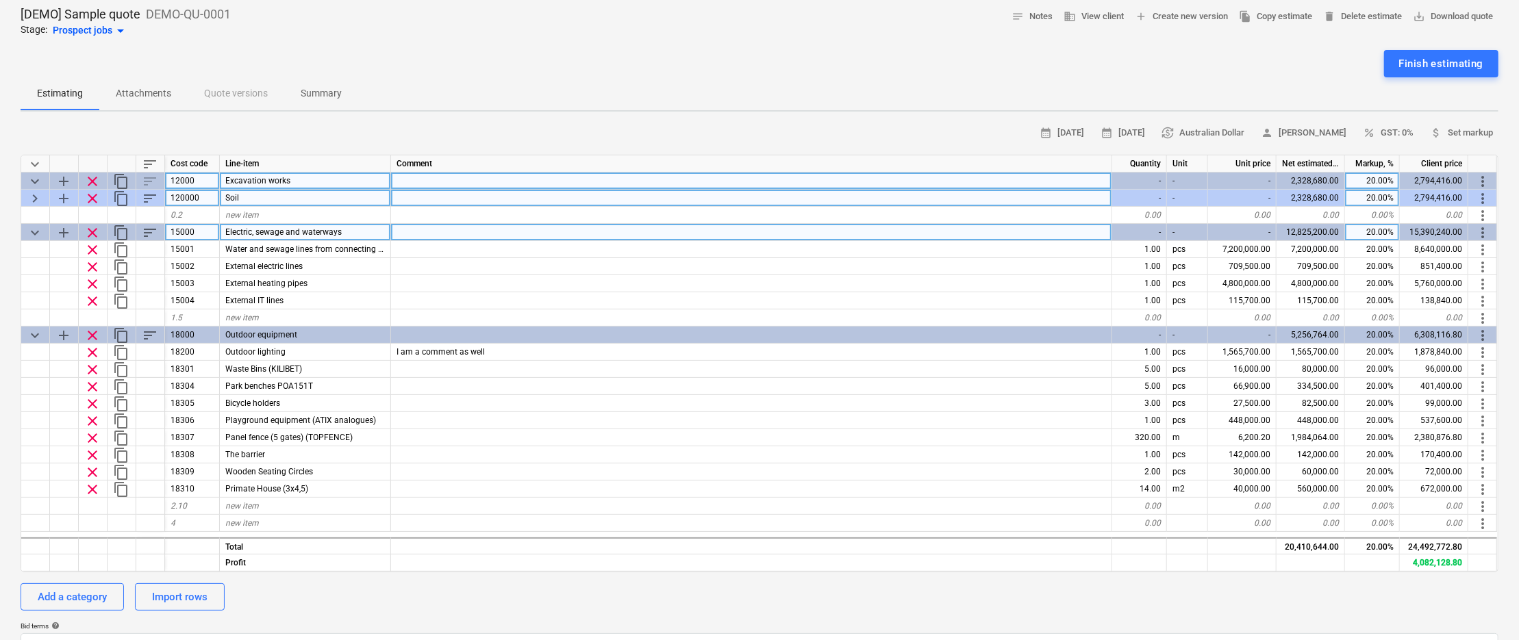
click at [32, 230] on span "keyboard_arrow_down" at bounding box center [35, 233] width 16 height 16
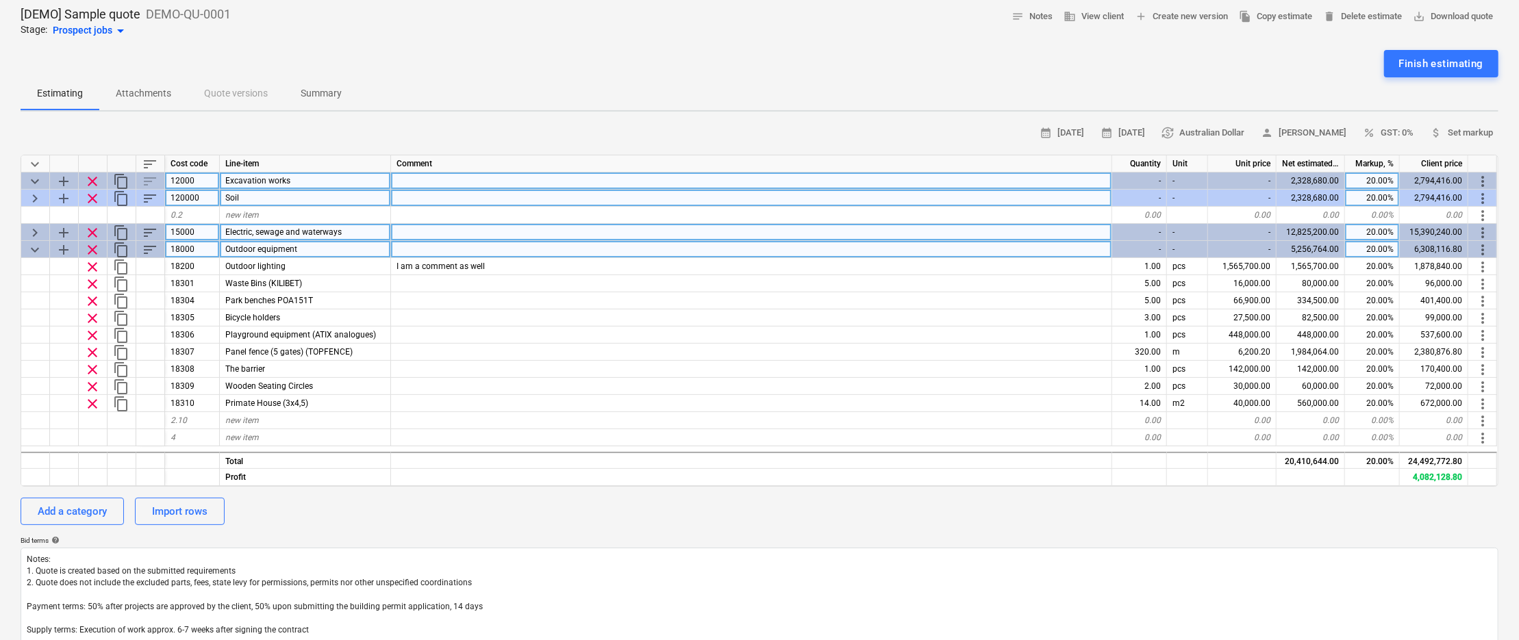
click at [37, 246] on span "keyboard_arrow_down" at bounding box center [35, 250] width 16 height 16
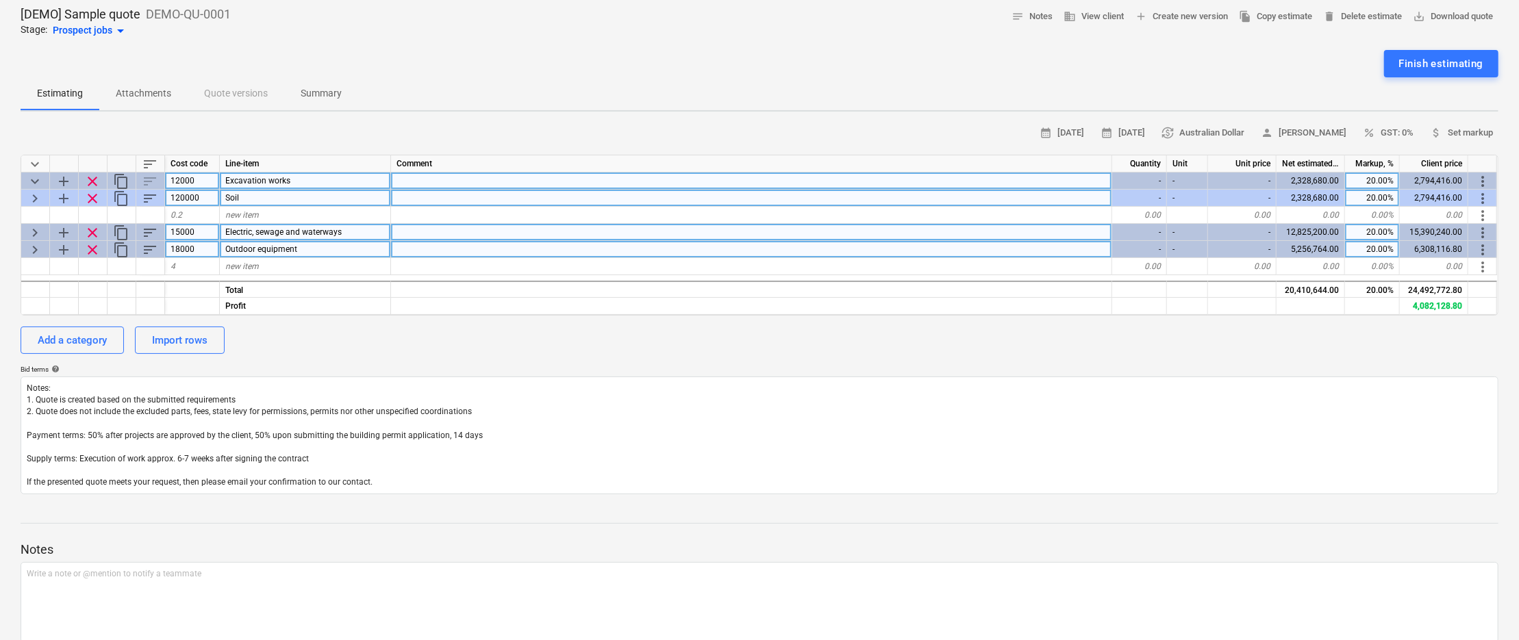
click at [151, 88] on p "Attachments" at bounding box center [143, 93] width 55 height 14
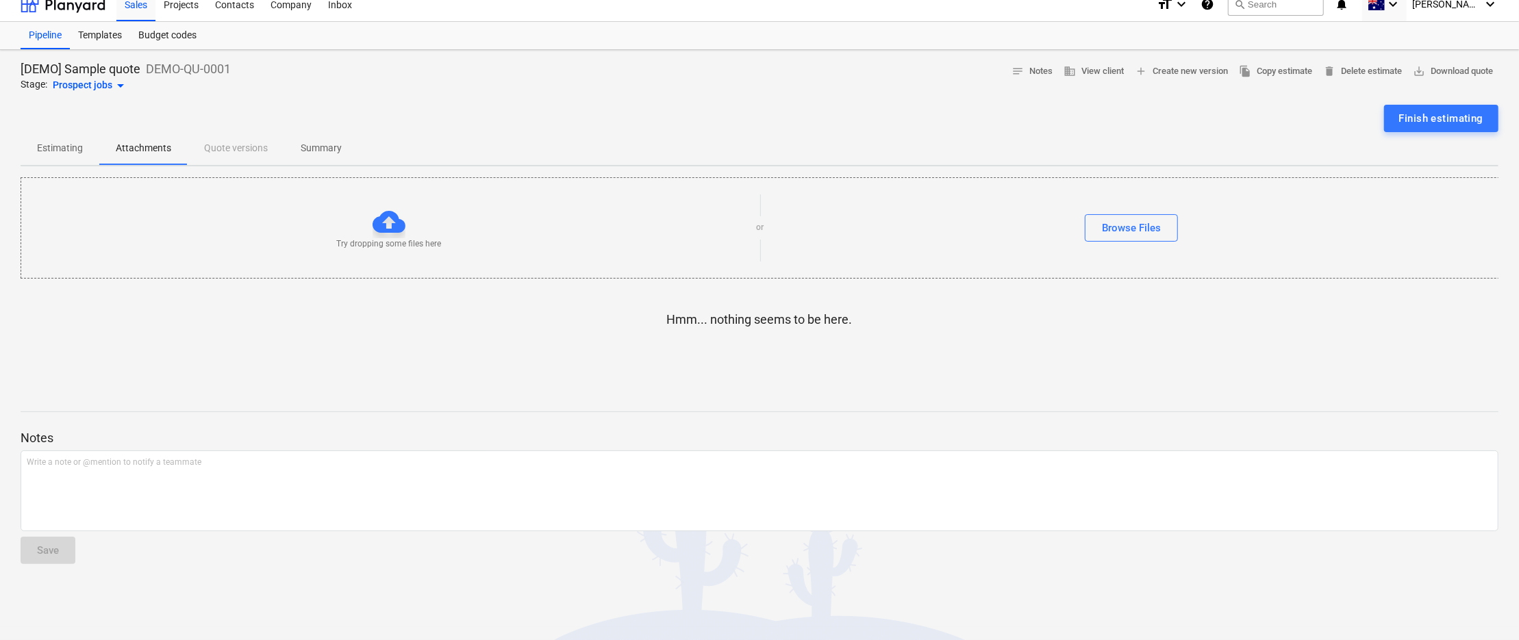
scroll to position [13, 0]
click at [77, 142] on p "Estimating" at bounding box center [60, 148] width 46 height 14
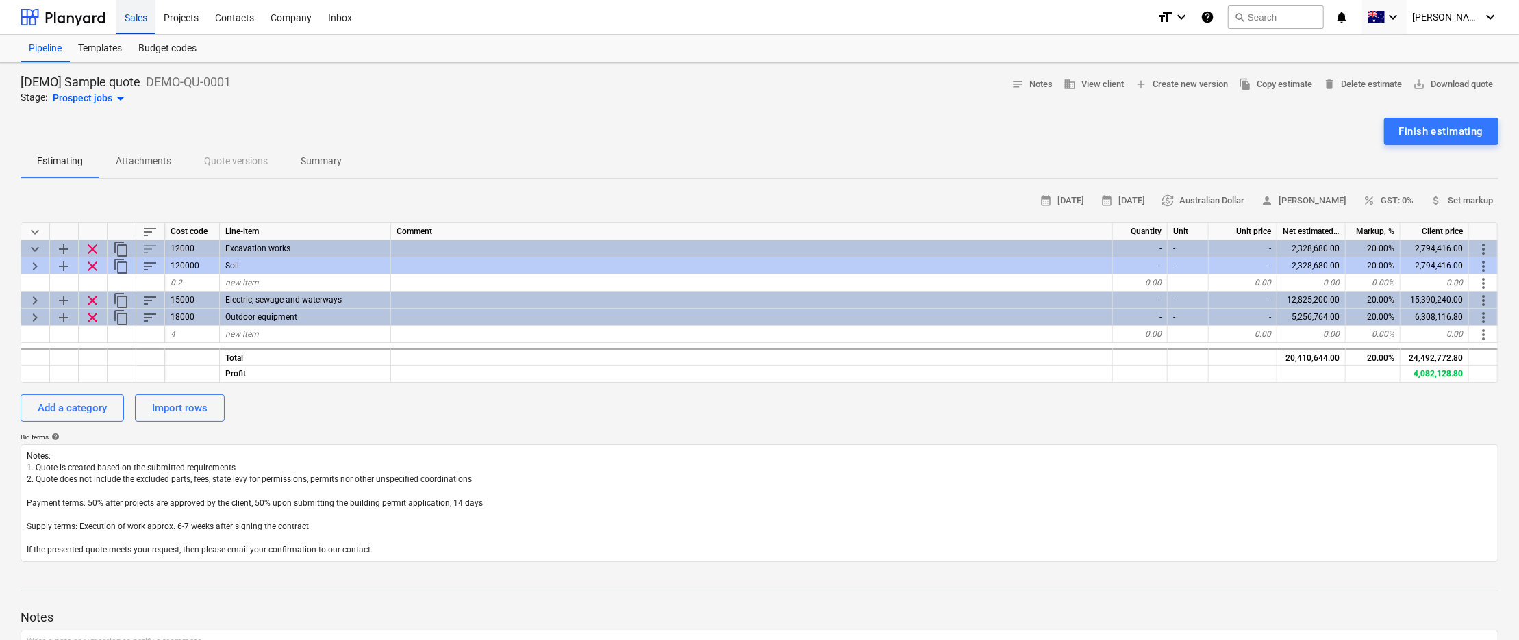
click at [136, 18] on div "Sales" at bounding box center [135, 16] width 39 height 35
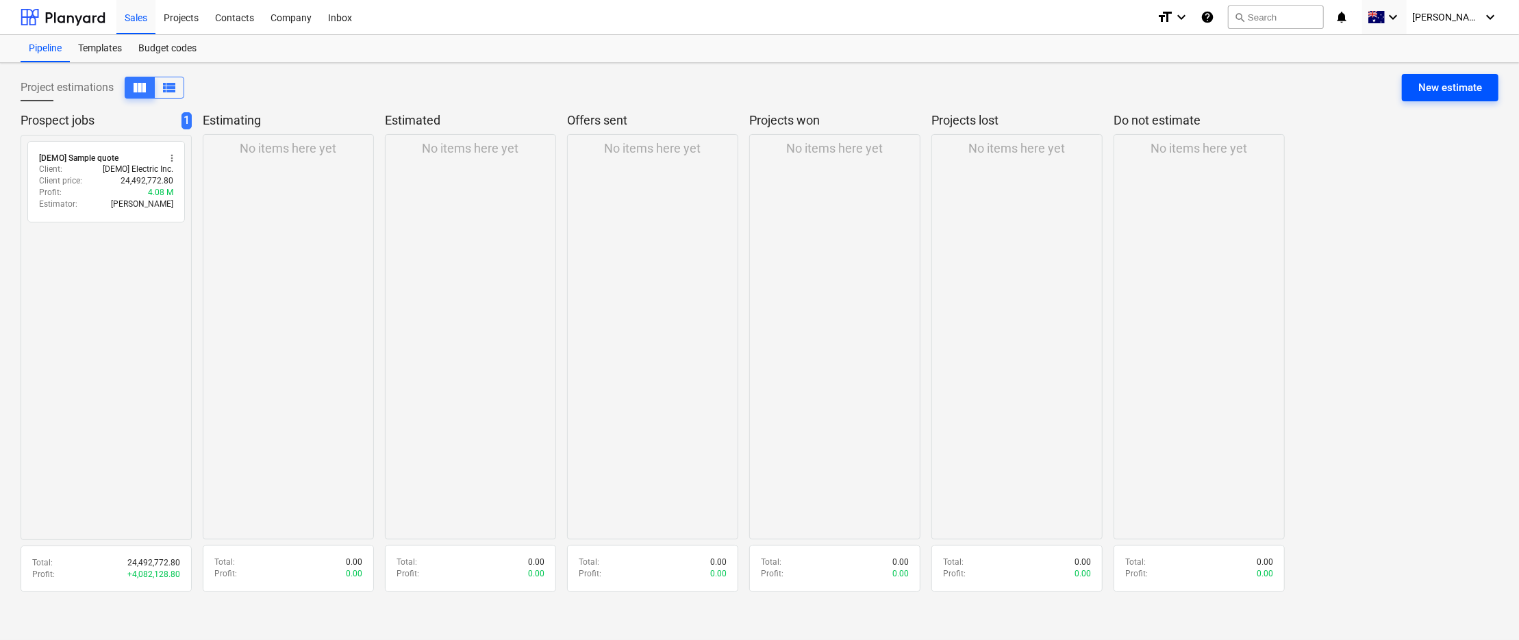
click at [1080, 85] on div "New estimate" at bounding box center [1451, 88] width 64 height 18
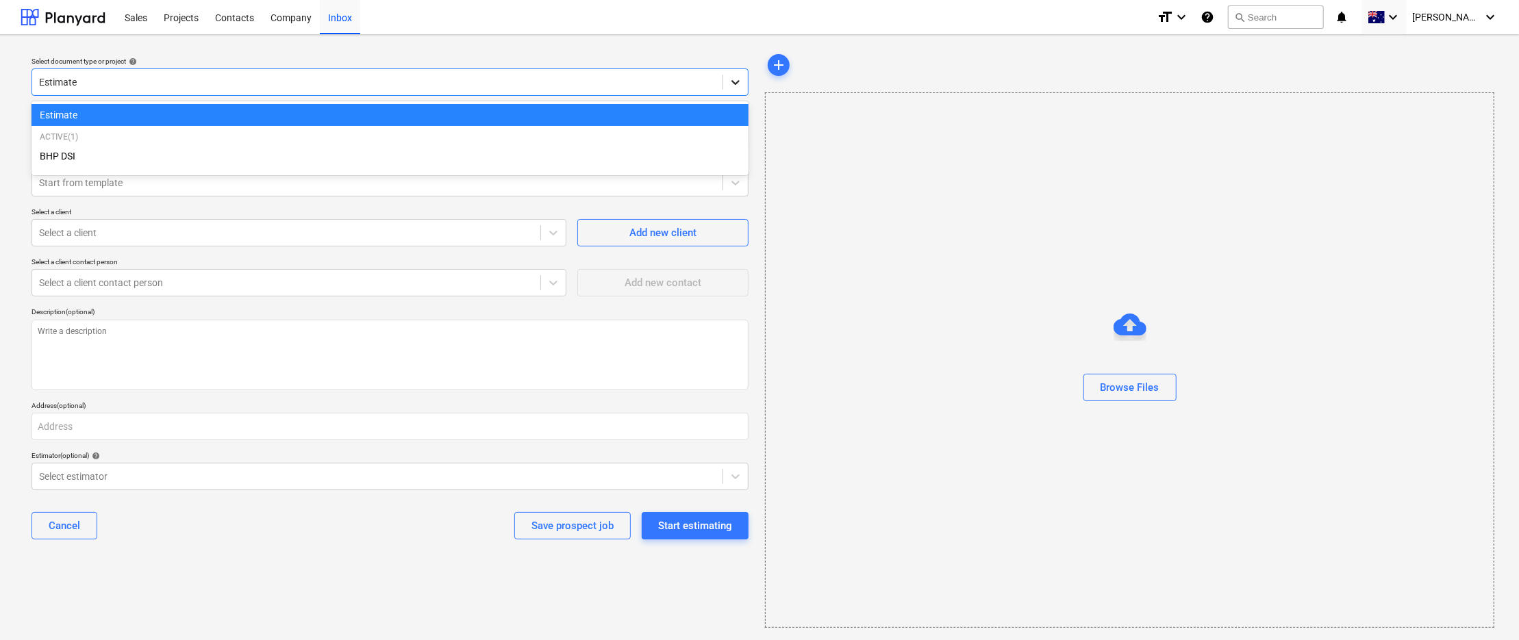
click at [734, 87] on icon at bounding box center [736, 82] width 14 height 14
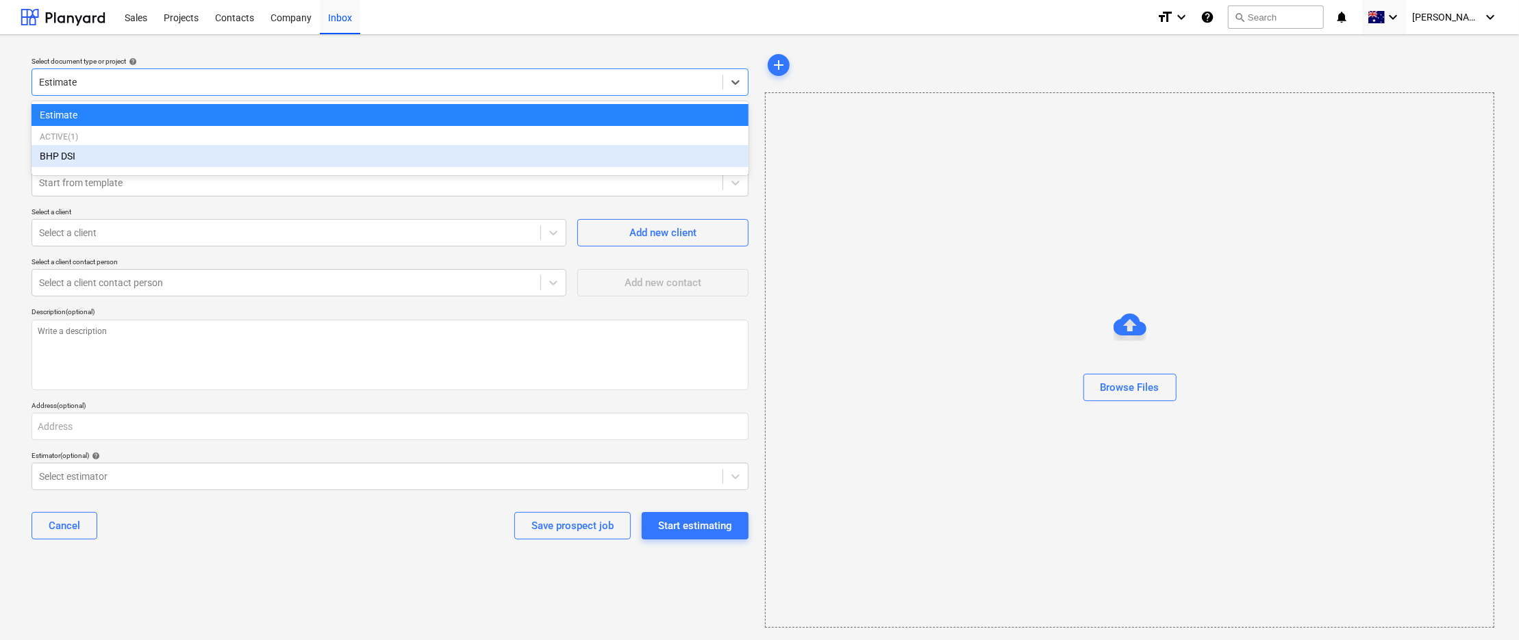
click at [141, 164] on div "BHP DSI" at bounding box center [390, 156] width 717 height 22
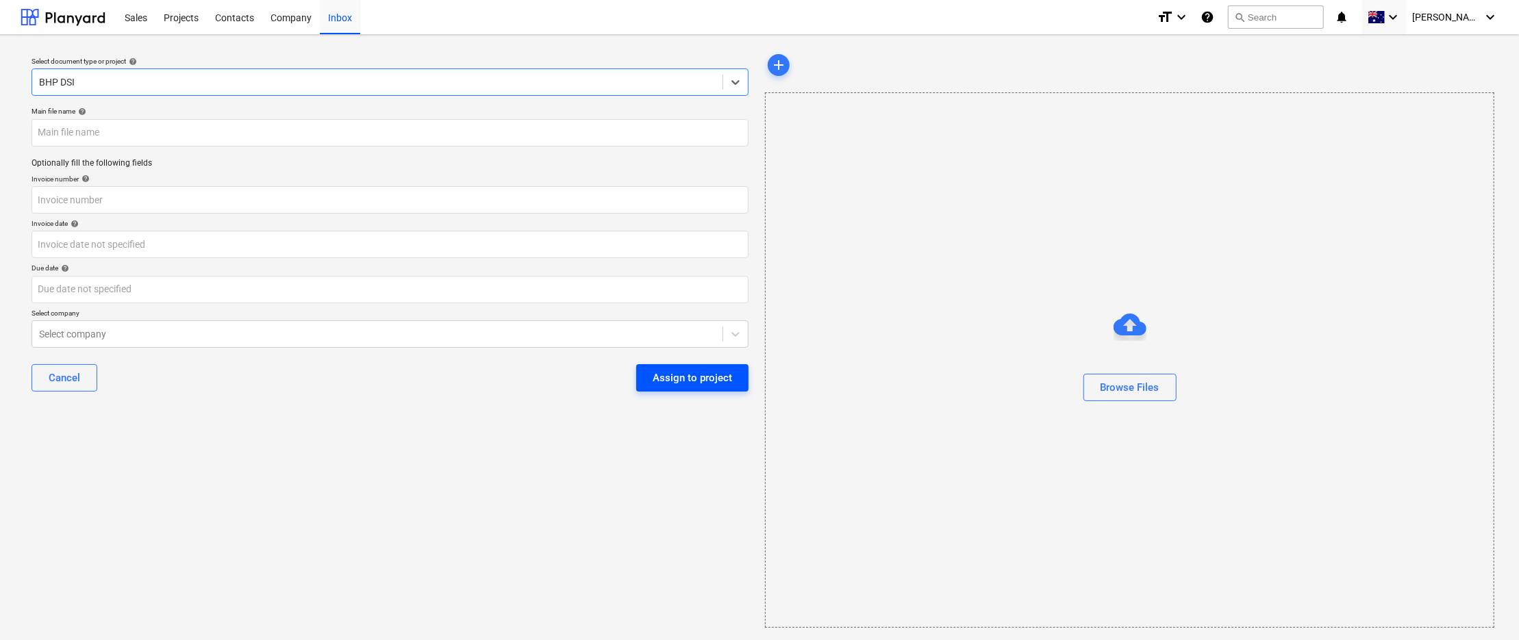
click at [695, 372] on div "Assign to project" at bounding box center [692, 378] width 79 height 18
click at [72, 129] on input "text" at bounding box center [390, 132] width 717 height 27
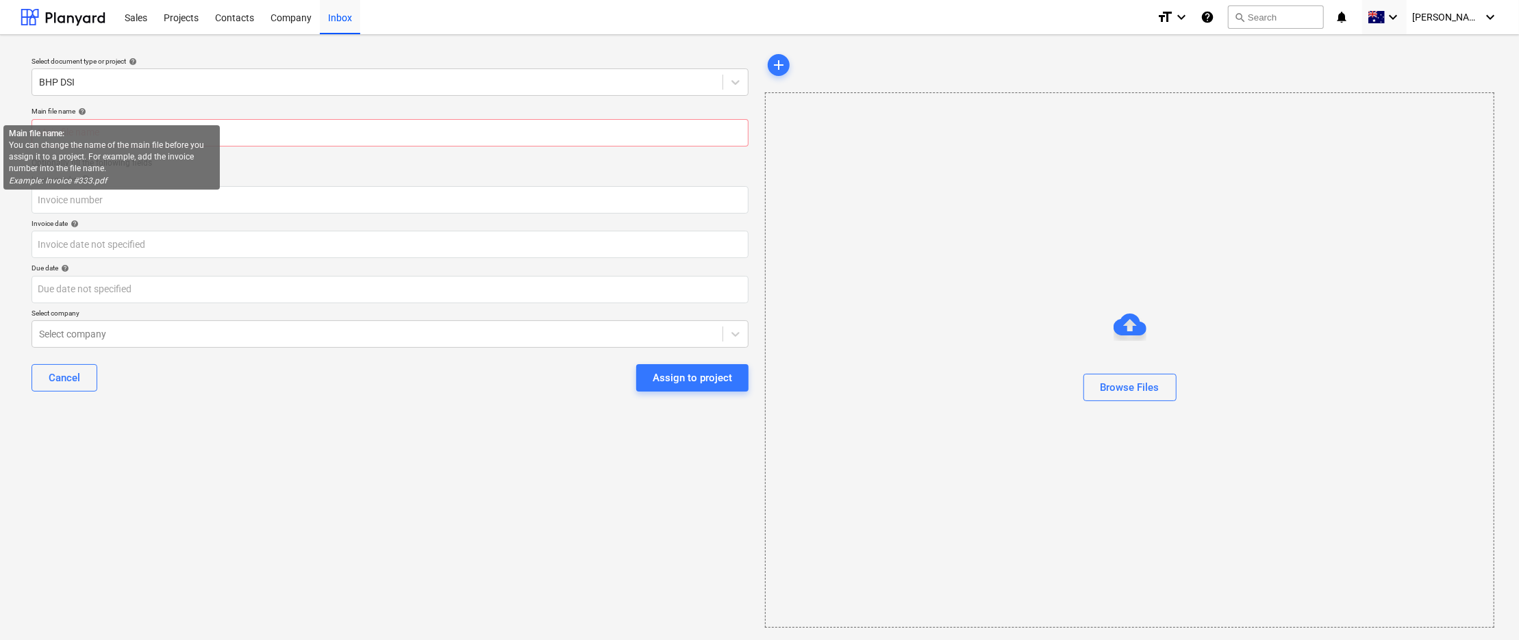
click at [243, 515] on div "Select document type or project help BHP DSI Main file name help Optionally fil…" at bounding box center [390, 340] width 739 height 588
